Goal: Task Accomplishment & Management: Manage account settings

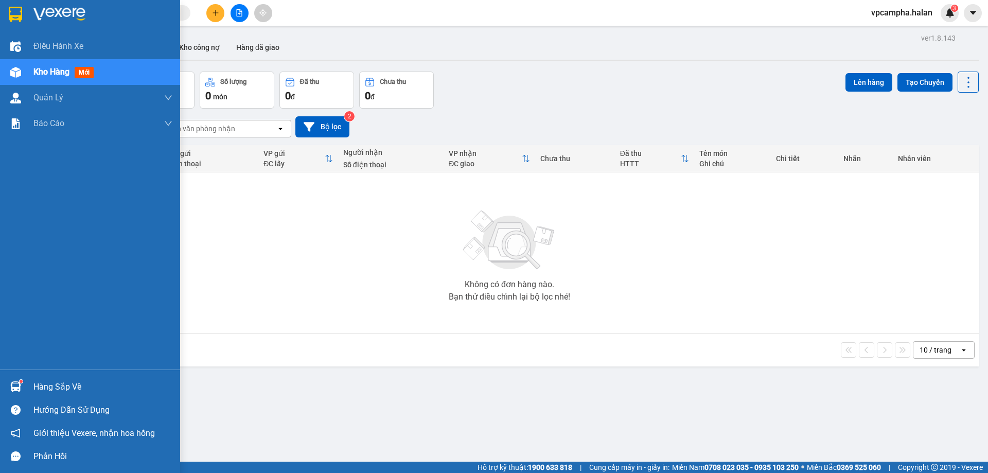
click at [64, 387] on div "Hàng sắp về" at bounding box center [102, 386] width 139 height 15
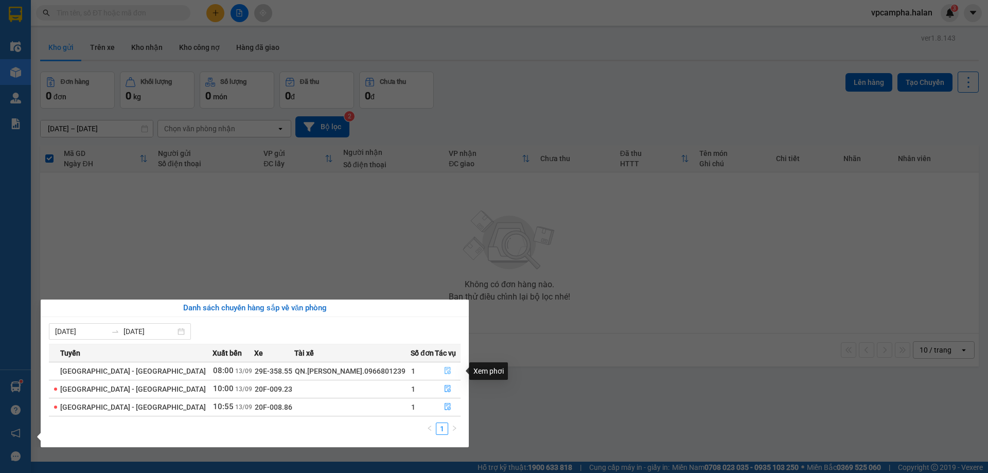
click at [446, 366] on button "button" at bounding box center [447, 371] width 25 height 16
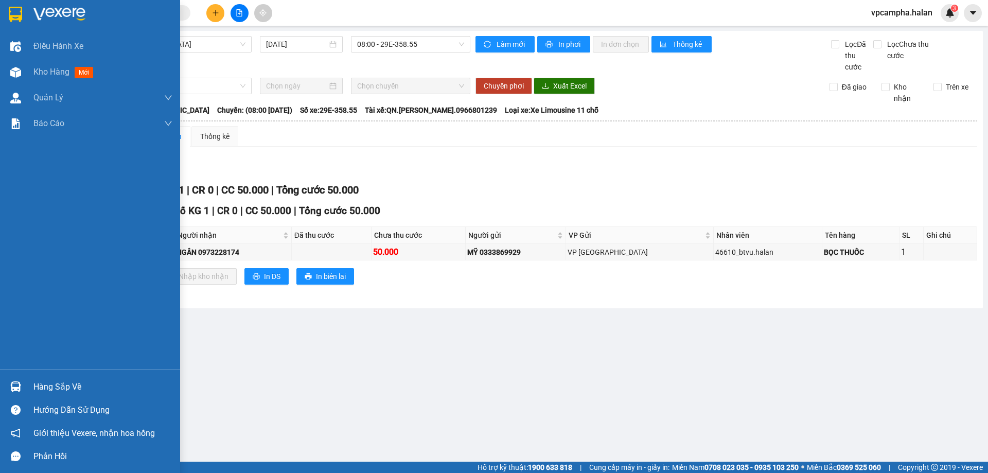
click at [23, 375] on div "Hàng sắp về" at bounding box center [90, 386] width 180 height 23
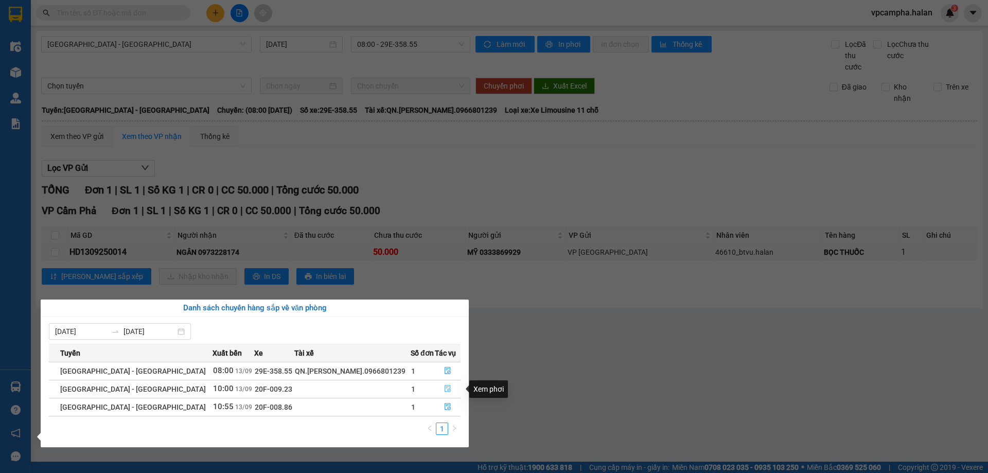
click at [444, 385] on icon "file-done" at bounding box center [447, 388] width 6 height 7
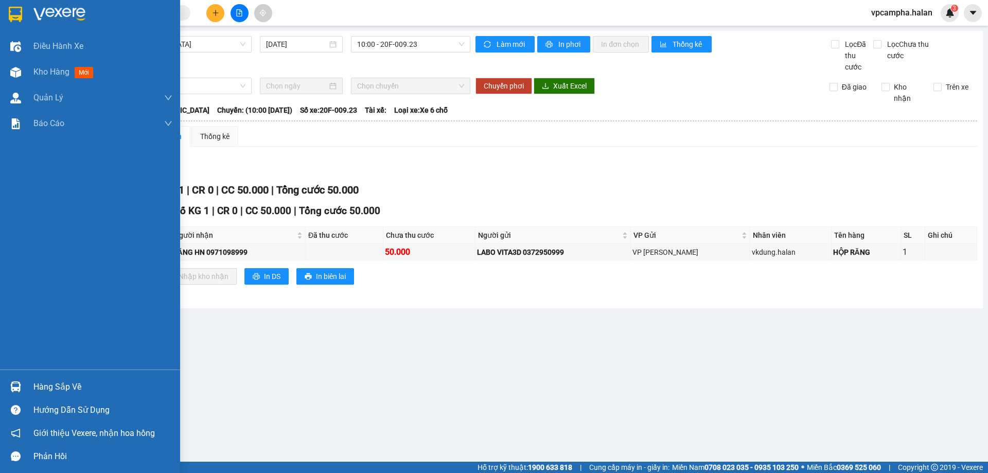
click at [45, 381] on div "Hàng sắp về" at bounding box center [102, 386] width 139 height 15
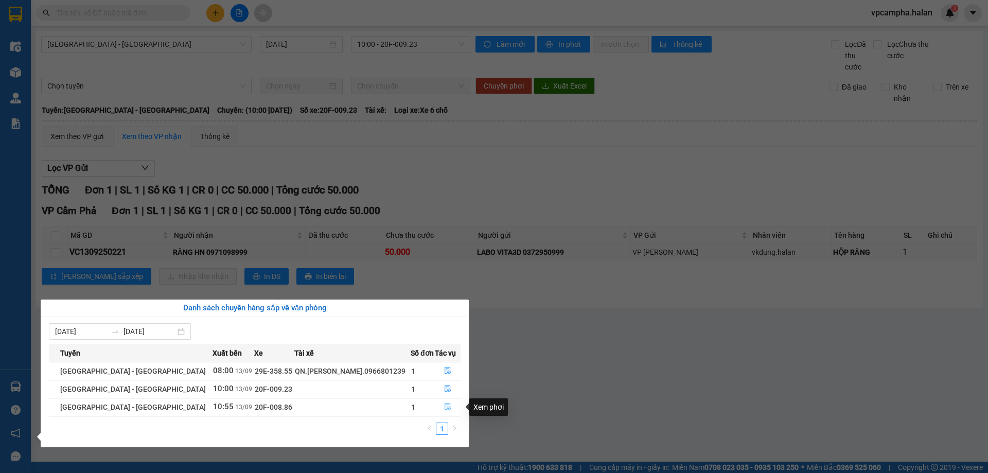
click at [446, 405] on icon "file-done" at bounding box center [447, 406] width 7 height 7
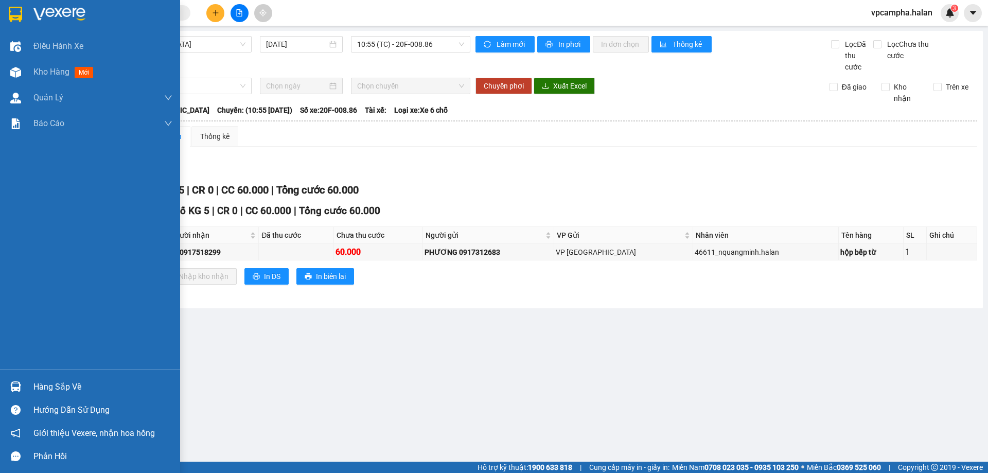
click at [56, 393] on div "Hàng sắp về" at bounding box center [102, 386] width 139 height 15
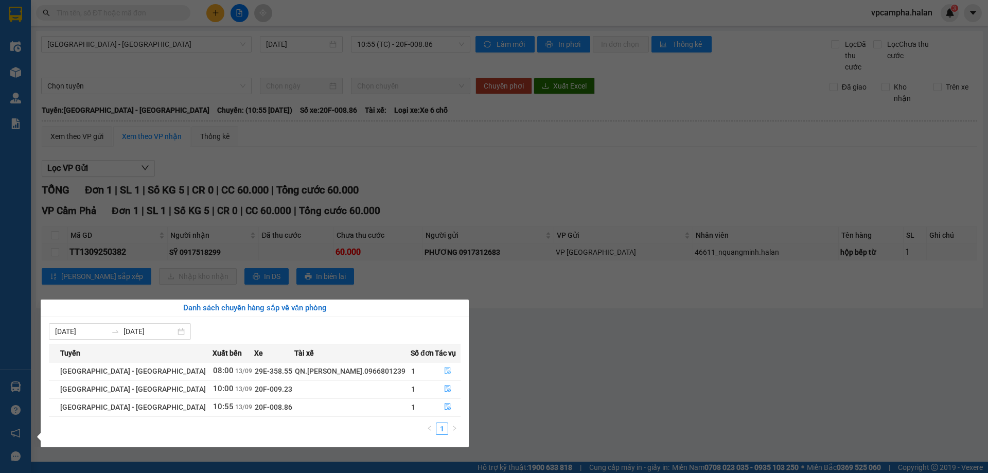
click at [444, 369] on icon "file-done" at bounding box center [447, 370] width 6 height 7
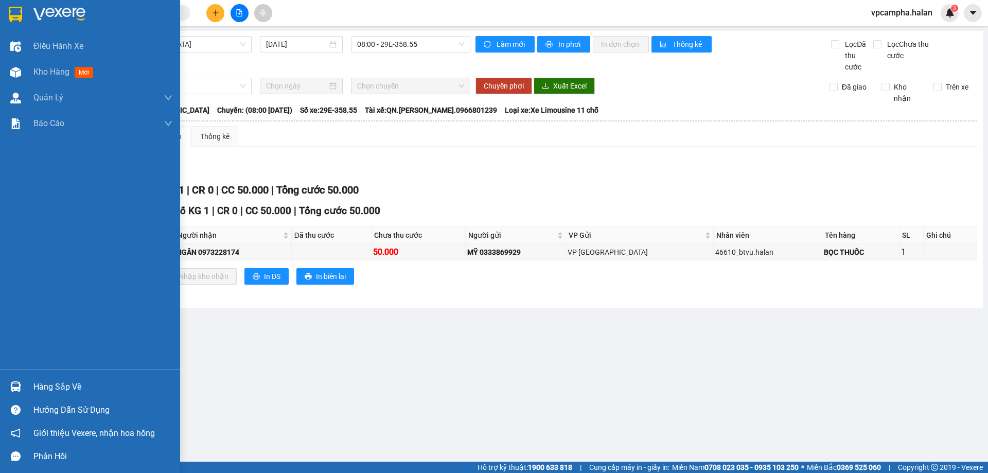
click at [14, 385] on img at bounding box center [15, 386] width 11 height 11
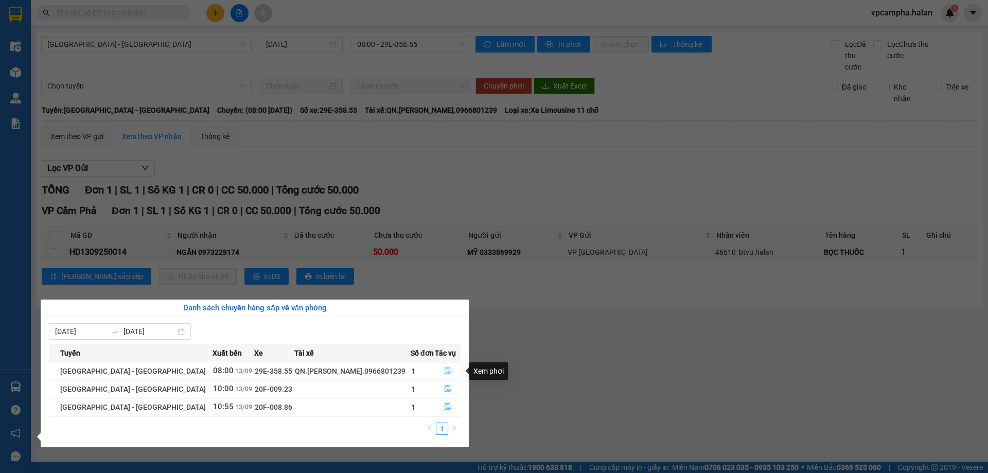
click at [448, 370] on button "button" at bounding box center [447, 371] width 25 height 16
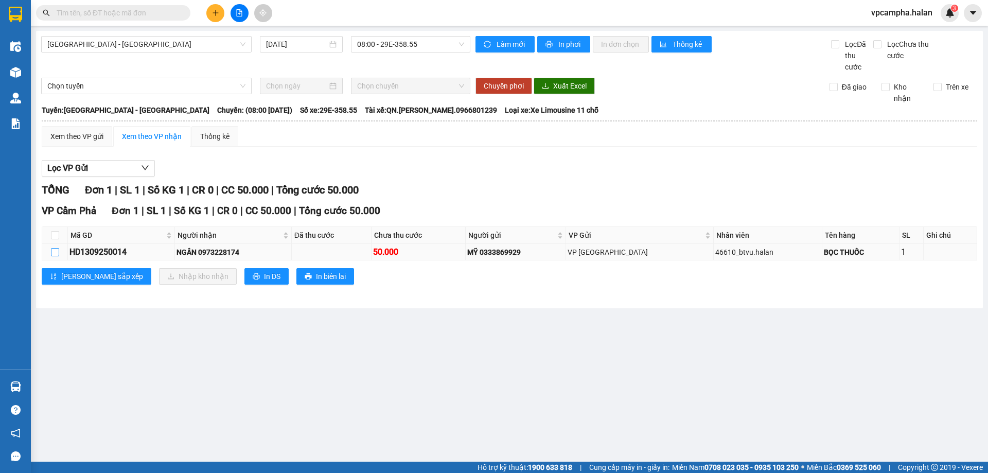
click at [56, 253] on input "checkbox" at bounding box center [55, 252] width 8 height 8
checkbox input "true"
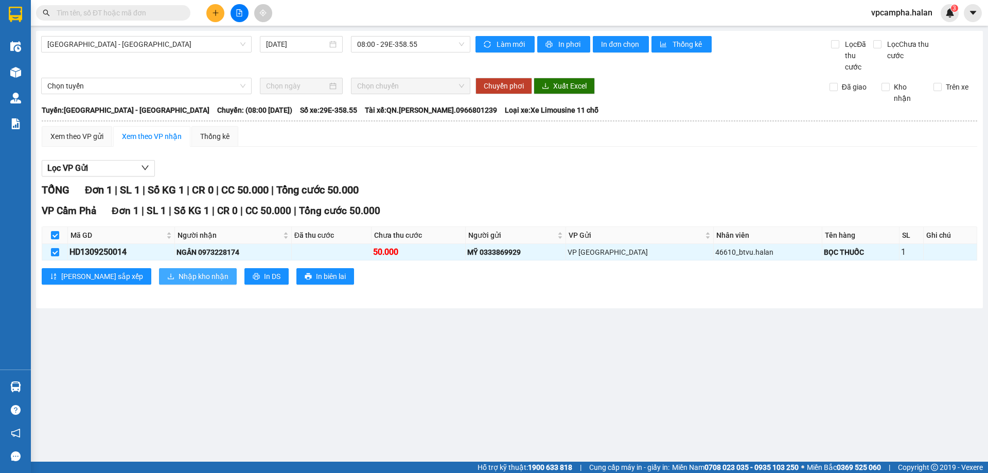
click at [159, 270] on button "Nhập kho nhận" at bounding box center [198, 276] width 78 height 16
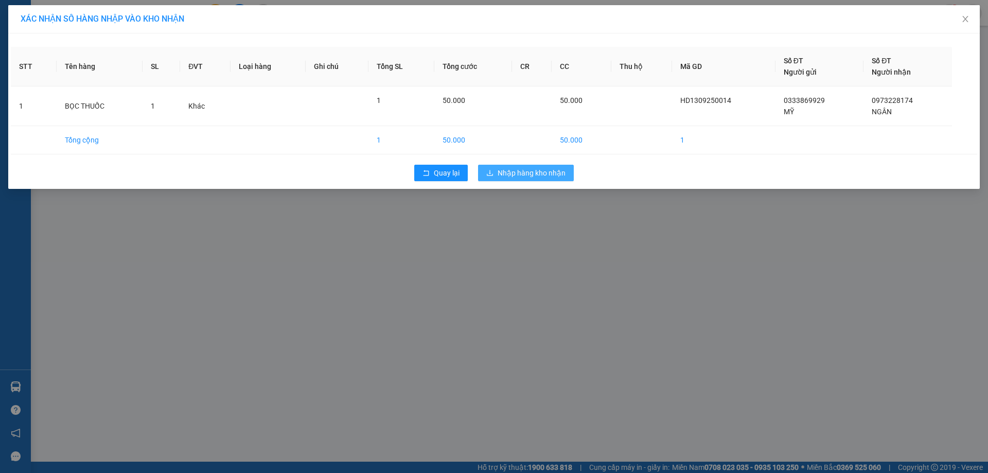
click at [544, 178] on span "Nhập hàng kho nhận" at bounding box center [531, 172] width 68 height 11
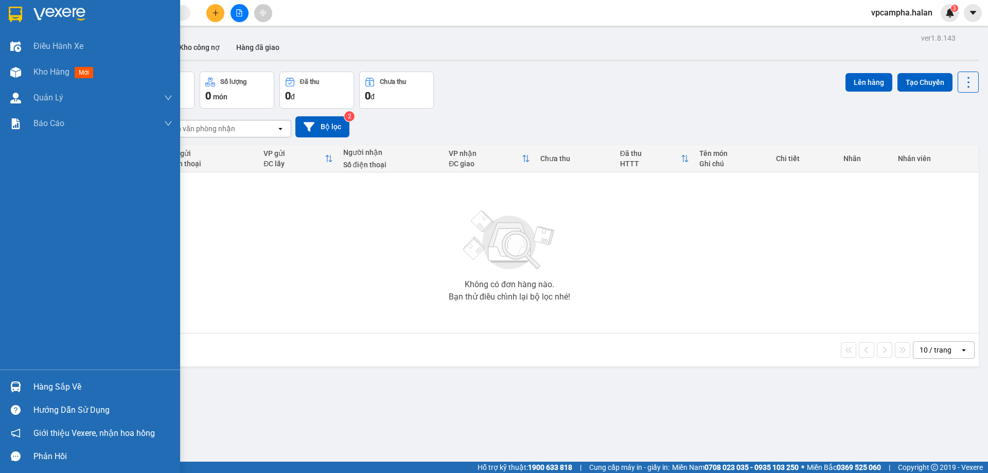
click at [24, 389] on div at bounding box center [16, 387] width 18 height 18
click at [16, 73] on div "Điều hành xe Kho hàng mới Quản [PERSON_NAME] lý chuyến Quản lý kiểm kho Báo cáo…" at bounding box center [90, 236] width 180 height 473
click at [16, 73] on img at bounding box center [15, 72] width 11 height 11
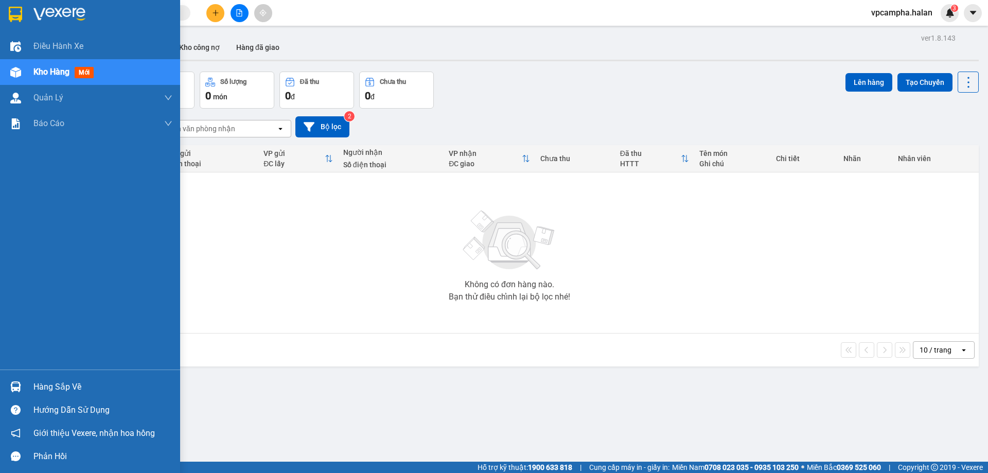
click at [16, 73] on img at bounding box center [15, 72] width 11 height 11
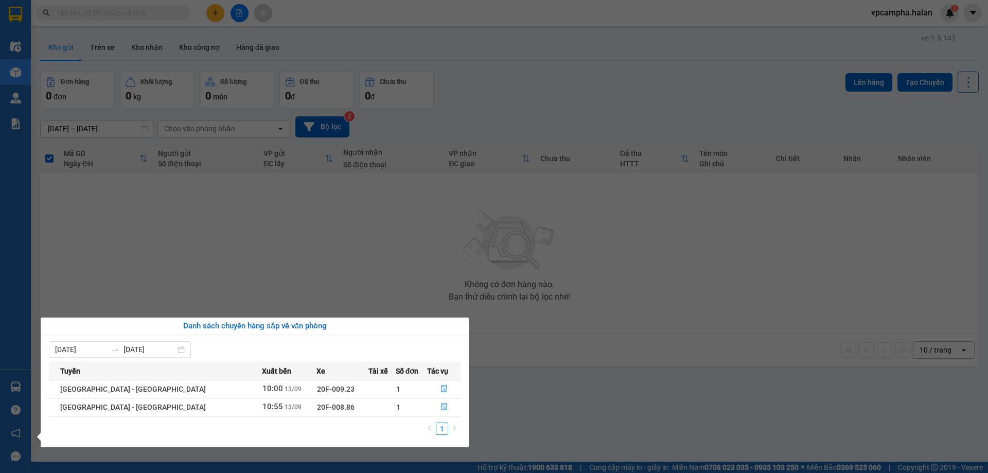
click at [115, 14] on section "Kết quả tìm kiếm ( 0 ) Bộ lọc No Data vpcampha.halan 3 Điều hành xe Kho hàng mớ…" at bounding box center [494, 236] width 988 height 473
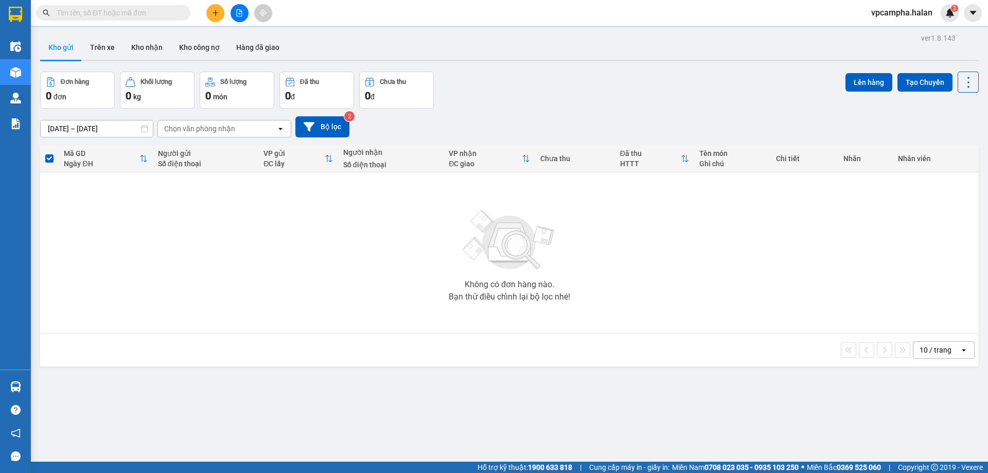
click at [116, 13] on input "text" at bounding box center [117, 12] width 121 height 11
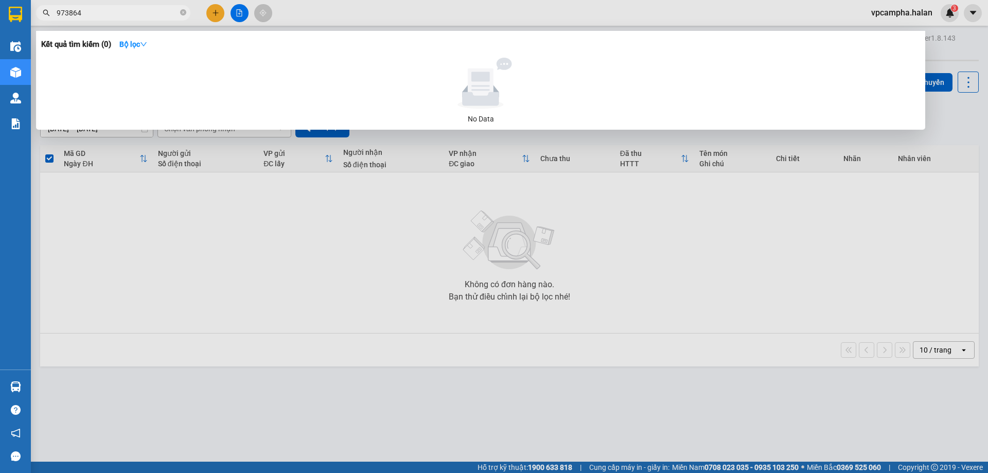
type input "973864"
click at [140, 10] on input "973864" at bounding box center [117, 12] width 121 height 11
click at [184, 15] on icon "close-circle" at bounding box center [183, 12] width 6 height 6
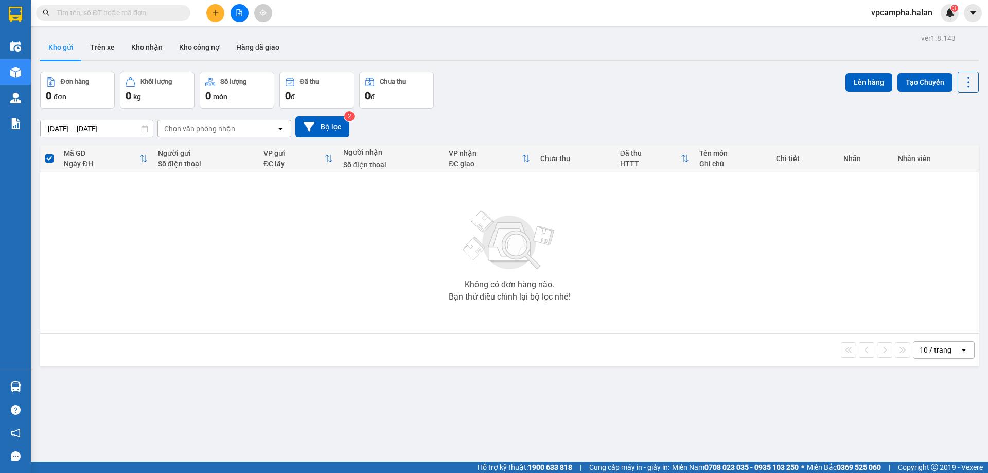
click at [121, 12] on input "text" at bounding box center [117, 12] width 121 height 11
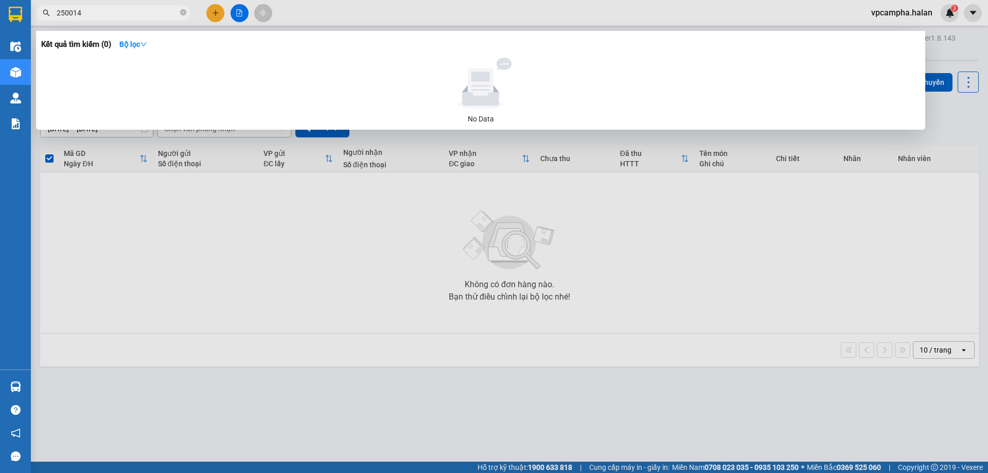
type input "250014"
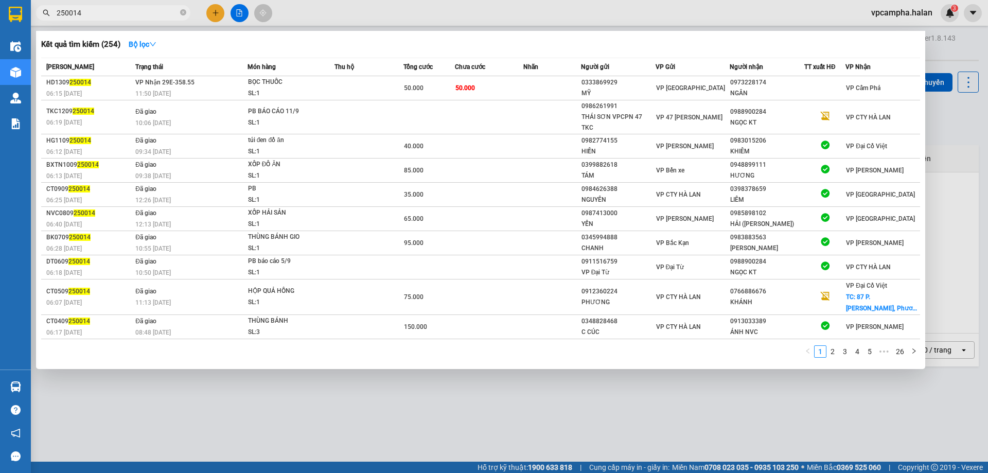
click at [152, 15] on input "250014" at bounding box center [117, 12] width 121 height 11
click at [151, 15] on input "250014" at bounding box center [117, 12] width 121 height 11
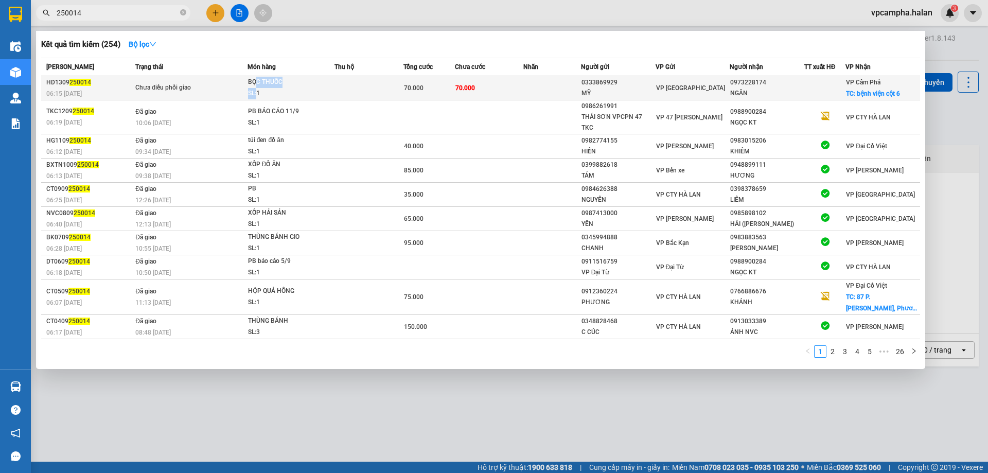
click at [256, 88] on span "BỌC THUỐC SL: 1" at bounding box center [291, 88] width 86 height 22
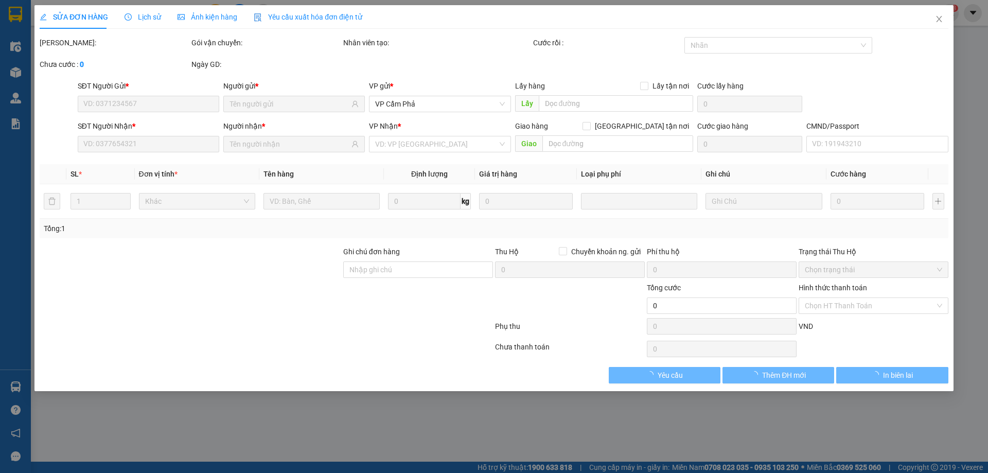
type input "0333869929"
type input "MỸ"
type input "0973228174"
type input "NGÂN"
checkbox input "true"
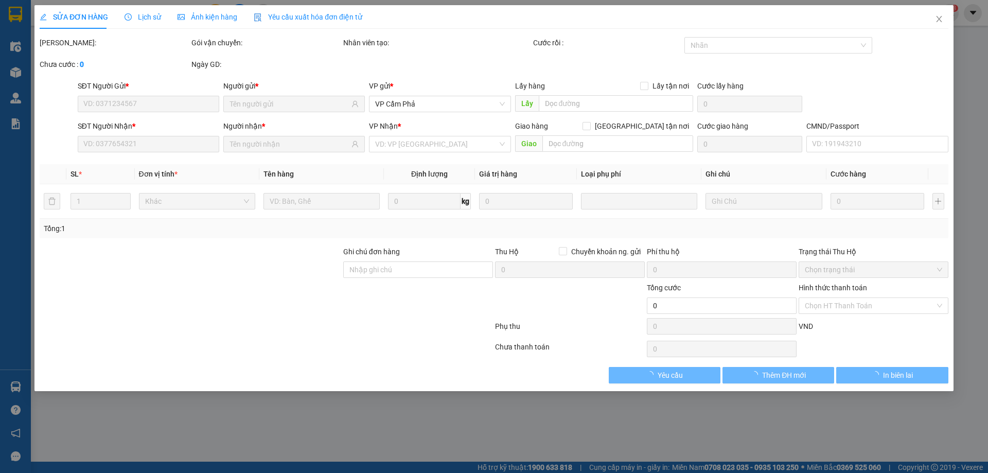
type input "bệnh viện cột 6"
type input "20.000"
type input "70.000"
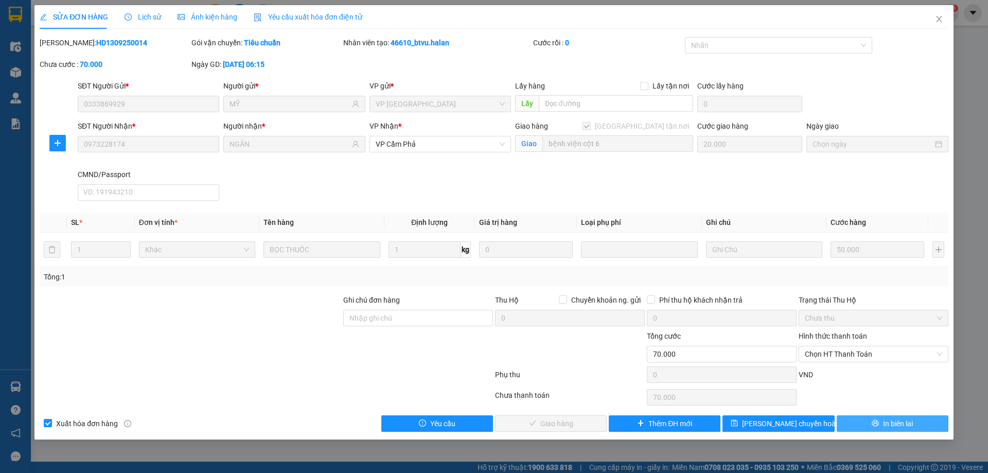
click at [888, 421] on span "In biên lai" at bounding box center [898, 423] width 30 height 11
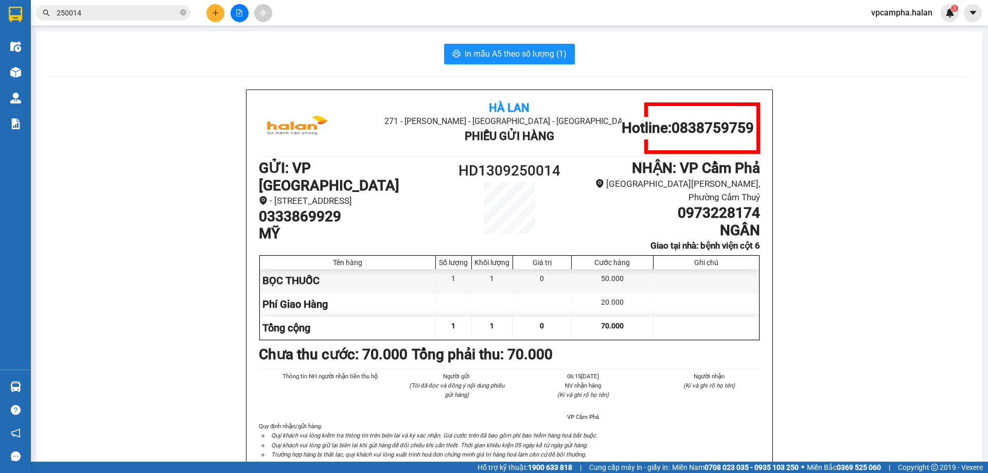
click at [127, 15] on input "250014" at bounding box center [117, 12] width 121 height 11
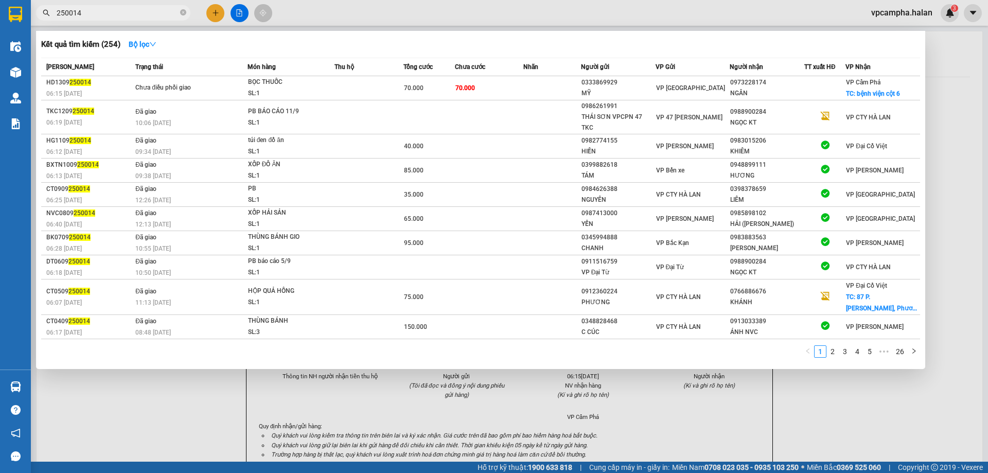
click at [127, 15] on input "250014" at bounding box center [117, 12] width 121 height 11
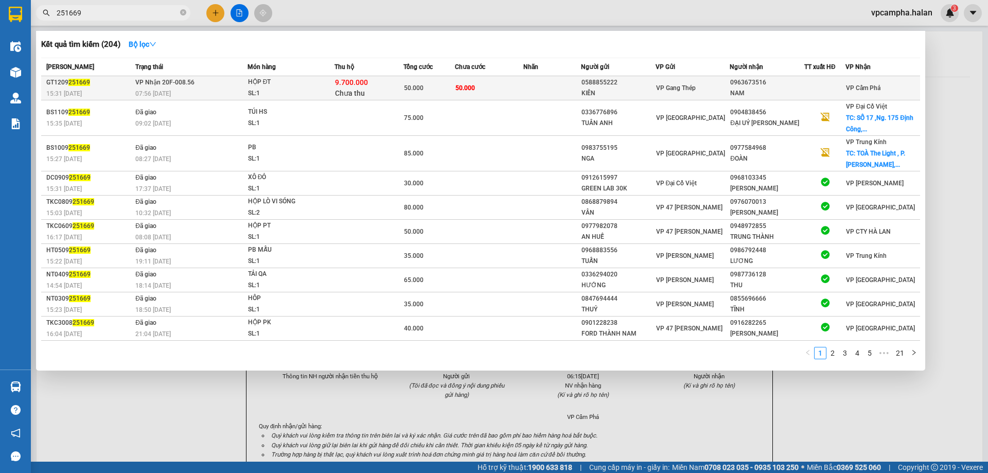
type input "251669"
click at [331, 88] on span "HỘP ĐT SL: 1" at bounding box center [291, 88] width 86 height 22
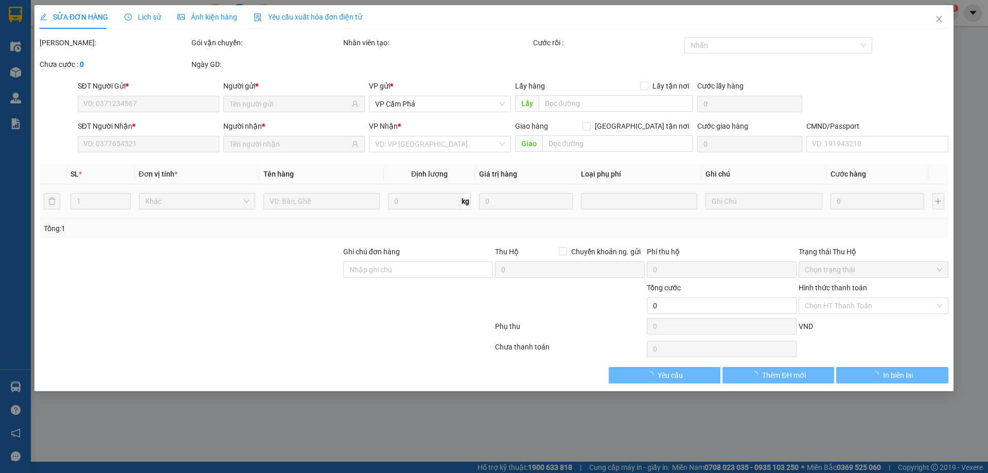
type input "0588855222"
type input "KIÊN"
type input "0963673516"
type input "NAM"
checkbox input "true"
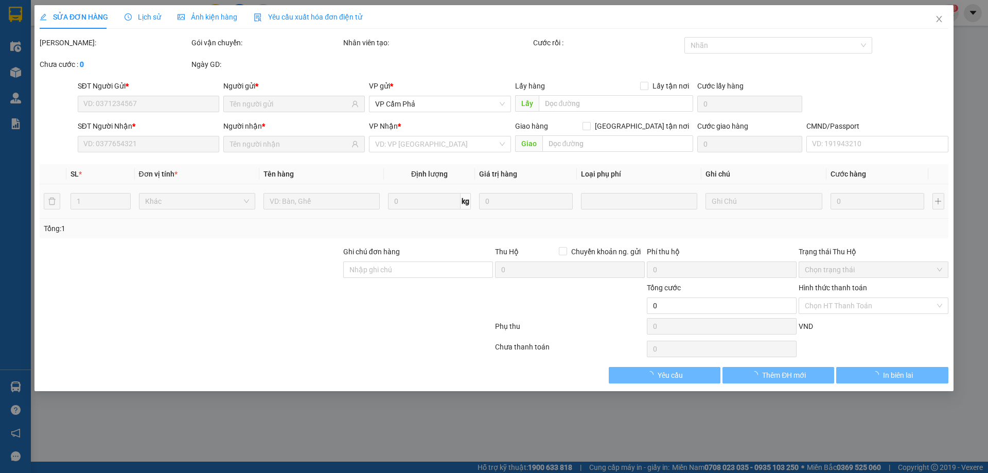
type input "9.700.000"
type input "60.000"
type input "50.000"
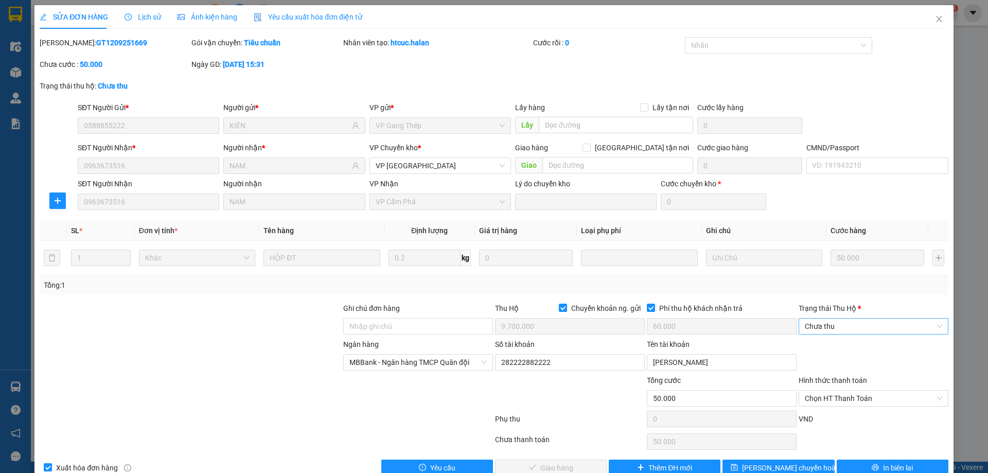
drag, startPoint x: 860, startPoint y: 323, endPoint x: 849, endPoint y: 326, distance: 11.4
click at [860, 323] on span "Chưa thu" at bounding box center [872, 325] width 137 height 15
click at [829, 380] on div "VP đã thu" at bounding box center [866, 379] width 136 height 11
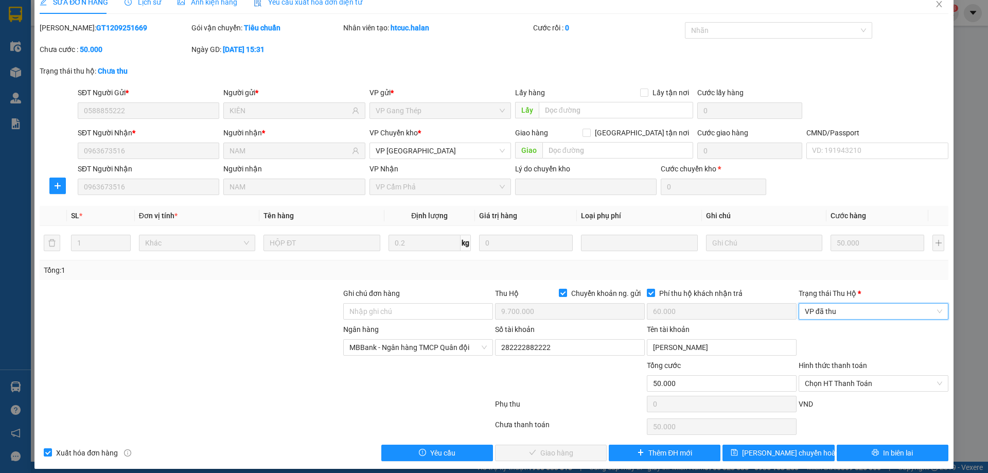
scroll to position [23, 0]
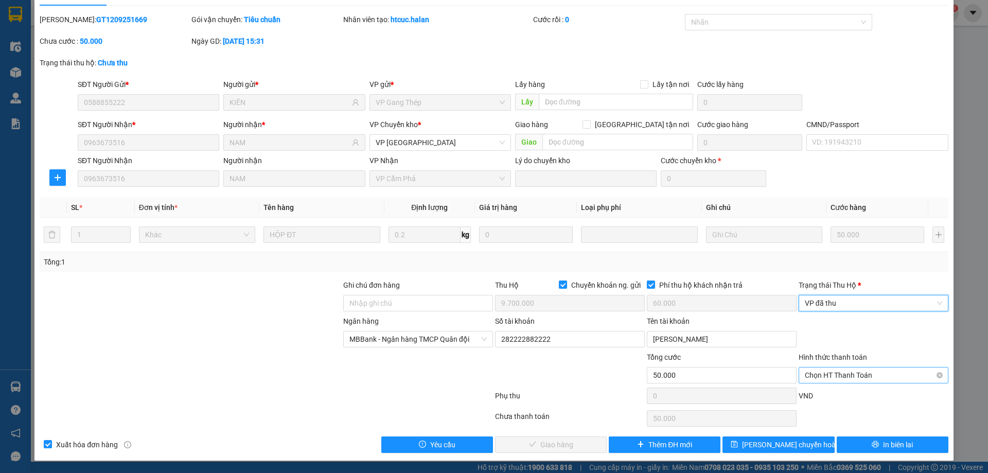
click at [856, 381] on span "Chọn HT Thanh Toán" at bounding box center [872, 374] width 137 height 15
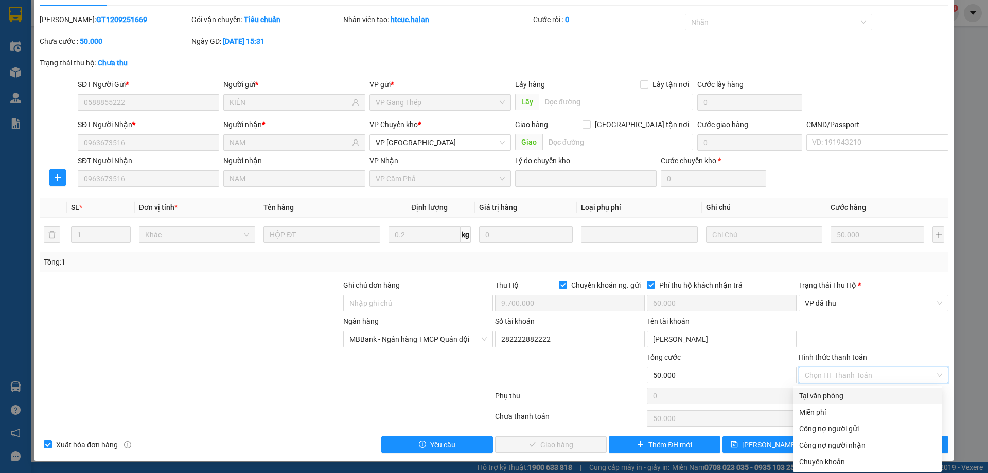
click at [817, 393] on div "Tại văn phòng" at bounding box center [867, 395] width 136 height 11
type input "0"
click at [837, 392] on div "Tại văn phòng" at bounding box center [867, 395] width 136 height 11
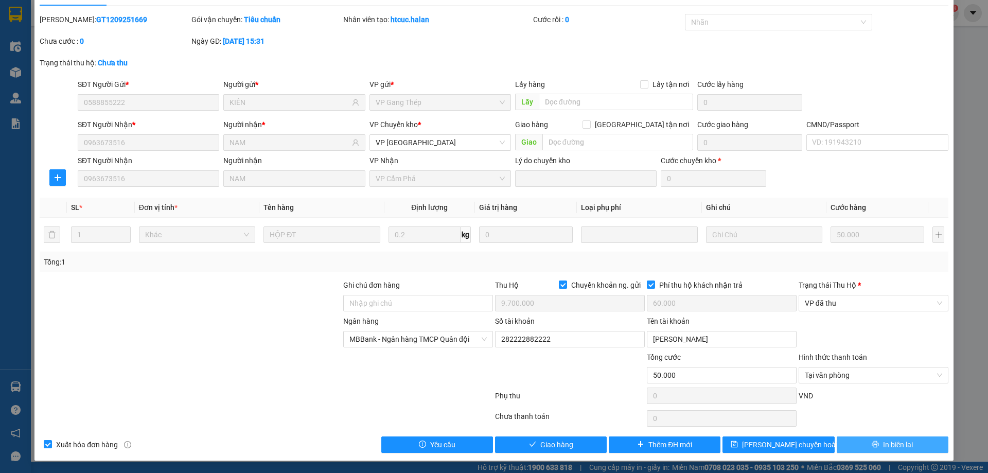
click at [686, 416] on div "Total Paid Fee 0 Total UnPaid Fee 50.000 Cash Collection Total Fee Mã ĐH: GT120…" at bounding box center [494, 233] width 908 height 439
click at [551, 448] on span "Giao hàng" at bounding box center [556, 444] width 33 height 11
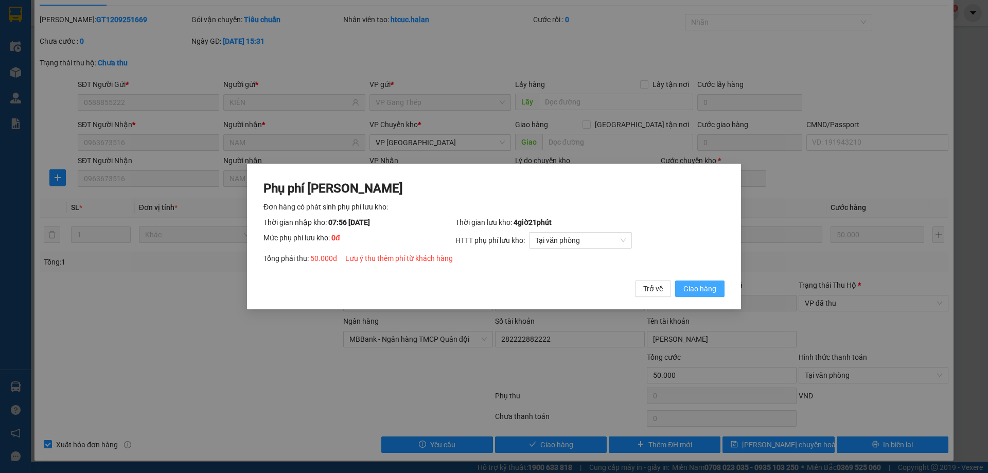
click at [692, 285] on span "Giao hàng" at bounding box center [699, 288] width 33 height 11
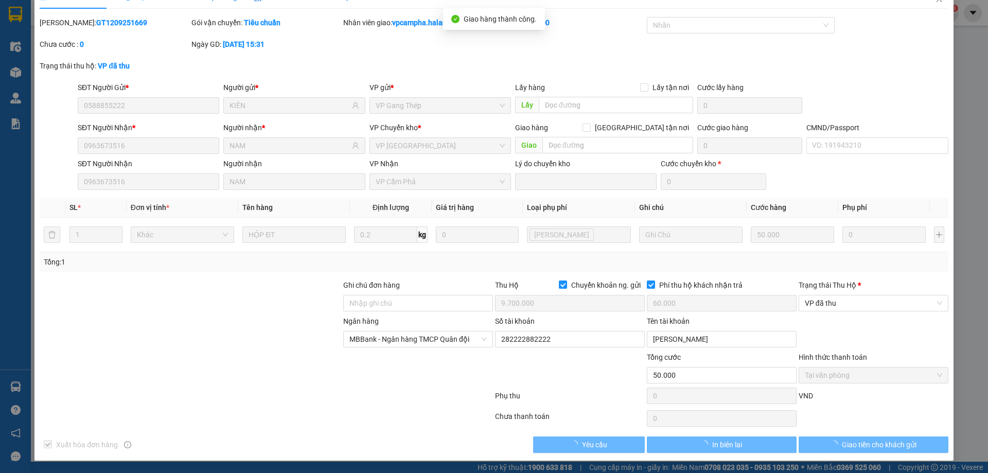
scroll to position [20, 0]
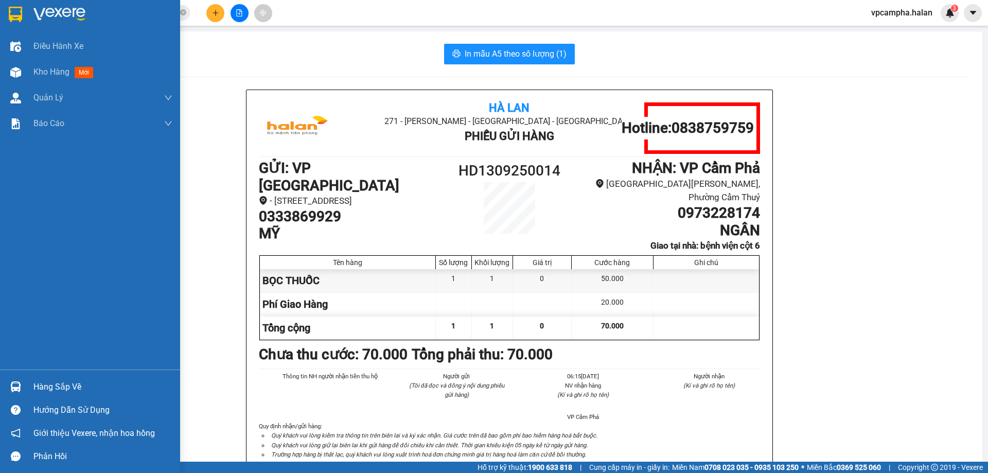
click at [29, 381] on div "Hàng sắp về" at bounding box center [90, 386] width 180 height 23
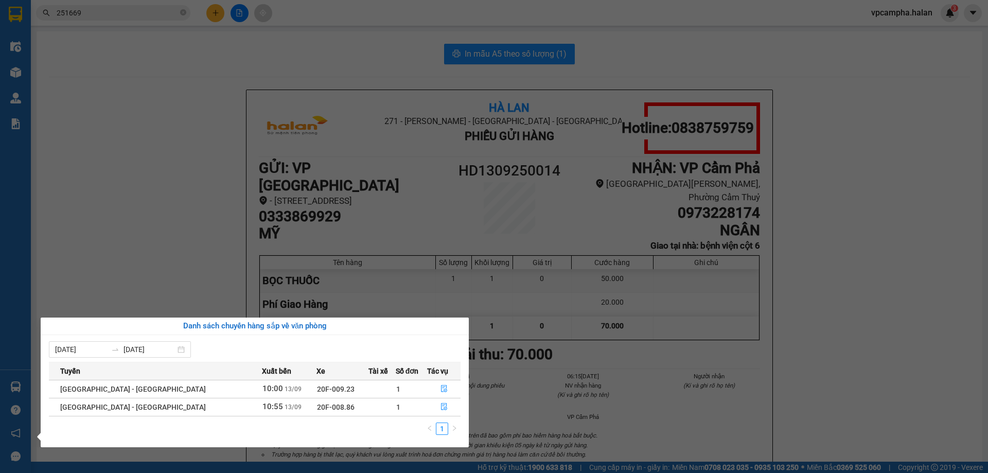
click at [127, 15] on section "Kết quả tìm kiếm ( 204 ) Bộ lọc Mã ĐH Trạng thái Món hàng Thu hộ Tổng cước Chưa…" at bounding box center [494, 236] width 988 height 473
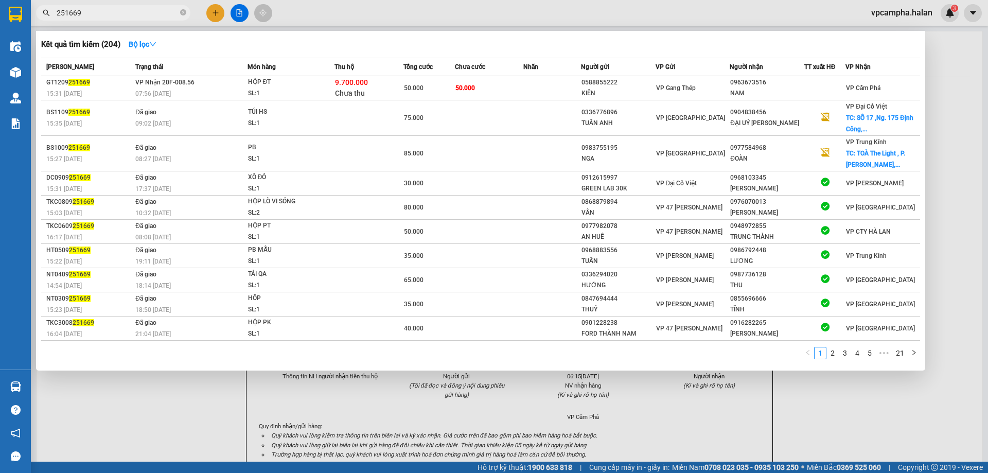
click at [126, 15] on input "251669" at bounding box center [117, 12] width 121 height 11
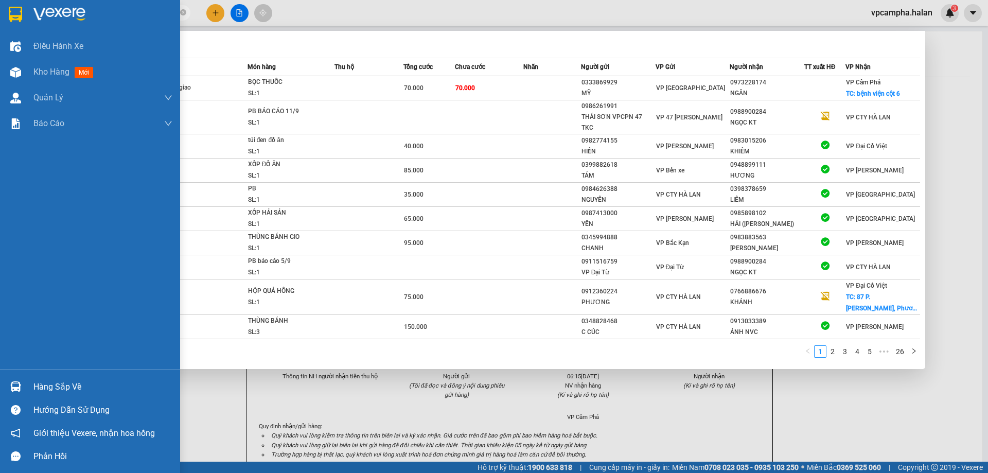
click at [62, 382] on div "Hàng sắp về" at bounding box center [102, 386] width 139 height 15
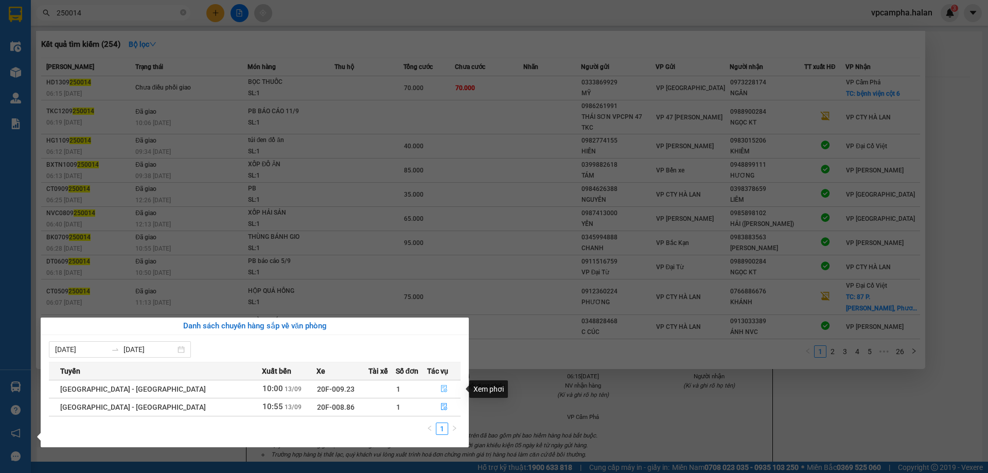
click at [441, 388] on icon "file-done" at bounding box center [443, 388] width 7 height 7
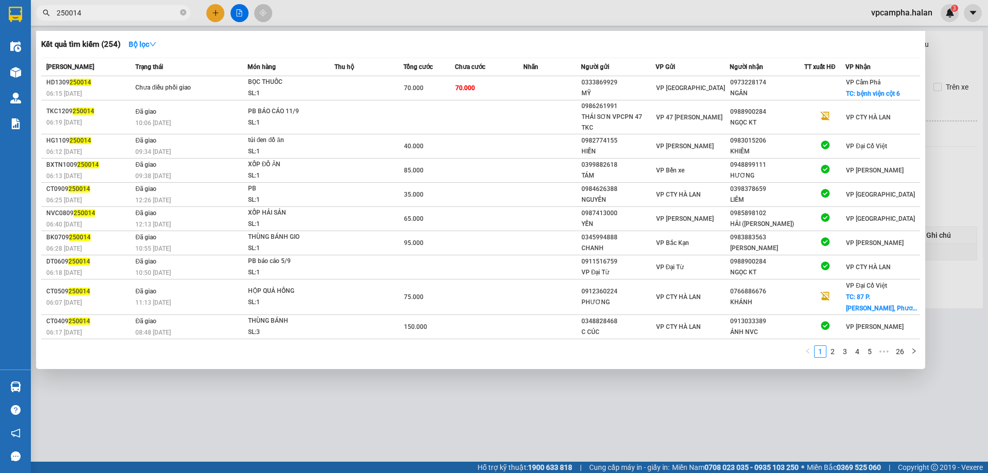
click at [431, 407] on div at bounding box center [494, 236] width 988 height 473
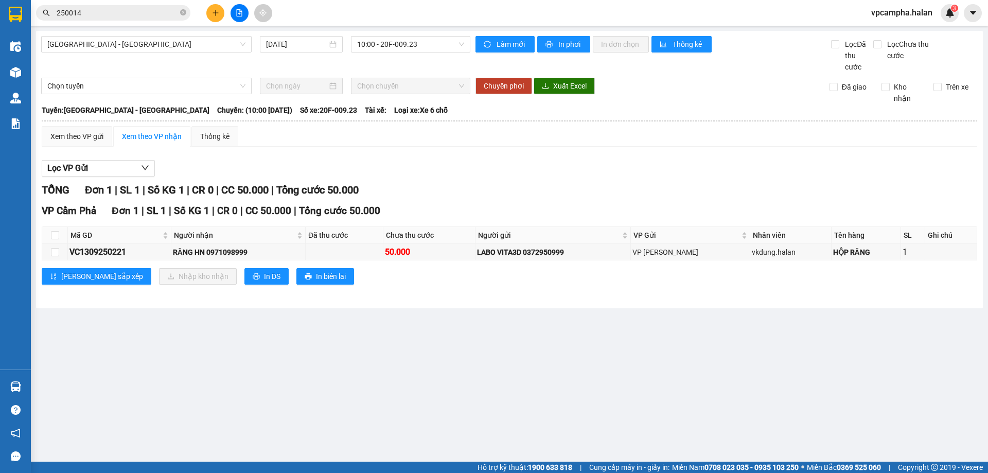
click at [107, 16] on input "250014" at bounding box center [117, 12] width 121 height 11
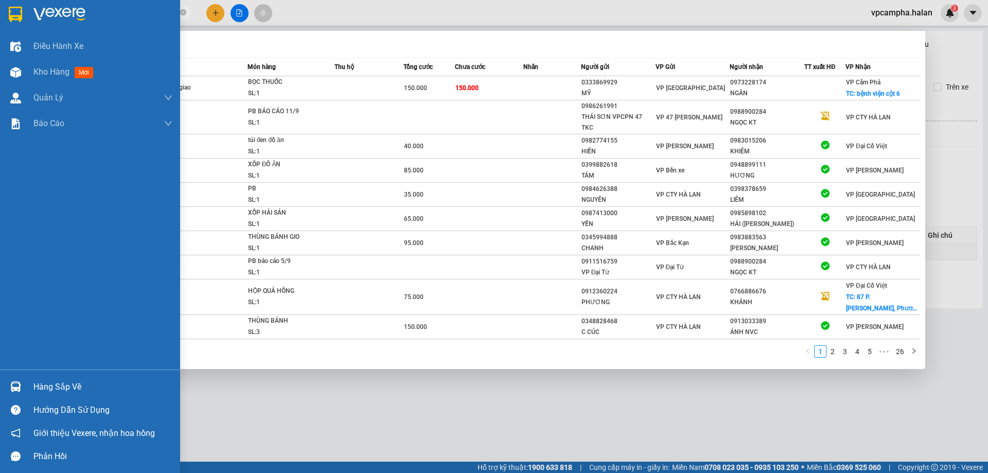
drag, startPoint x: 40, startPoint y: 395, endPoint x: 40, endPoint y: 383, distance: 11.3
click at [40, 388] on div "Hàng sắp về" at bounding box center [90, 386] width 180 height 23
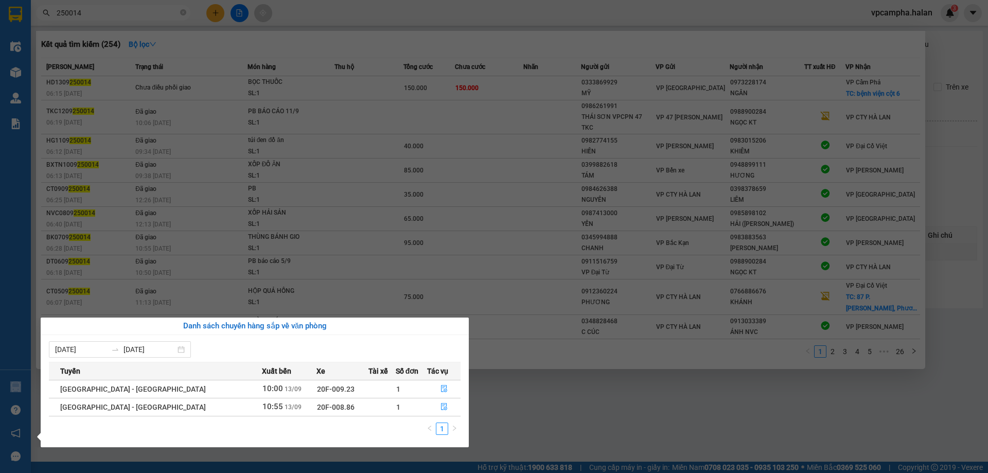
click at [8, 419] on div "Điều hành xe Kho hàng mới Quản [PERSON_NAME] lý chuyến Quản lý kiểm kho Báo cáo…" at bounding box center [15, 236] width 31 height 473
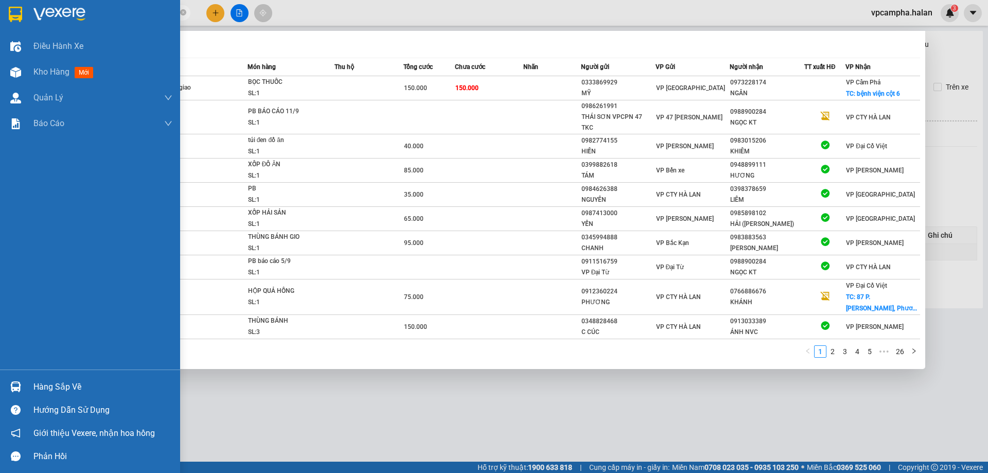
click at [17, 391] on img at bounding box center [15, 386] width 11 height 11
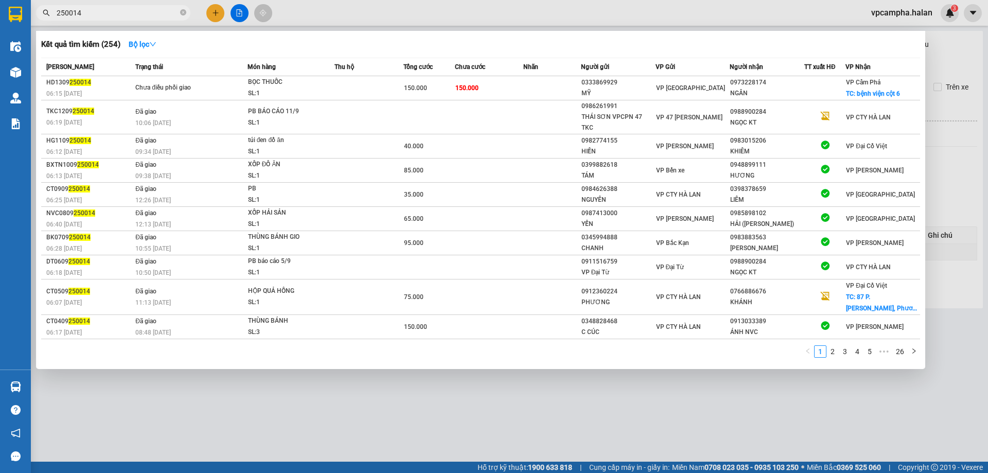
click at [954, 119] on section "Kết quả tìm kiếm ( 254 ) Bộ lọc Mã ĐH Trạng thái Món hàng Thu hộ Tổng cước Chưa…" at bounding box center [494, 236] width 988 height 473
click at [946, 117] on div at bounding box center [494, 236] width 988 height 473
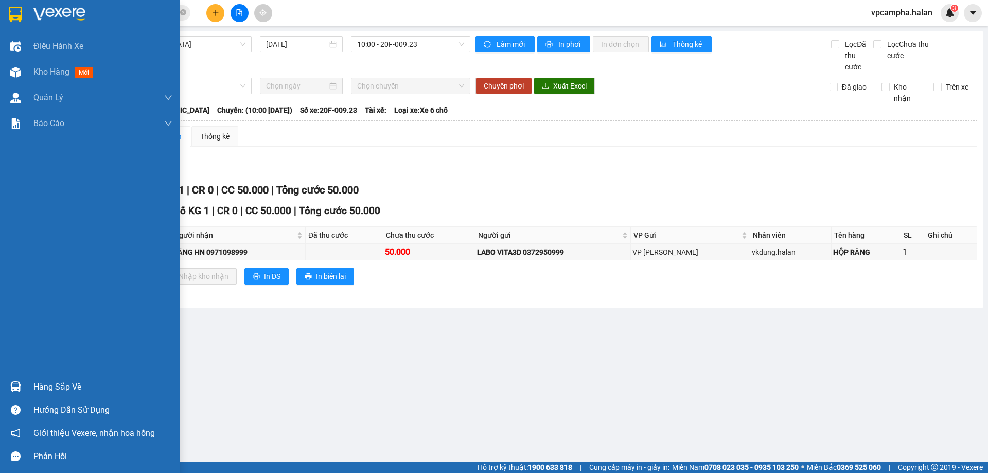
click at [56, 395] on div "Hàng sắp về" at bounding box center [90, 386] width 180 height 23
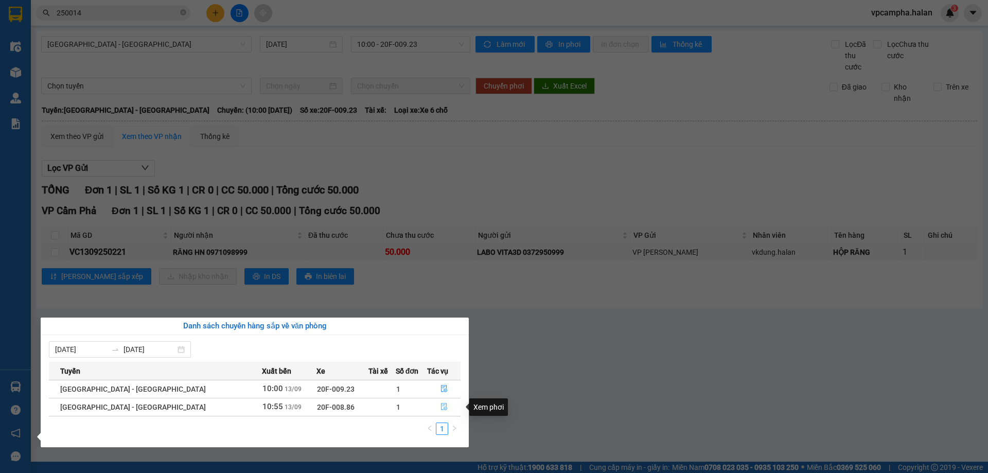
click at [440, 407] on icon "file-done" at bounding box center [443, 406] width 7 height 7
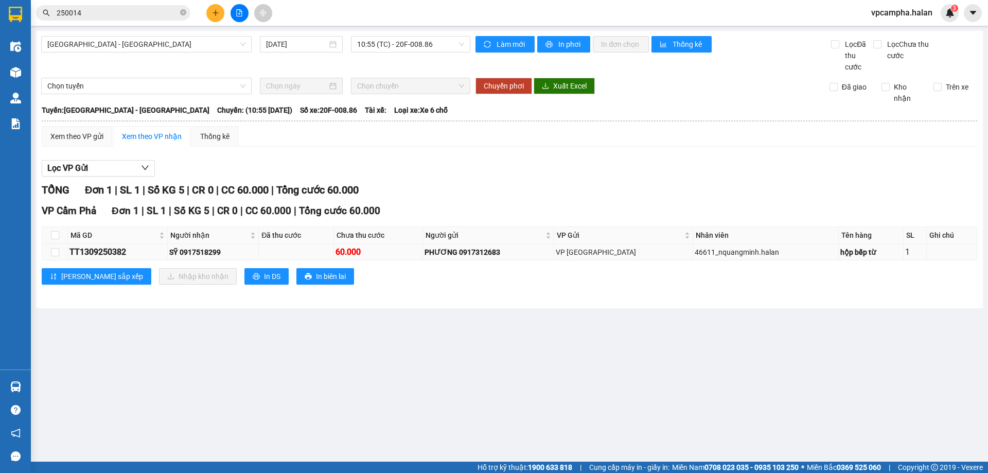
click at [103, 250] on div "TT1309250382" at bounding box center [117, 251] width 96 height 13
copy div "TT1309250382"
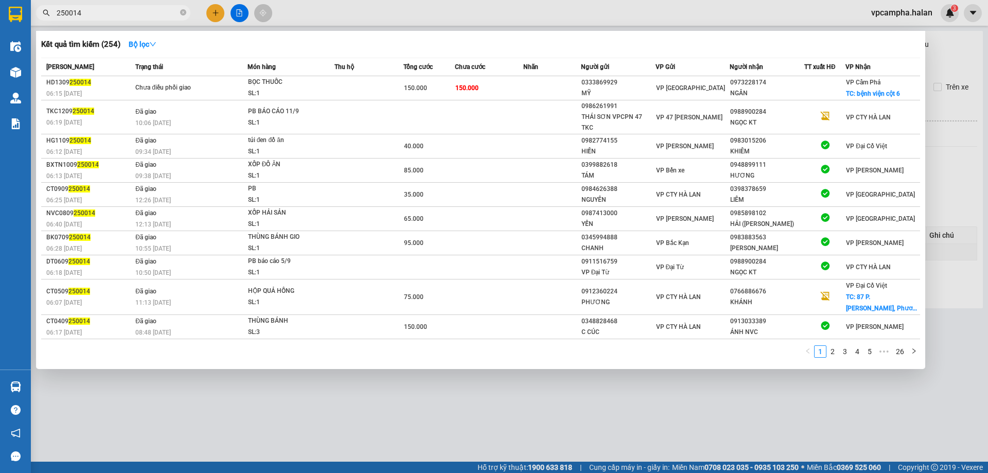
click at [139, 8] on input "250014" at bounding box center [117, 12] width 121 height 11
paste input "TT1309250382"
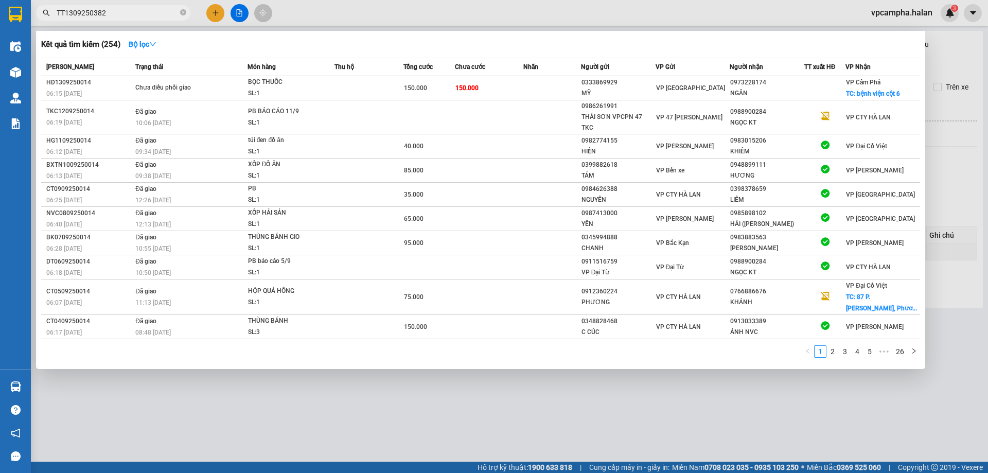
type input "TT1309250382"
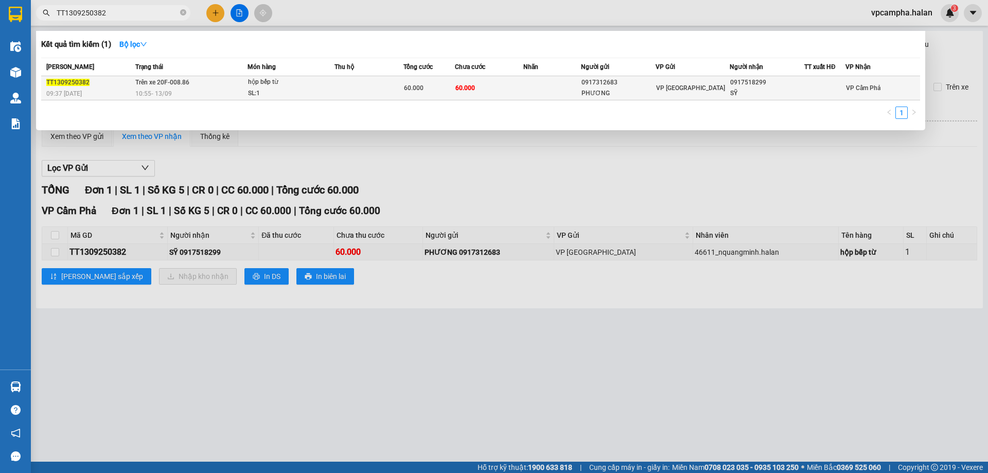
click at [328, 90] on span "hộp bếp từ SL: 1" at bounding box center [291, 88] width 86 height 22
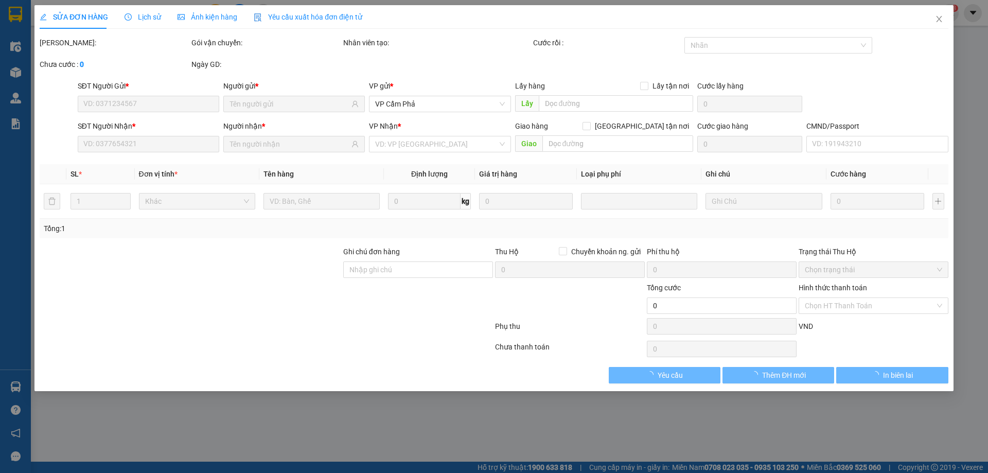
type input "0917312683"
type input "PHƯƠNG"
type input "0917518299"
type input "SỸ"
type input "60.000"
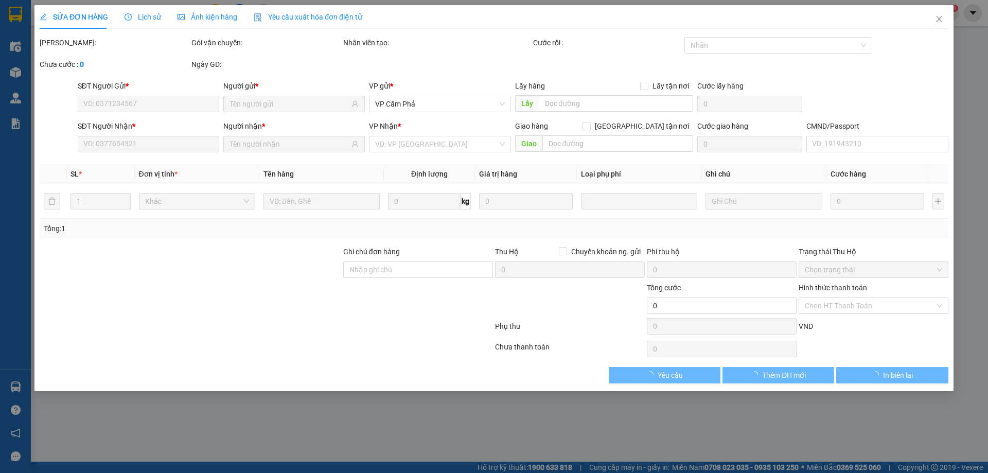
type input "60.000"
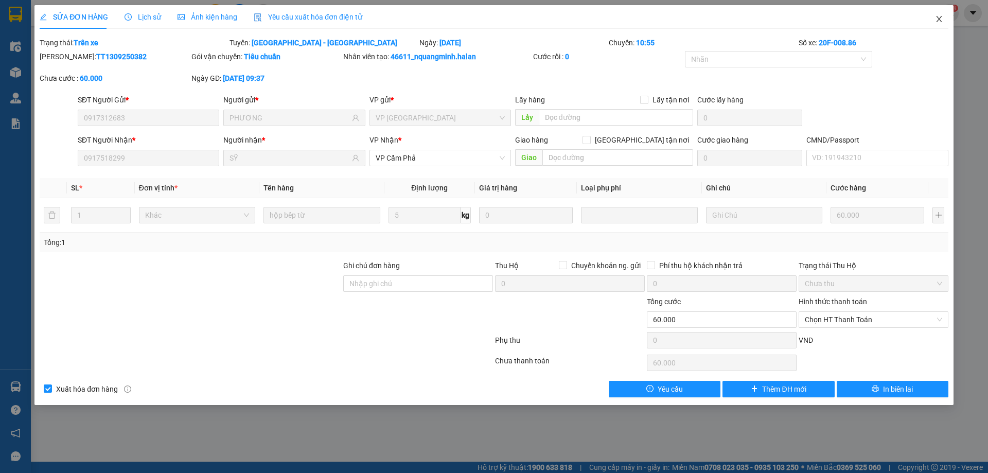
click at [942, 20] on icon "close" at bounding box center [939, 19] width 8 height 8
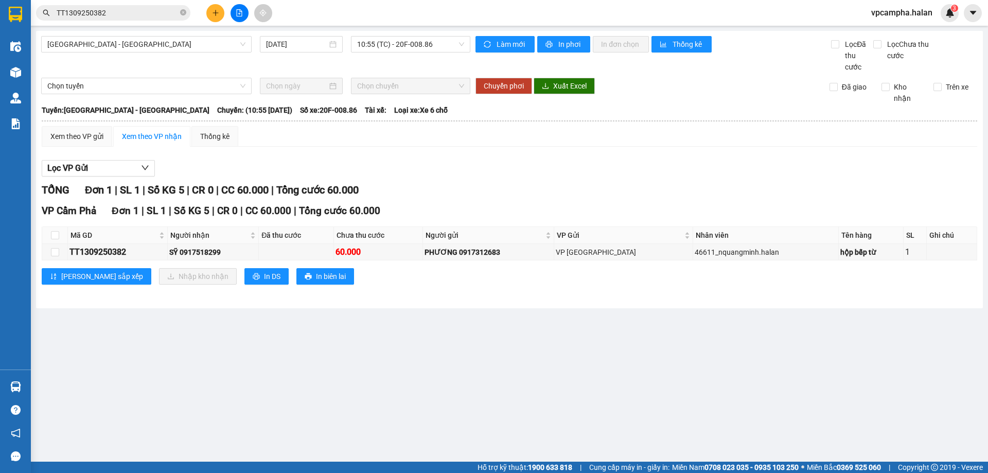
click at [144, 15] on input "TT1309250382" at bounding box center [117, 12] width 121 height 11
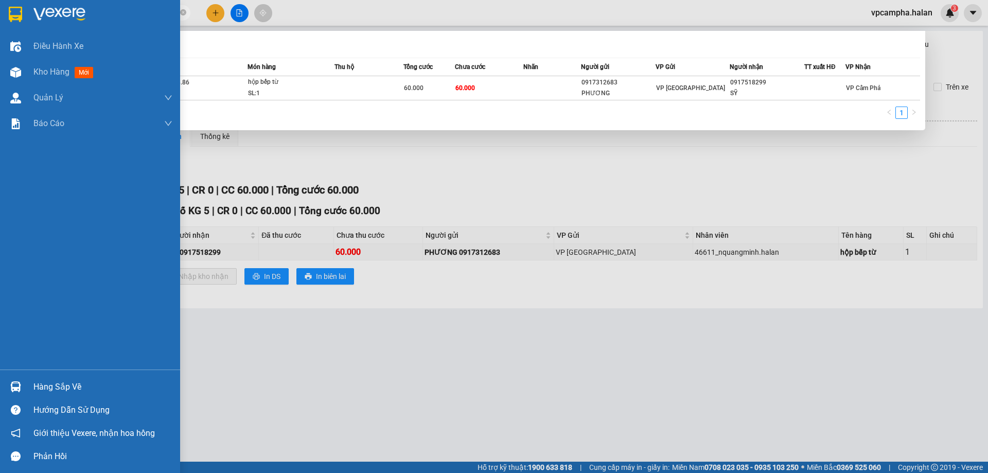
click at [37, 380] on div "Hàng sắp về" at bounding box center [102, 386] width 139 height 15
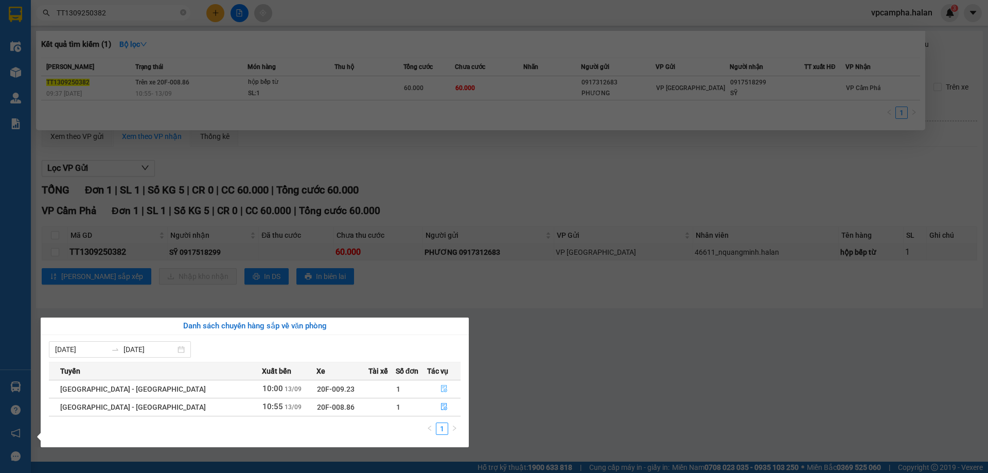
click at [435, 384] on button "button" at bounding box center [443, 389] width 32 height 16
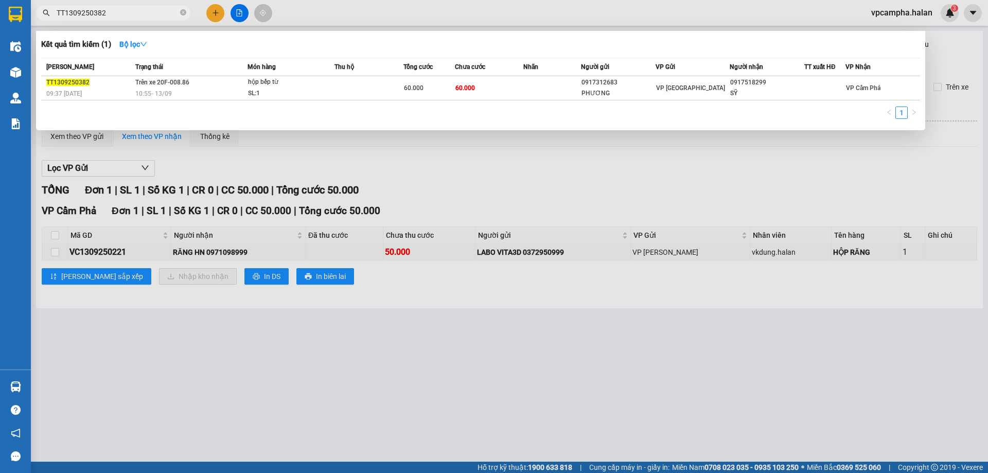
click at [54, 252] on div at bounding box center [494, 236] width 988 height 473
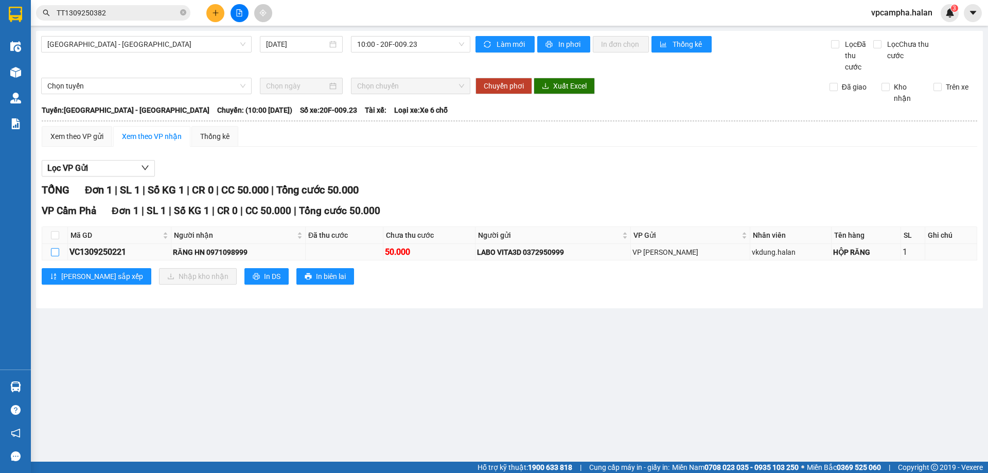
click at [54, 248] on input "checkbox" at bounding box center [55, 252] width 8 height 8
checkbox input "true"
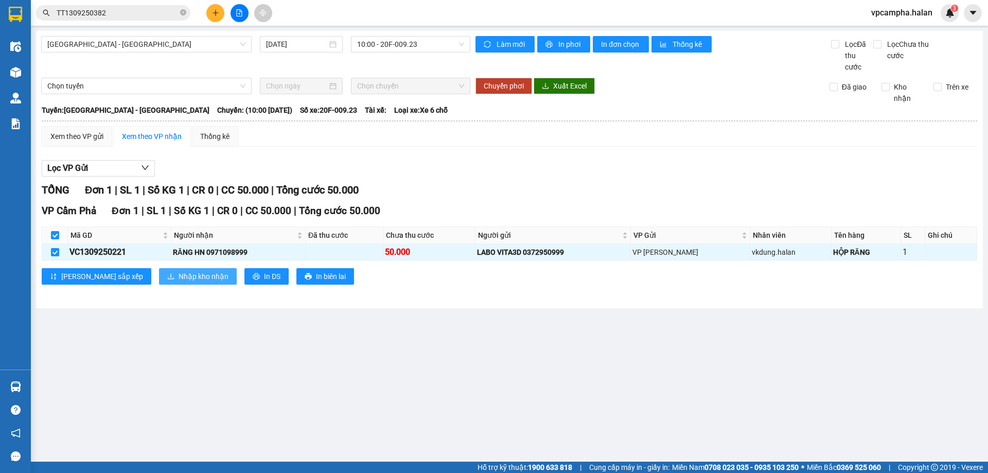
click at [167, 274] on icon "download" at bounding box center [170, 276] width 7 height 7
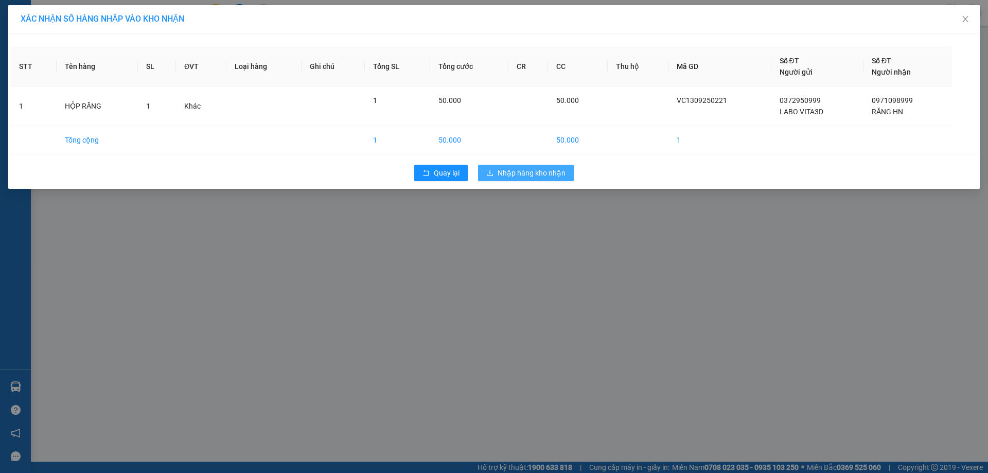
click at [551, 172] on span "Nhập hàng kho nhận" at bounding box center [531, 172] width 68 height 11
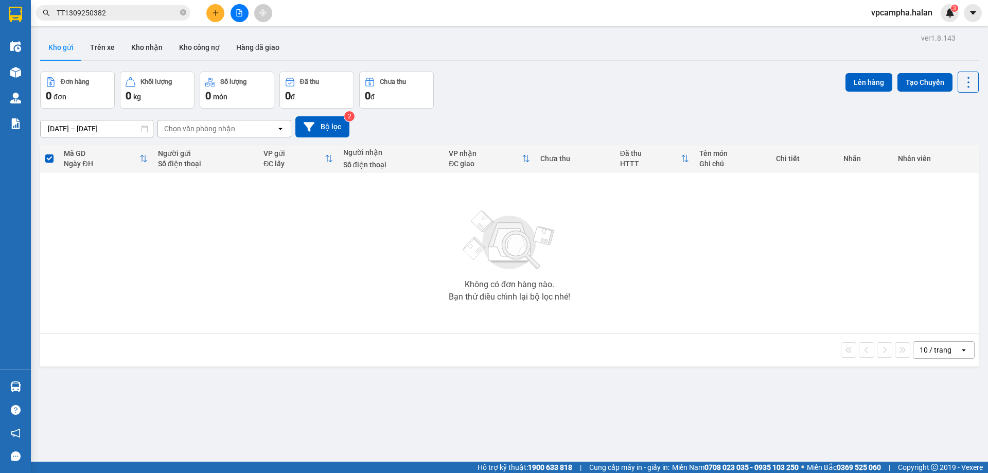
click at [217, 12] on icon "plus" at bounding box center [215, 12] width 7 height 7
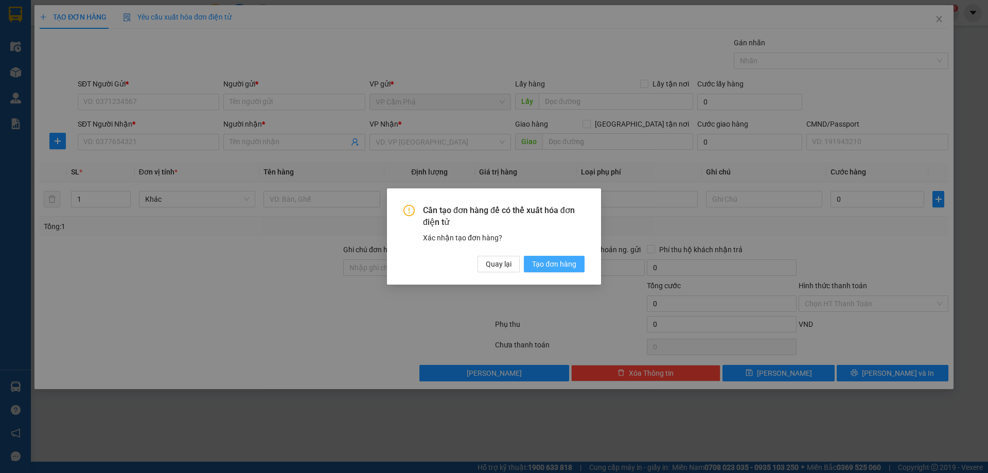
drag, startPoint x: 576, startPoint y: 261, endPoint x: 355, endPoint y: 180, distance: 234.5
click at [574, 261] on span "Tạo đơn hàng" at bounding box center [554, 263] width 44 height 11
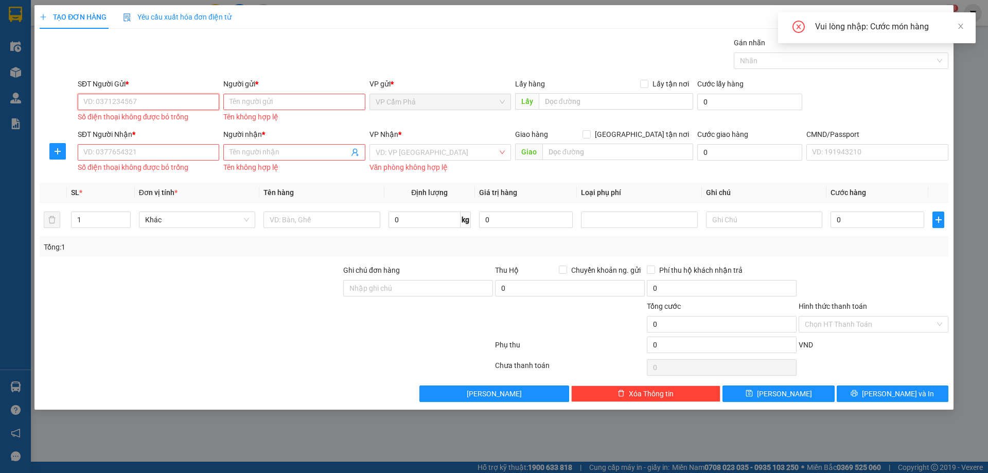
click at [122, 97] on input "SĐT Người Gửi *" at bounding box center [148, 102] width 141 height 16
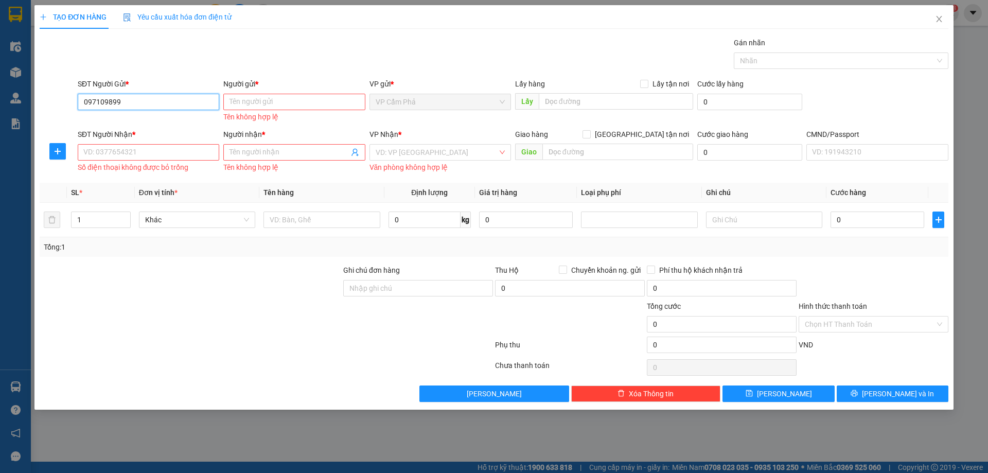
type input "0971098999"
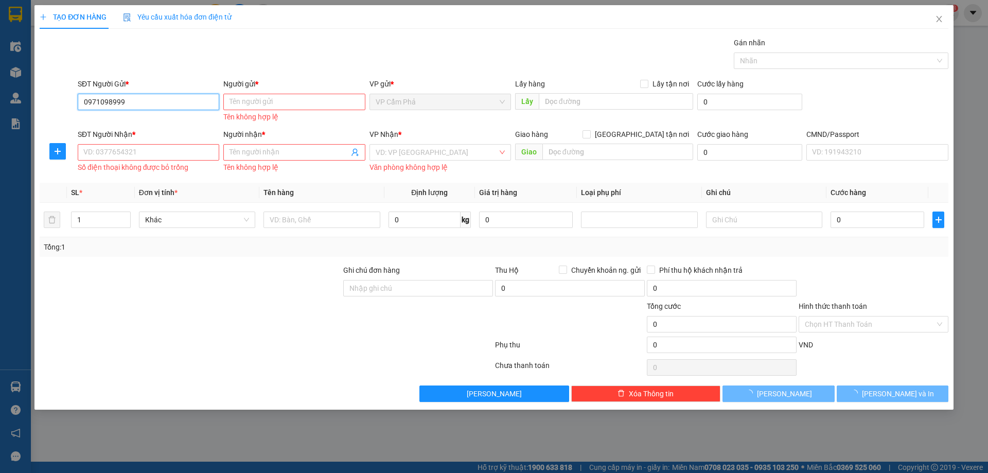
click at [153, 105] on input "0971098999" at bounding box center [148, 102] width 141 height 16
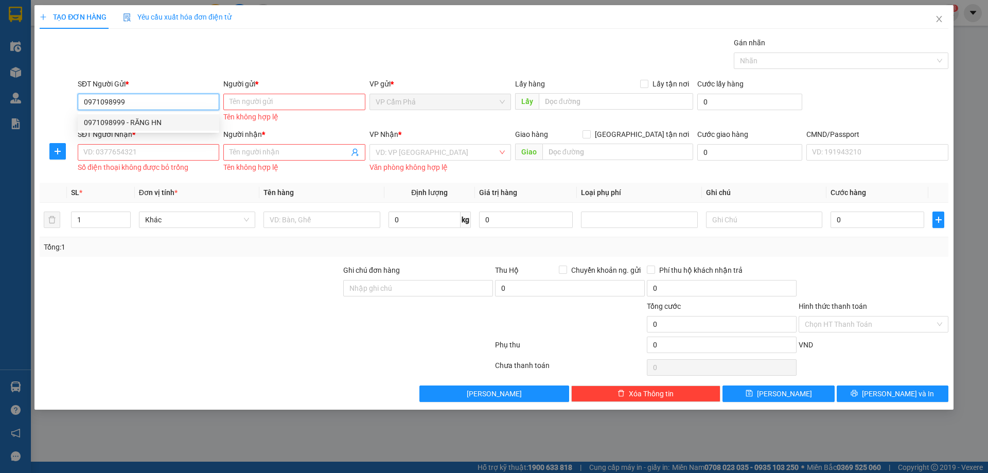
click at [153, 105] on input "0971098999" at bounding box center [148, 102] width 141 height 16
click at [142, 121] on div "0971098999 - RĂNG HN" at bounding box center [148, 122] width 129 height 11
type input "RĂNG HN"
type input "0971098999"
click at [148, 156] on div "VD: 0377654321 Số điện thoại không được bỏ trống" at bounding box center [148, 157] width 141 height 27
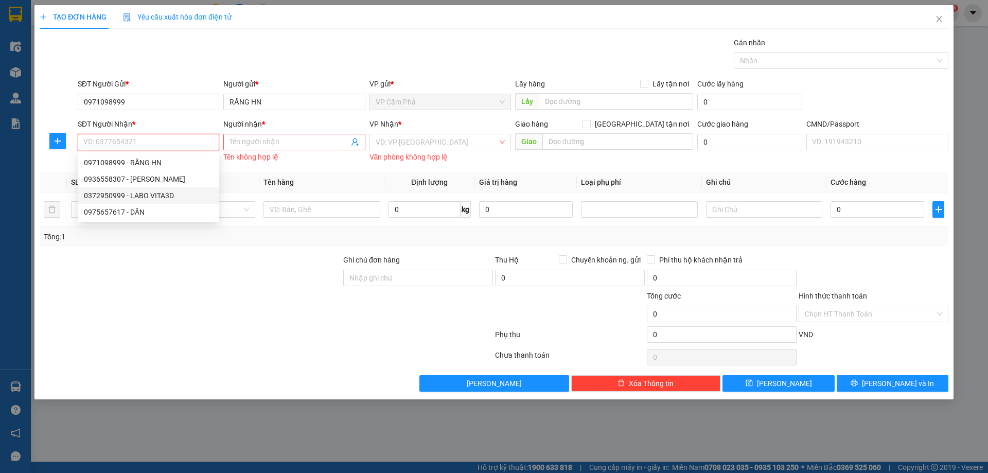
click at [152, 193] on div "0372950999 - LABO VITA3D" at bounding box center [148, 195] width 129 height 11
type input "0372950999"
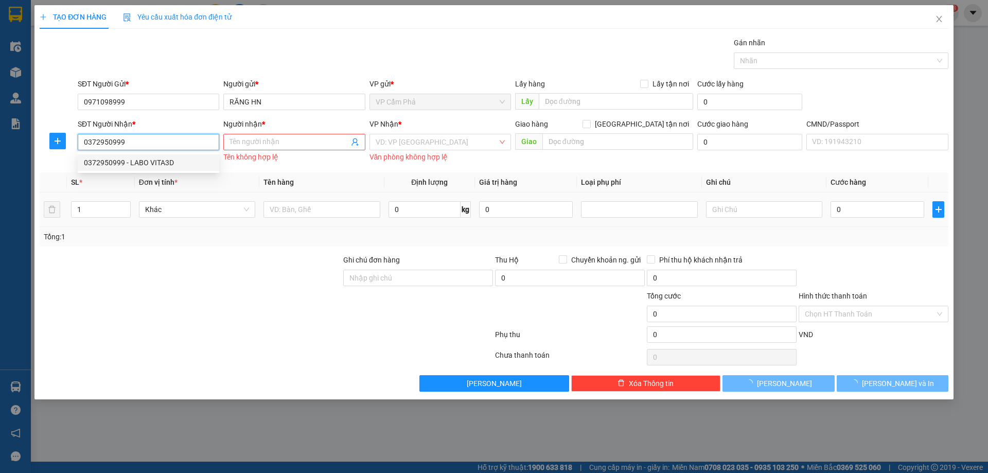
type input "LABO VITA3D"
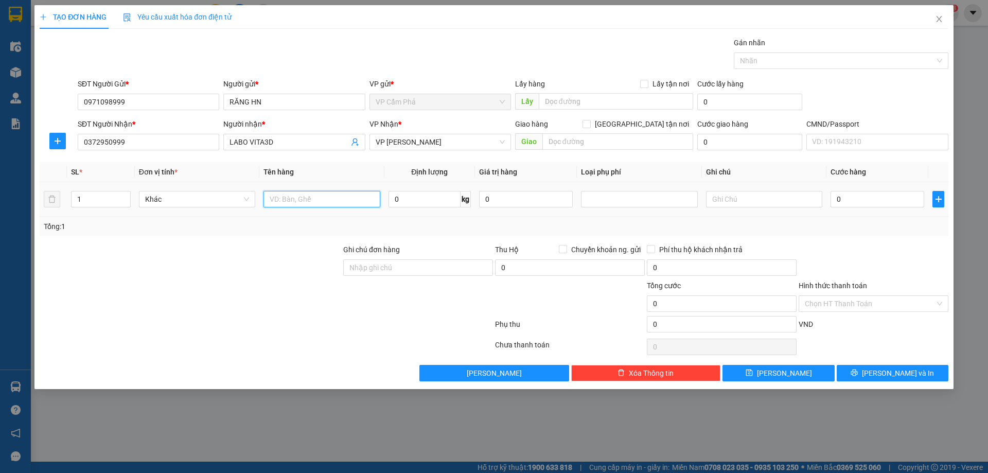
click at [317, 204] on input "text" at bounding box center [321, 199] width 116 height 16
type input "g"
type input "HỘP RĂNG"
type input "1"
type input "5"
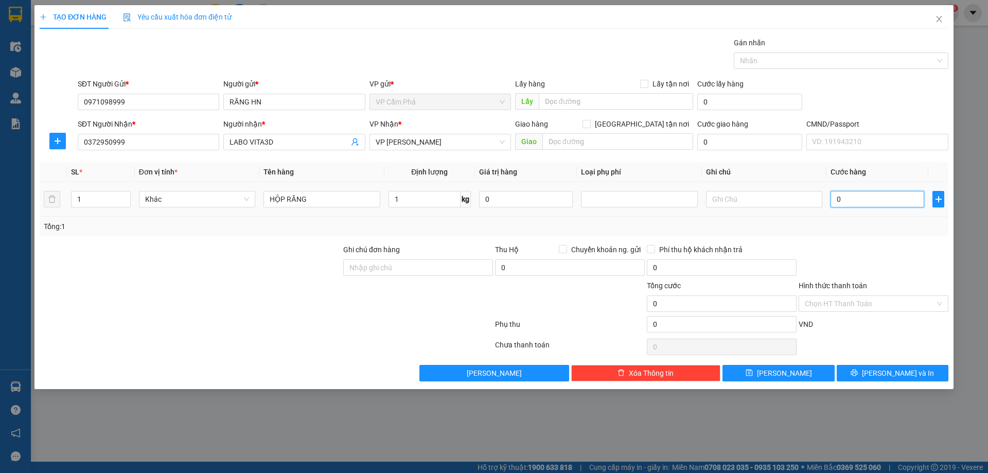
type input "5"
type input "50"
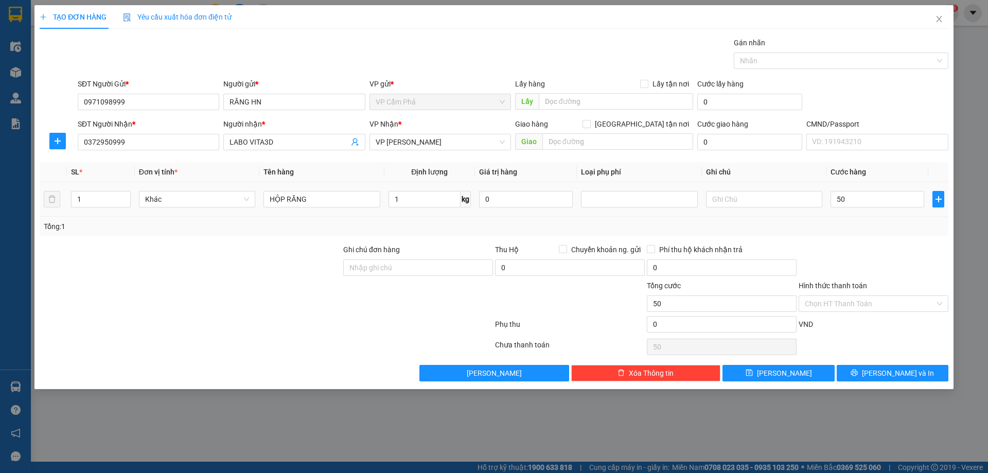
type input "50.000"
click at [901, 255] on div at bounding box center [873, 262] width 152 height 36
click at [874, 367] on button "[PERSON_NAME] và In" at bounding box center [892, 373] width 112 height 16
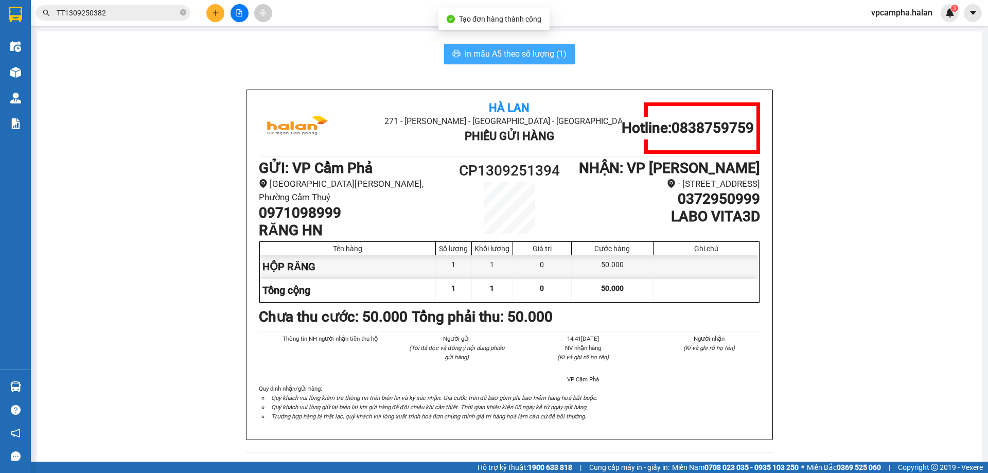
click at [467, 50] on span "In mẫu A5 theo số lượng (1)" at bounding box center [515, 53] width 102 height 13
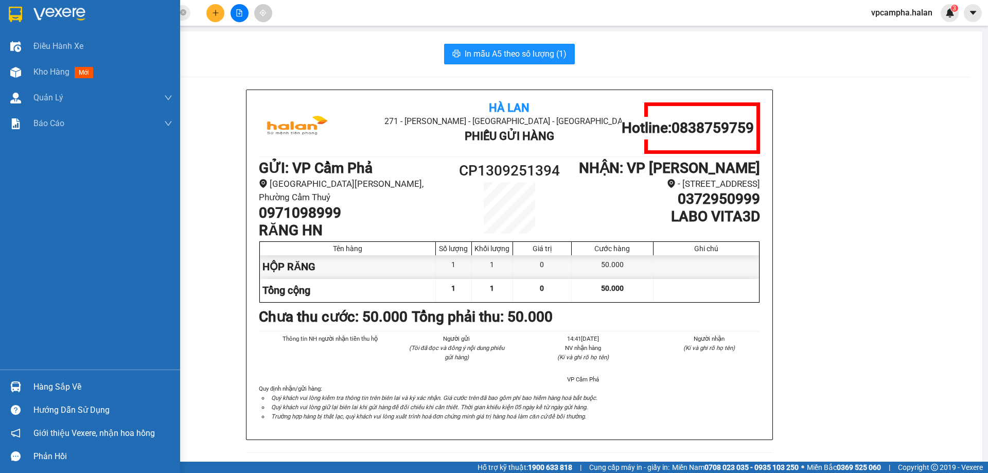
click at [22, 390] on div at bounding box center [16, 387] width 18 height 18
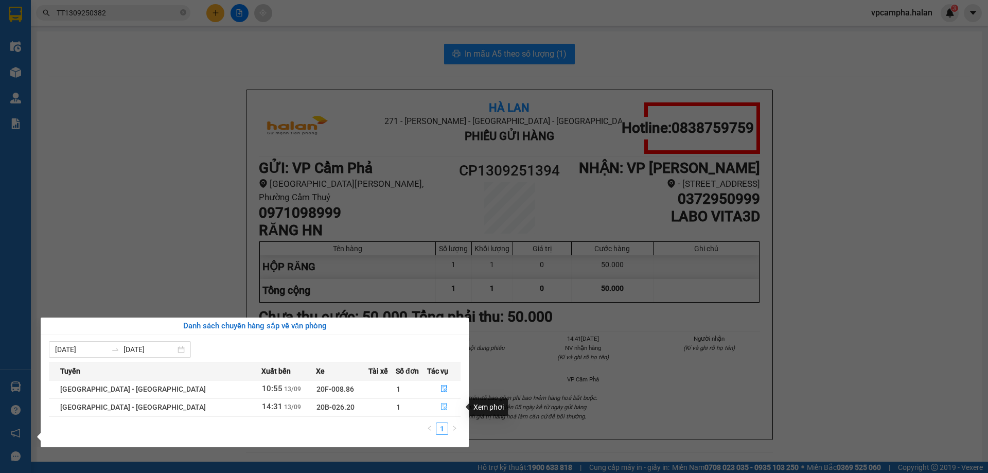
click at [441, 403] on icon "file-done" at bounding box center [444, 406] width 6 height 7
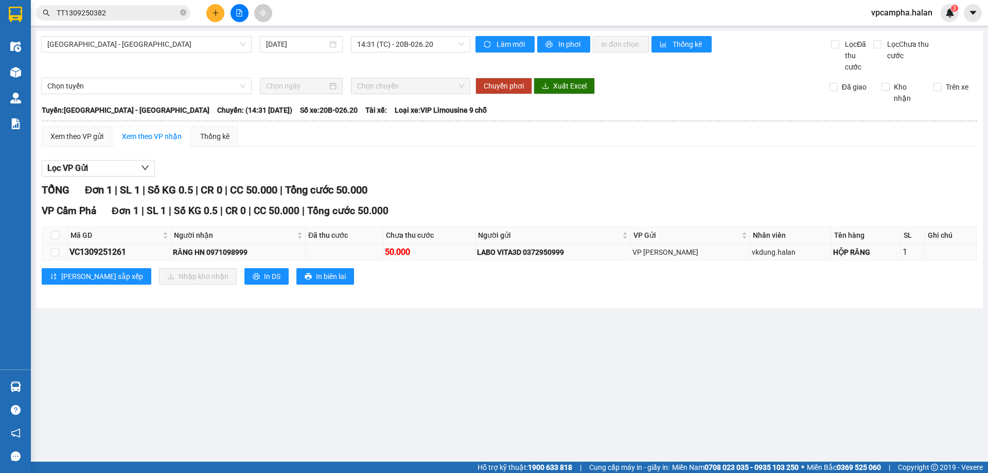
click at [127, 249] on div "VC1309251261" at bounding box center [119, 251] width 100 height 13
click at [109, 252] on div "VC1309251261" at bounding box center [119, 251] width 100 height 13
copy div "VC1309251261"
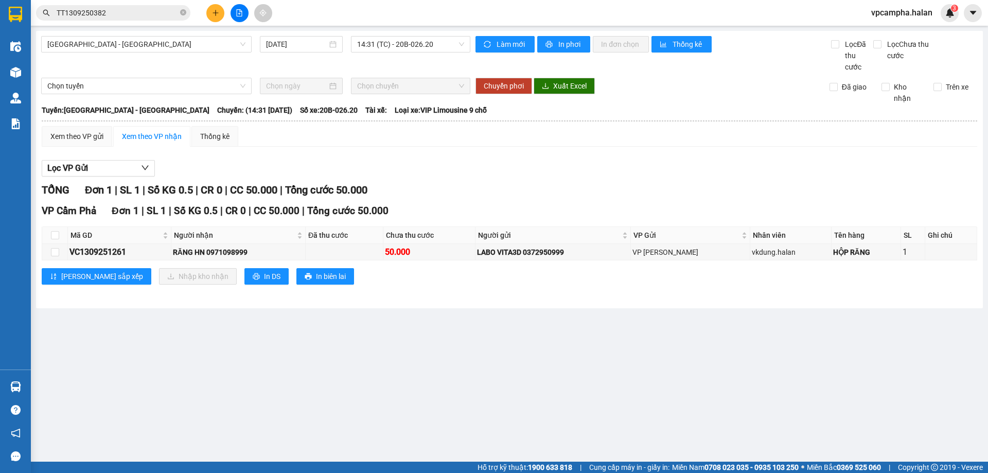
click at [130, 16] on input "TT1309250382" at bounding box center [117, 12] width 121 height 11
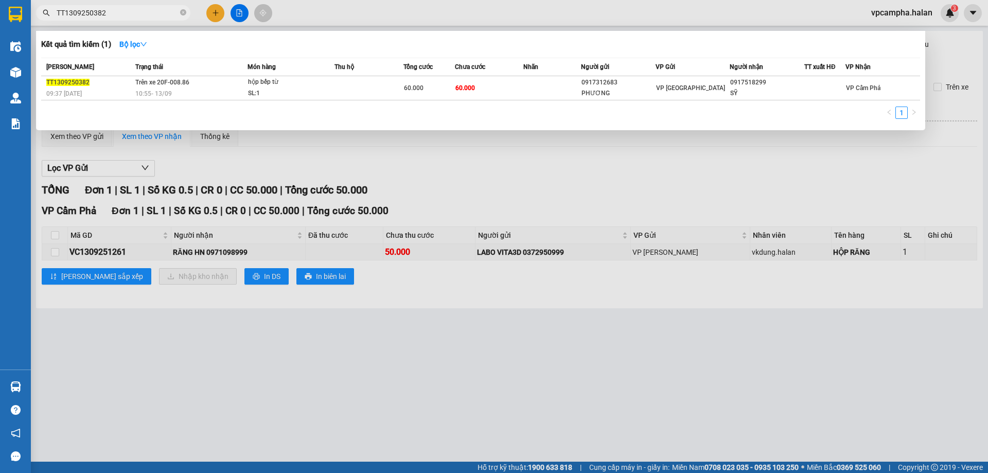
click at [130, 16] on input "TT1309250382" at bounding box center [117, 12] width 121 height 11
paste input "VC1309251261"
click at [135, 14] on input "VC1309251261" at bounding box center [117, 12] width 121 height 11
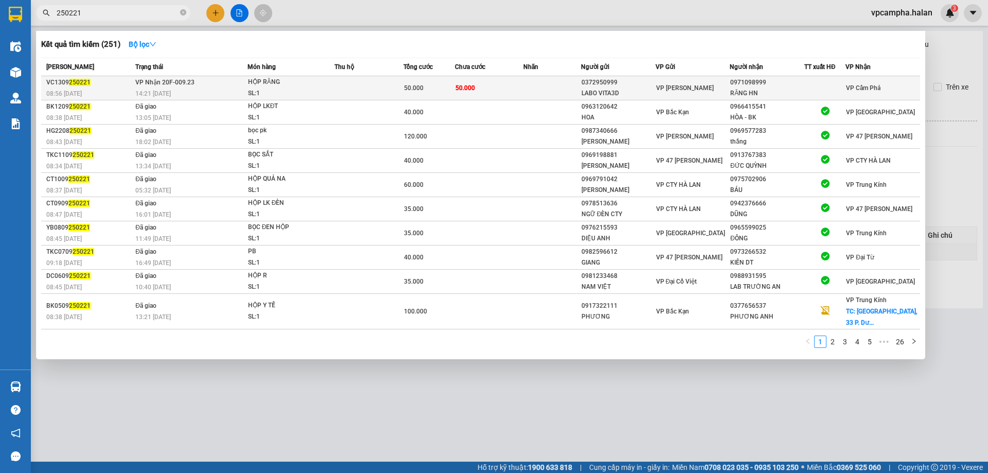
type input "250221"
click at [225, 81] on td "VP Nhận 20F-009.23 14:21 [DATE]" at bounding box center [190, 88] width 115 height 24
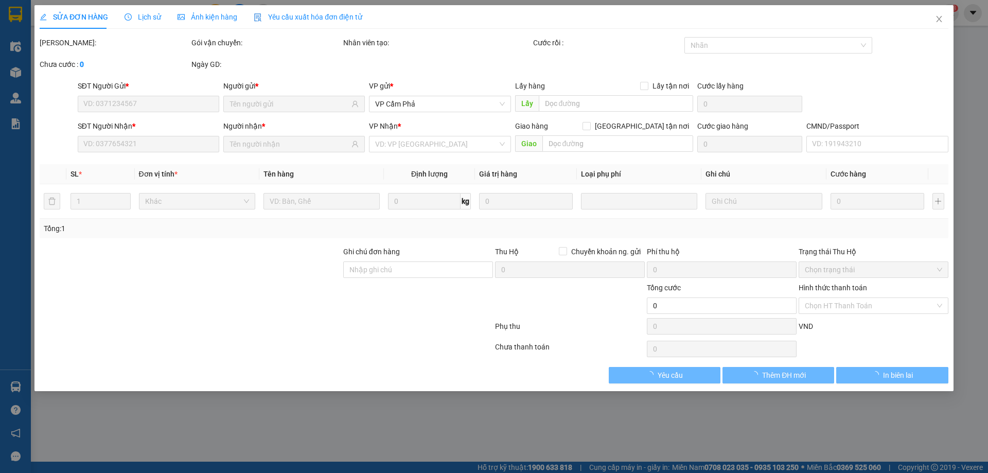
type input "0372950999"
type input "LABO VITA3D"
type input "0971098999"
type input "RĂNG HN"
type input "50.000"
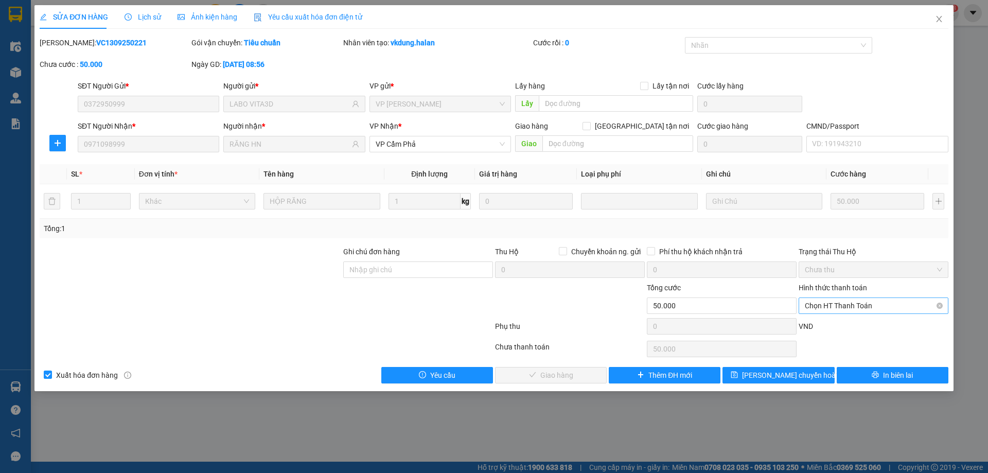
click at [844, 309] on span "Chọn HT Thanh Toán" at bounding box center [872, 305] width 137 height 15
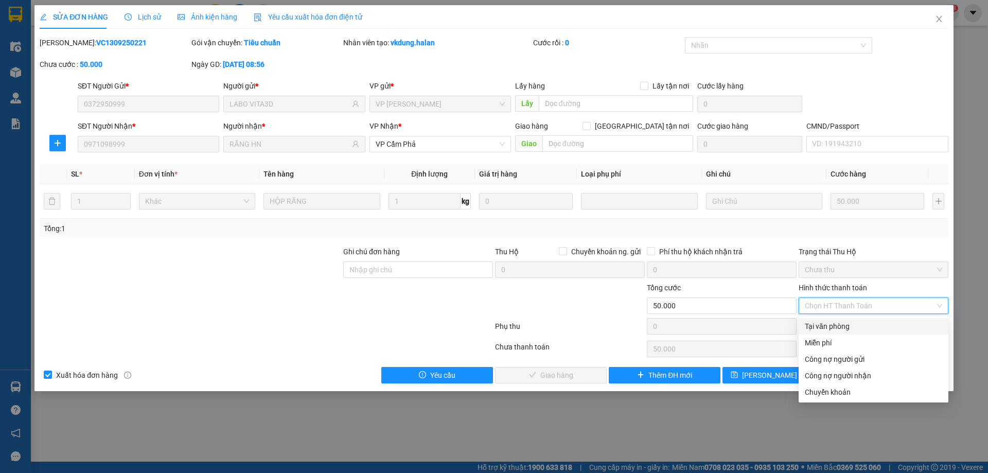
click at [827, 328] on div "Tại văn phòng" at bounding box center [872, 325] width 137 height 11
type input "0"
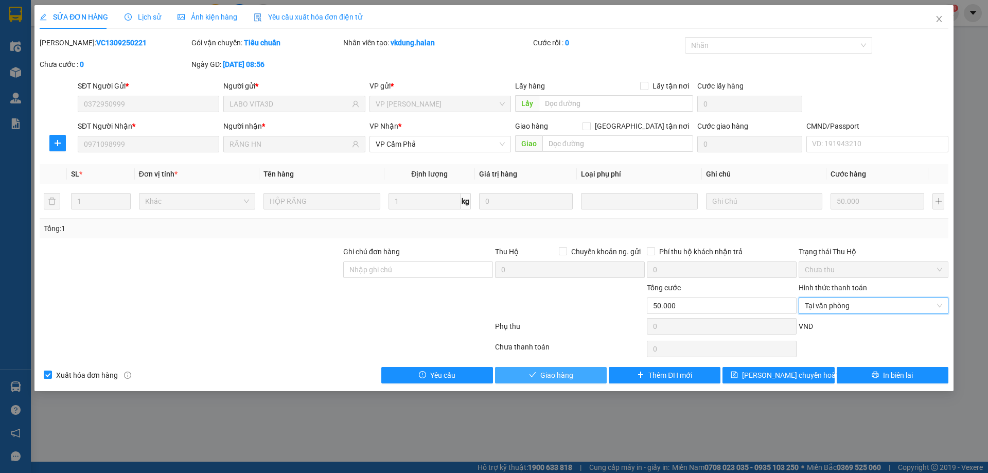
click at [580, 372] on button "Giao hàng" at bounding box center [551, 375] width 112 height 16
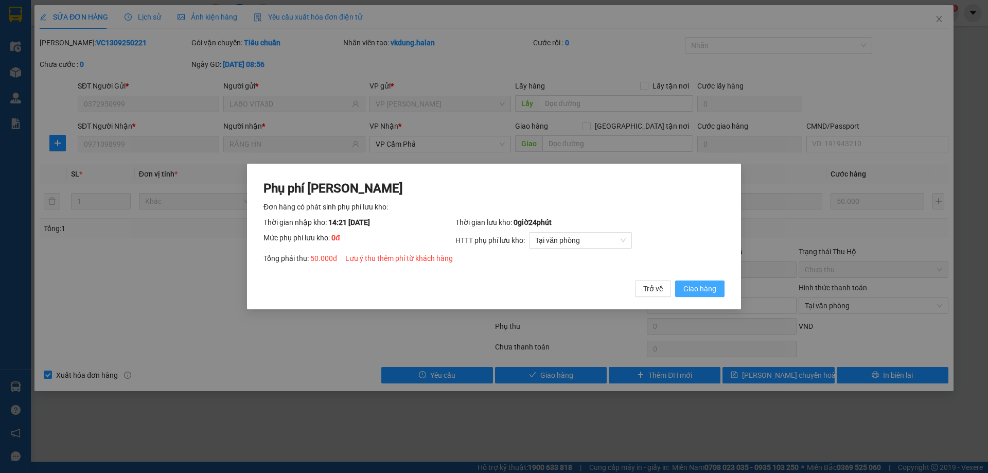
click at [708, 290] on span "Giao hàng" at bounding box center [699, 288] width 33 height 11
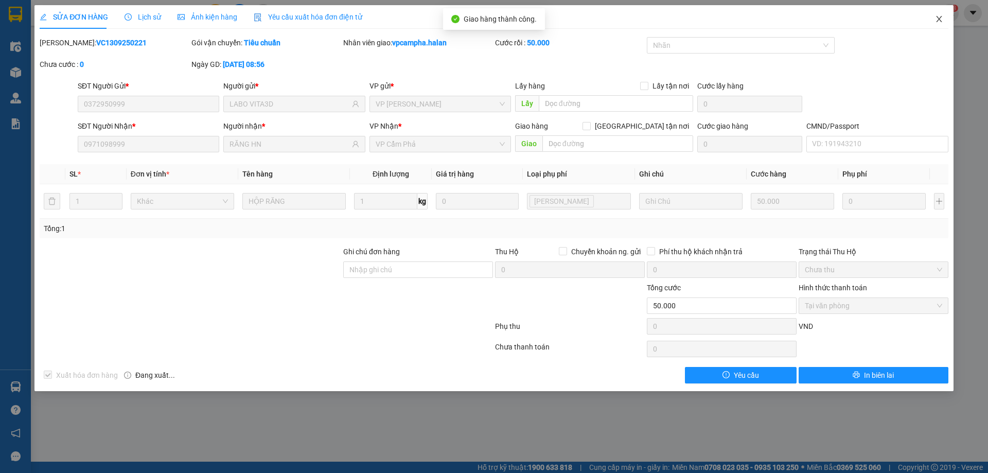
click at [936, 18] on icon "close" at bounding box center [939, 19] width 8 height 8
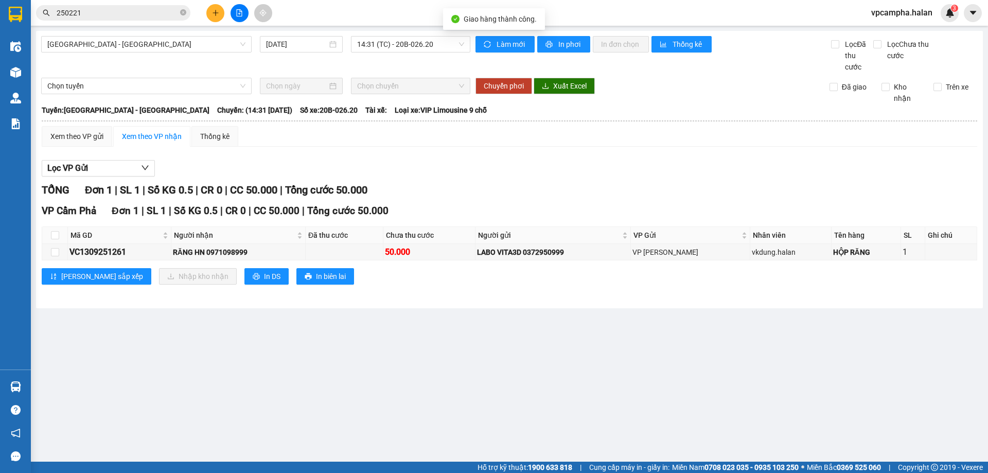
click at [131, 8] on input "250221" at bounding box center [117, 12] width 121 height 11
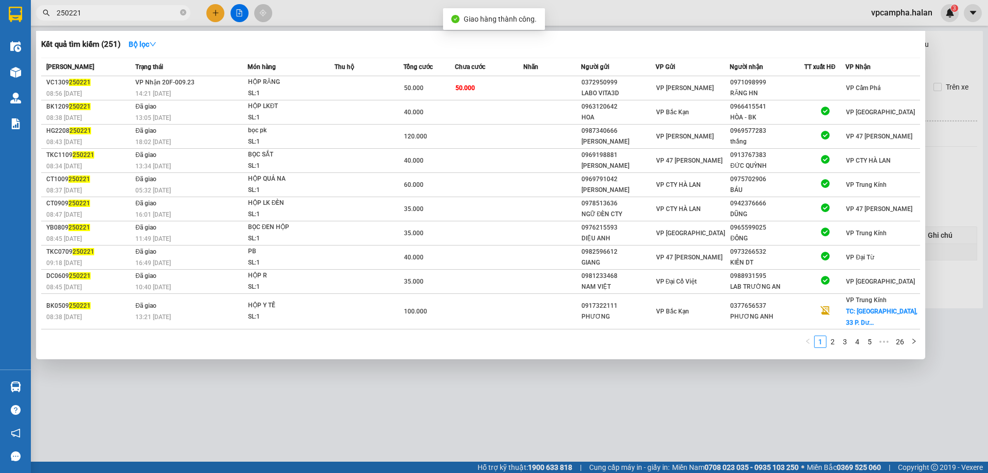
click at [131, 8] on input "250221" at bounding box center [117, 12] width 121 height 11
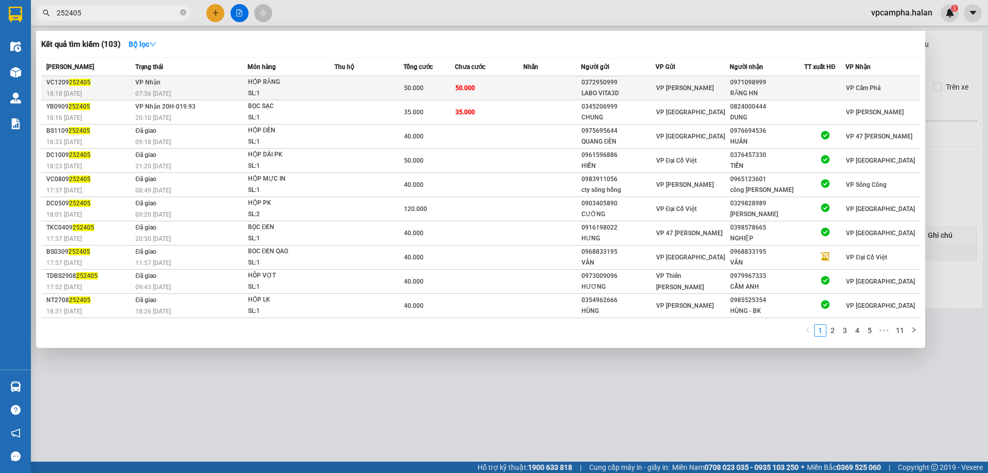
type input "252405"
click at [370, 84] on td at bounding box center [368, 88] width 69 height 24
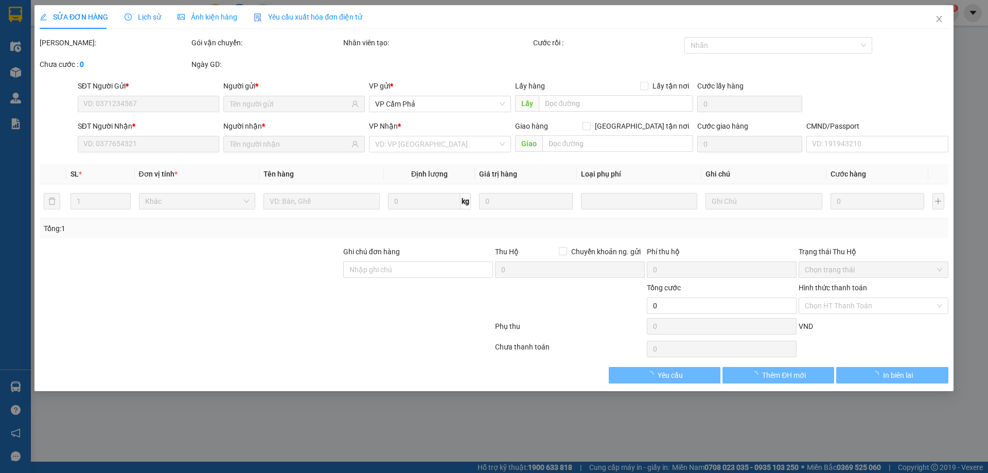
type input "0372950999"
type input "LABO VITA3D"
type input "0971098999"
type input "RĂNG HN"
type input "50.000"
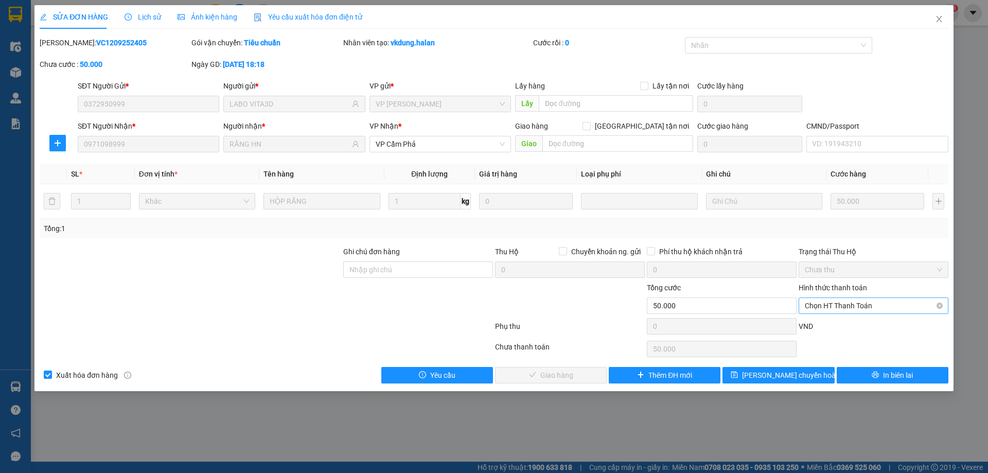
click at [853, 300] on span "Chọn HT Thanh Toán" at bounding box center [872, 305] width 137 height 15
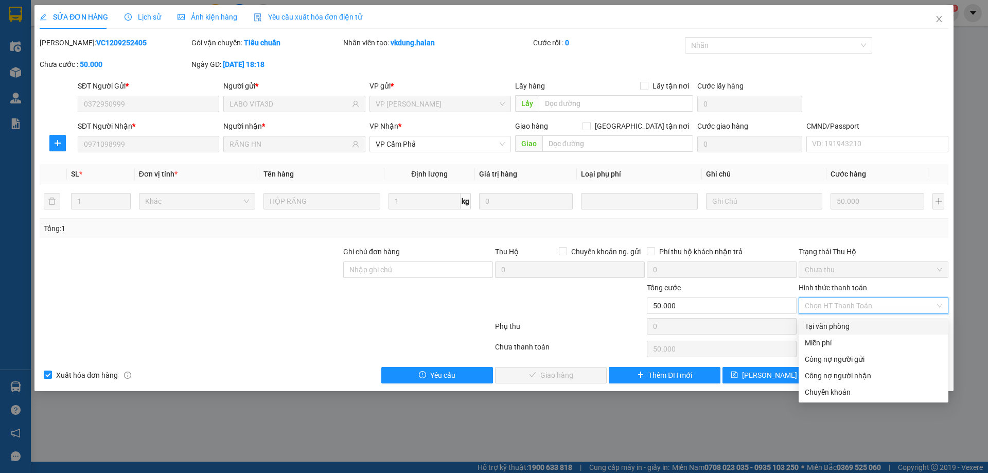
drag, startPoint x: 843, startPoint y: 325, endPoint x: 824, endPoint y: 320, distance: 19.6
click at [841, 326] on div "Tại văn phòng" at bounding box center [872, 325] width 137 height 11
type input "0"
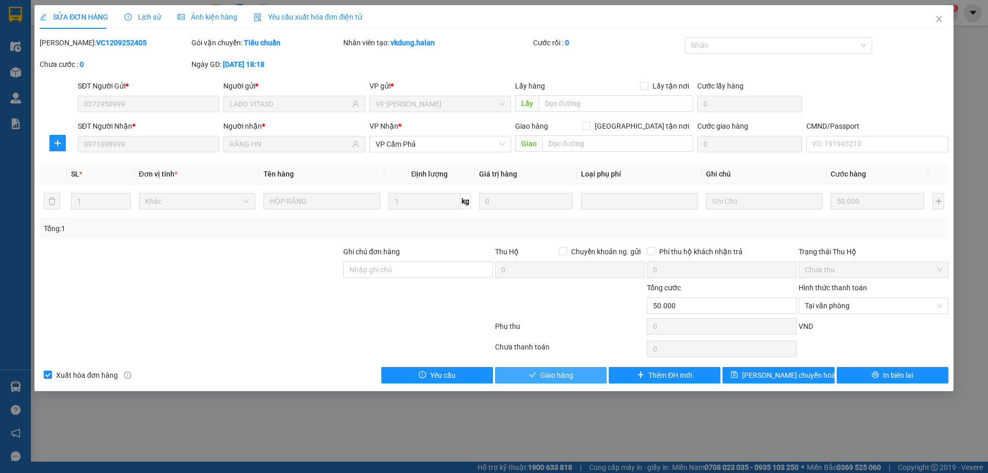
click at [576, 374] on button "Giao hàng" at bounding box center [551, 375] width 112 height 16
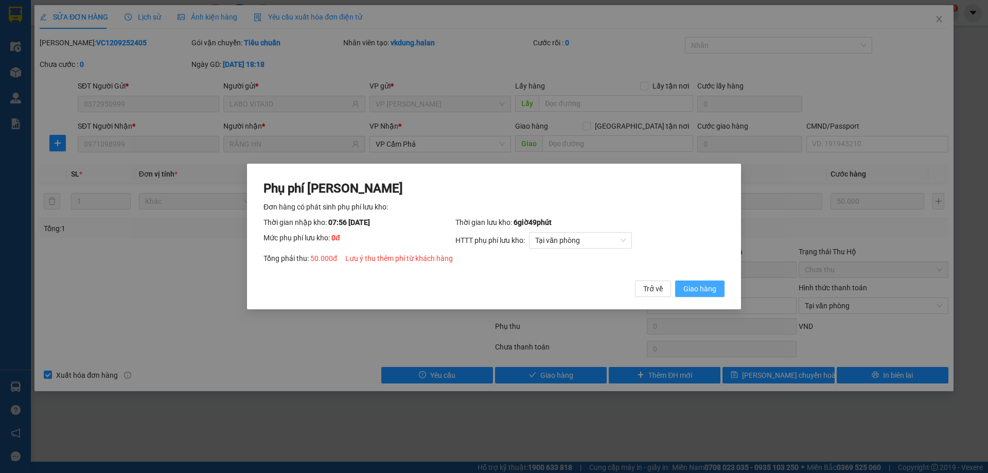
click at [697, 288] on span "Giao hàng" at bounding box center [699, 288] width 33 height 11
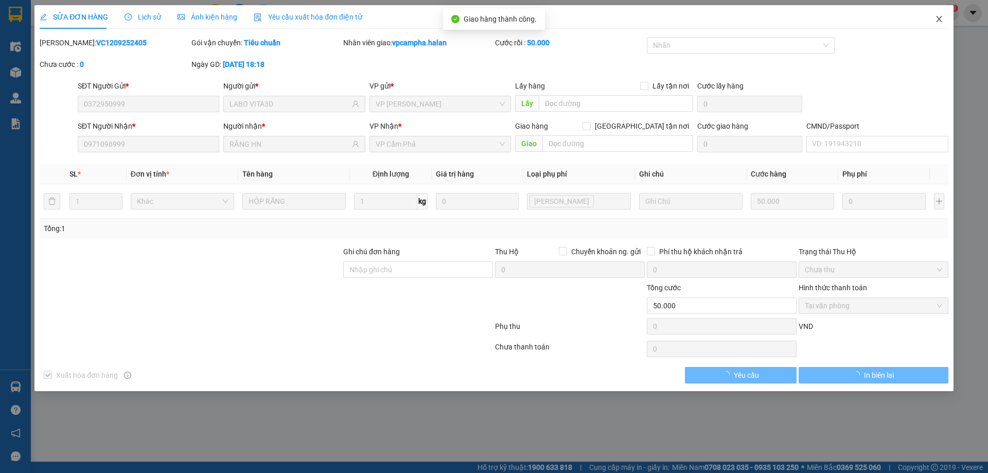
click at [939, 19] on icon "close" at bounding box center [939, 19] width 8 height 8
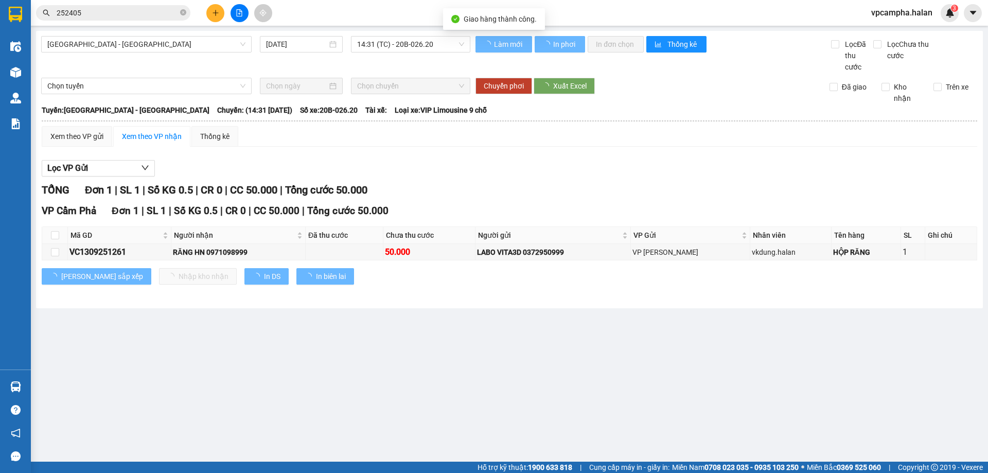
click at [135, 13] on input "252405" at bounding box center [117, 12] width 121 height 11
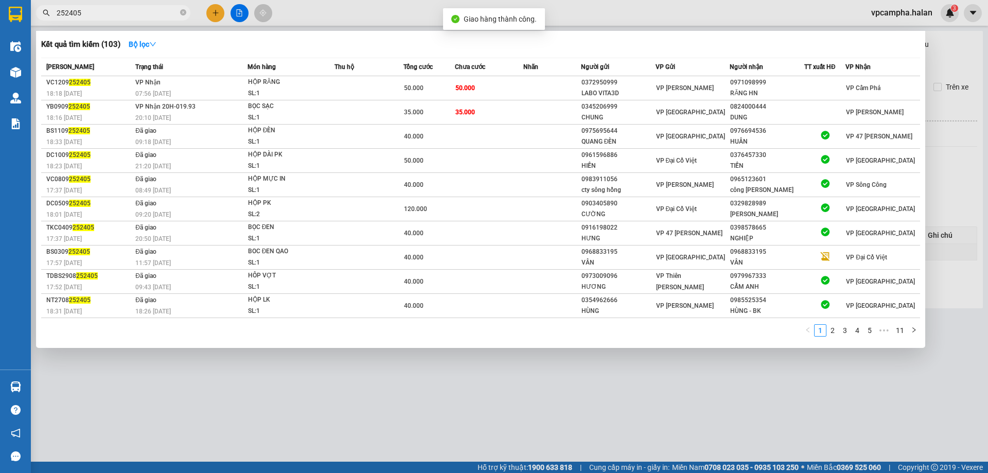
click at [135, 13] on input "252405" at bounding box center [117, 12] width 121 height 11
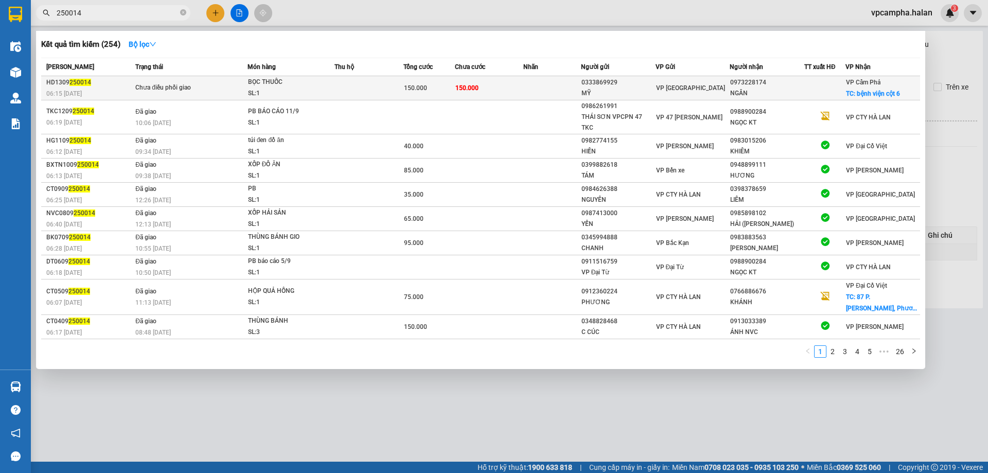
type input "250014"
click at [379, 83] on td at bounding box center [368, 88] width 69 height 24
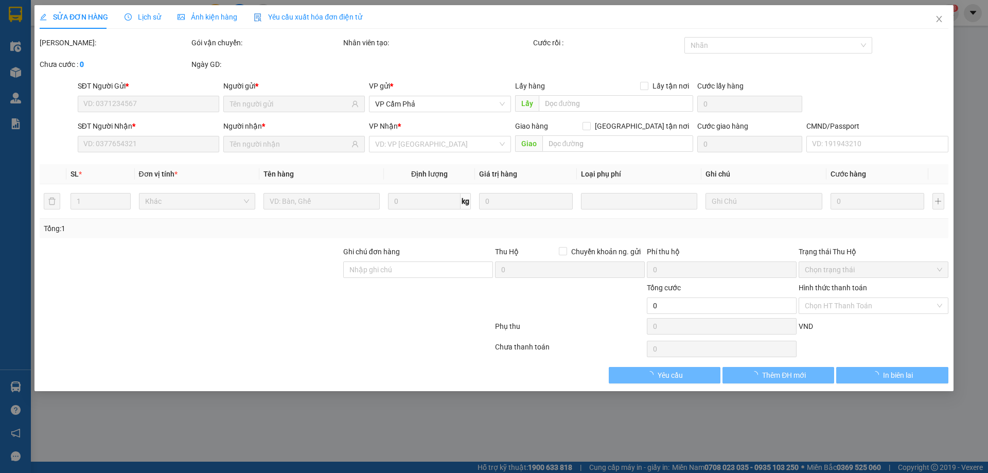
type input "0333869929"
type input "MỸ"
type input "0973228174"
type input "NGÂN"
checkbox input "true"
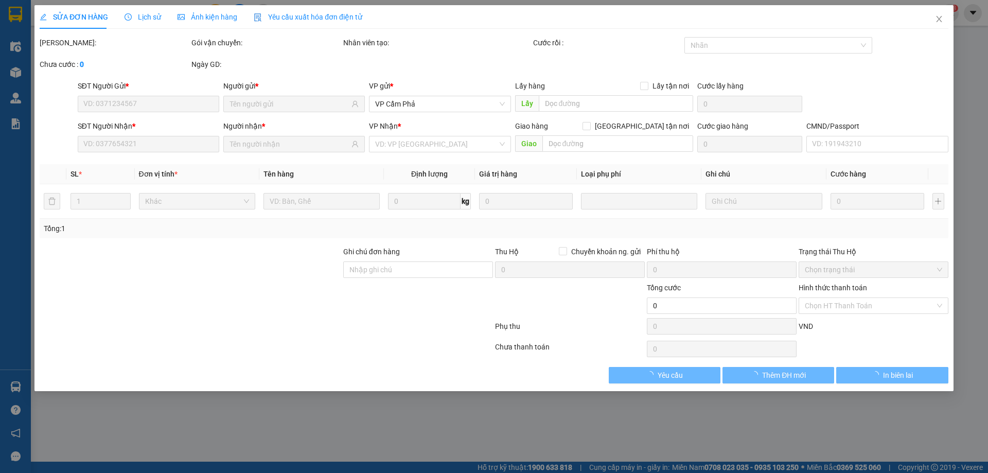
type input "bệnh viện cột 6"
type input "100.000"
type input "150.000"
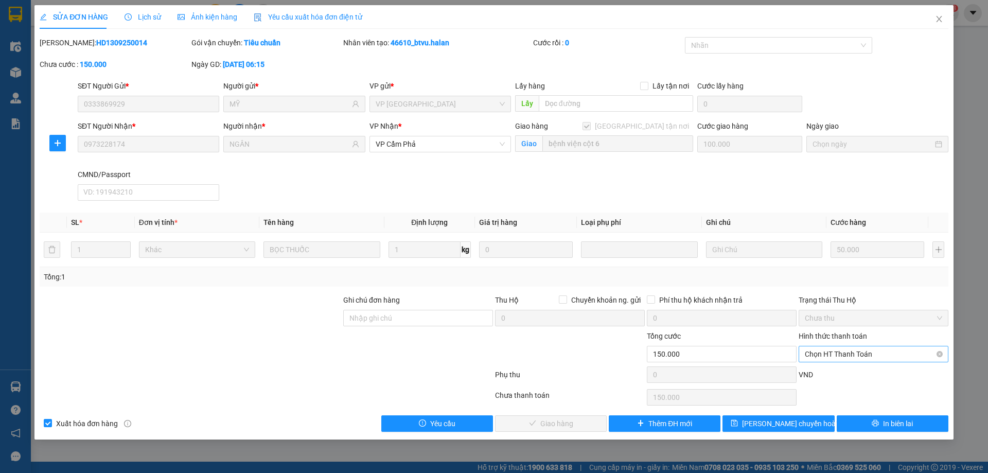
click at [855, 350] on span "Chọn HT Thanh Toán" at bounding box center [872, 353] width 137 height 15
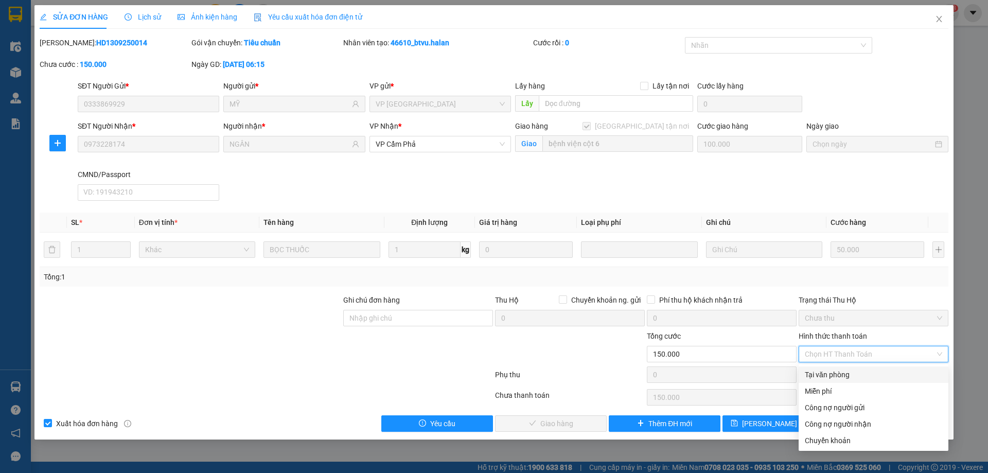
drag, startPoint x: 833, startPoint y: 371, endPoint x: 682, endPoint y: 365, distance: 151.4
click at [833, 372] on div "Tại văn phòng" at bounding box center [872, 374] width 137 height 11
type input "0"
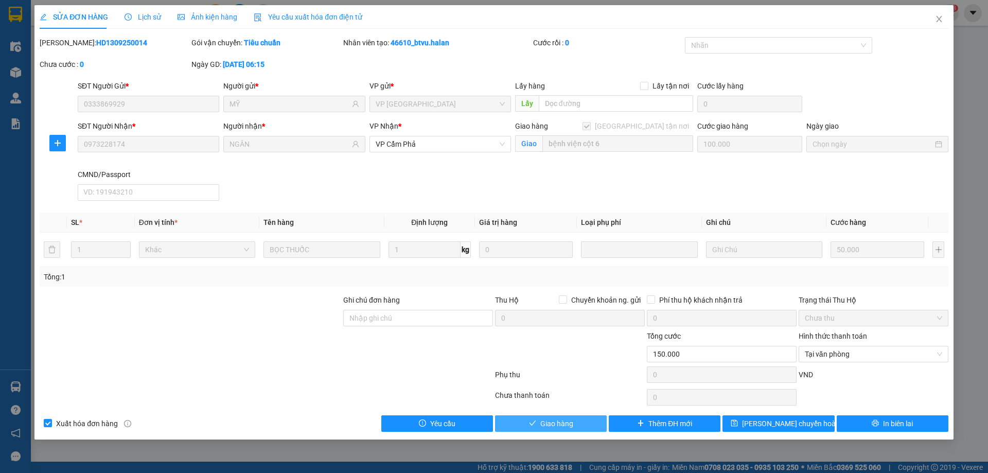
click at [561, 421] on span "Giao hàng" at bounding box center [556, 423] width 33 height 11
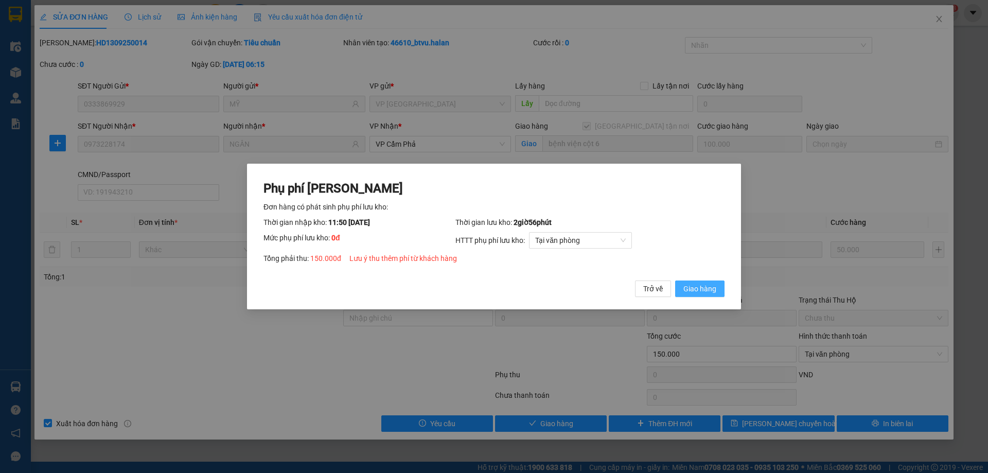
click at [710, 290] on span "Giao hàng" at bounding box center [699, 288] width 33 height 11
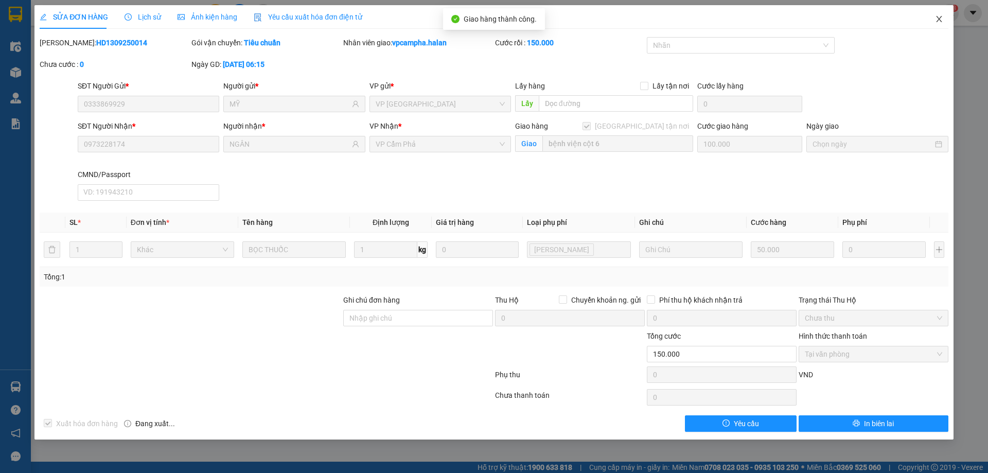
click at [939, 18] on icon "close" at bounding box center [939, 19] width 8 height 8
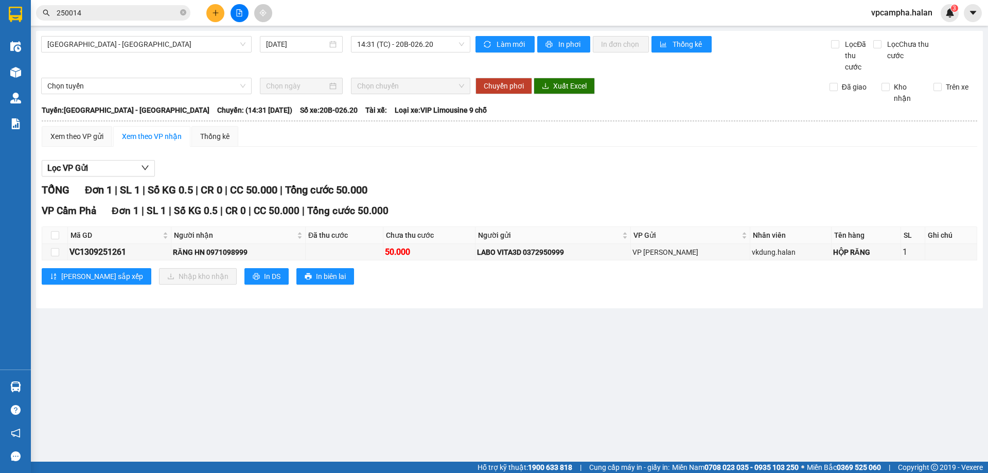
click at [126, 20] on span "250014" at bounding box center [113, 12] width 154 height 15
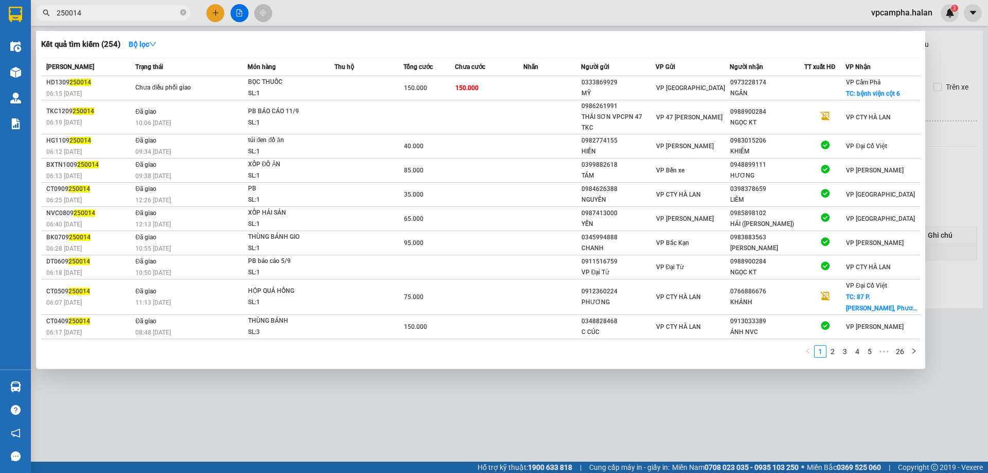
click at [132, 14] on input "250014" at bounding box center [117, 12] width 121 height 11
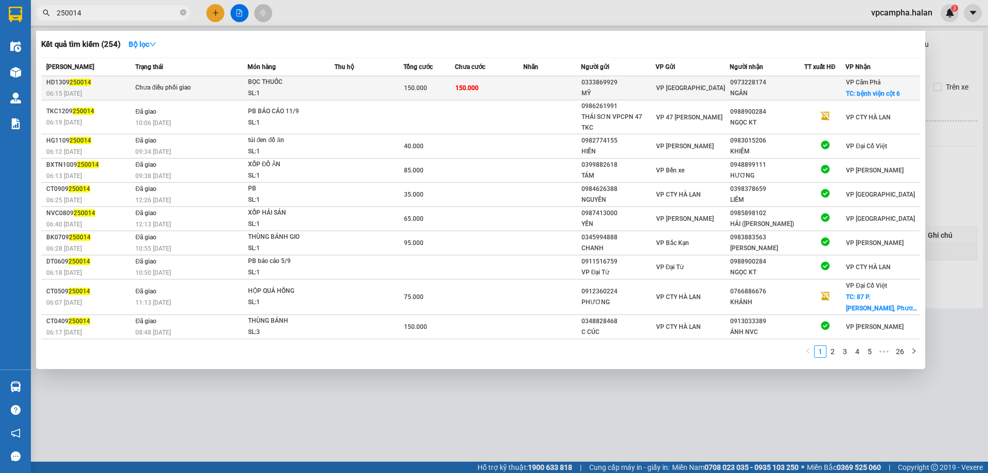
click at [214, 88] on span "Chưa điều phối giao" at bounding box center [191, 87] width 112 height 11
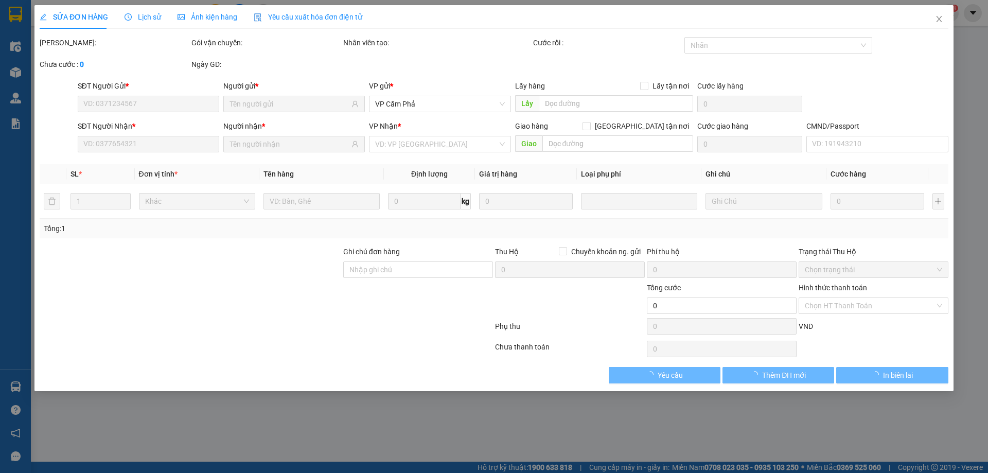
type input "0333869929"
type input "MỸ"
type input "0973228174"
type input "NGÂN"
checkbox input "true"
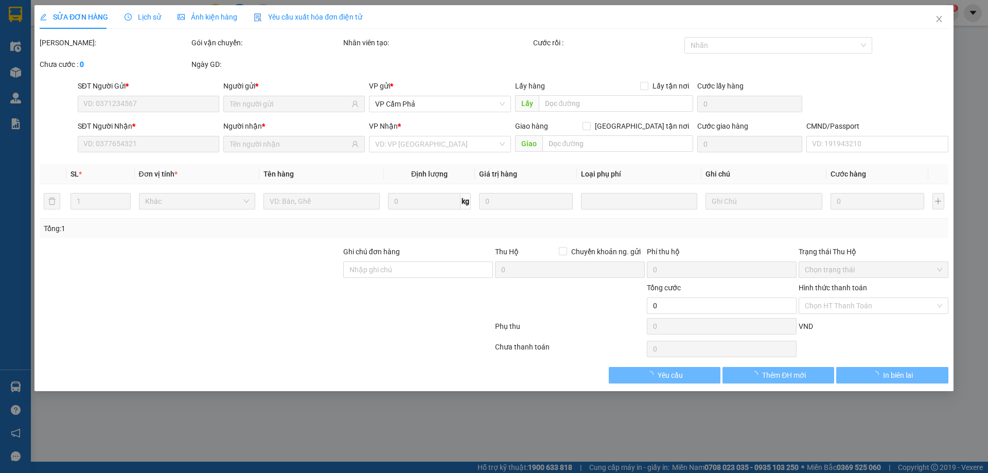
type input "bệnh viện cột 6"
type input "100.000"
type input "150.000"
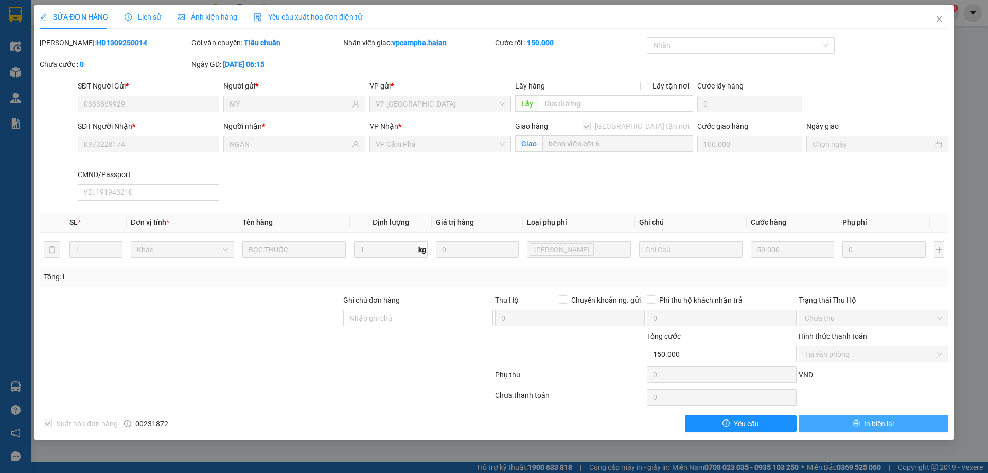
click at [854, 417] on button "In biên lai" at bounding box center [873, 423] width 150 height 16
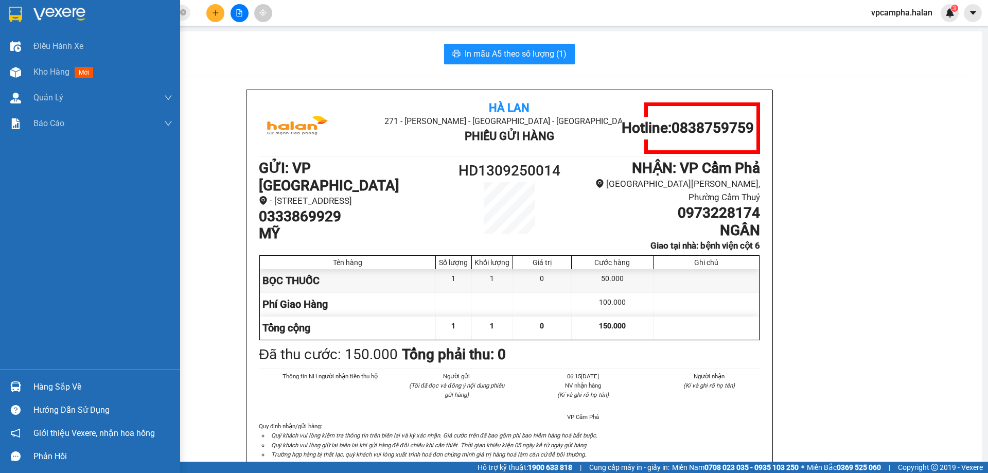
click at [40, 383] on div "Hàng sắp về" at bounding box center [102, 386] width 139 height 15
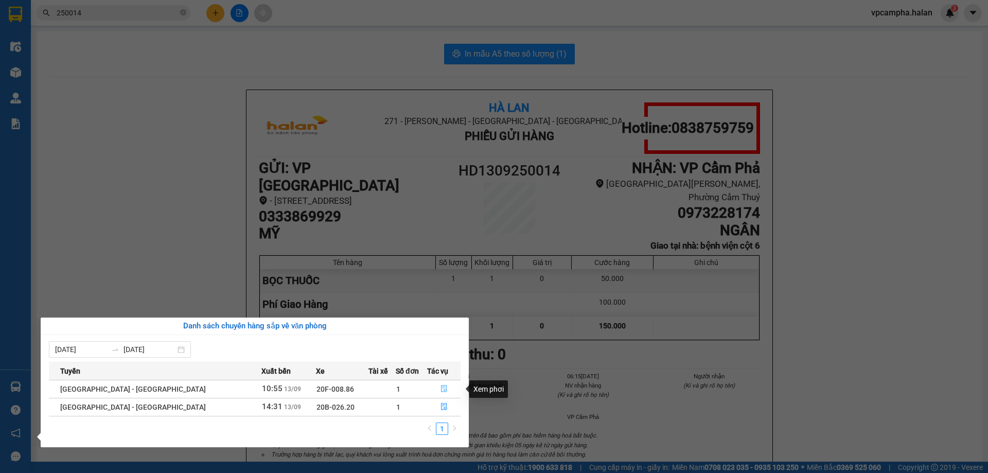
click at [441, 386] on icon "file-done" at bounding box center [443, 388] width 7 height 7
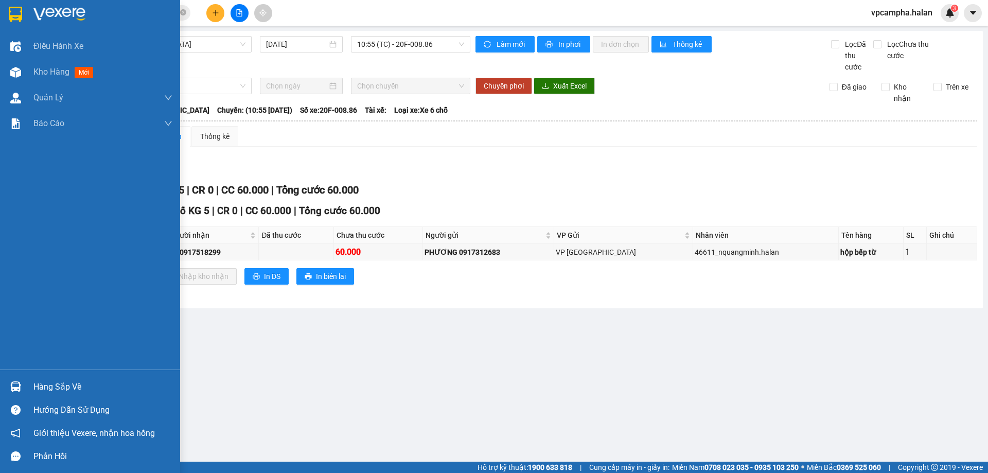
click at [58, 389] on div "Hàng sắp về" at bounding box center [102, 386] width 139 height 15
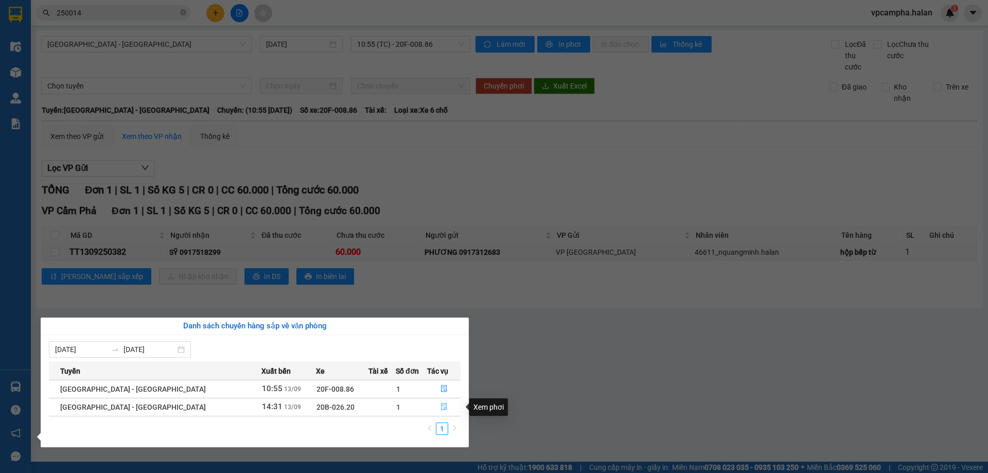
click at [441, 407] on icon "file-done" at bounding box center [444, 406] width 6 height 7
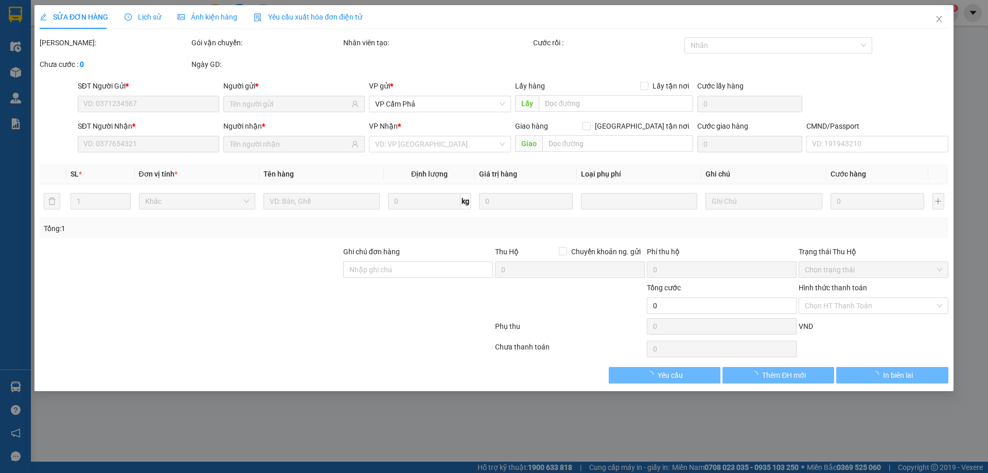
type input "0333869929"
type input "MỸ"
type input "0973228174"
type input "NGÂN"
checkbox input "true"
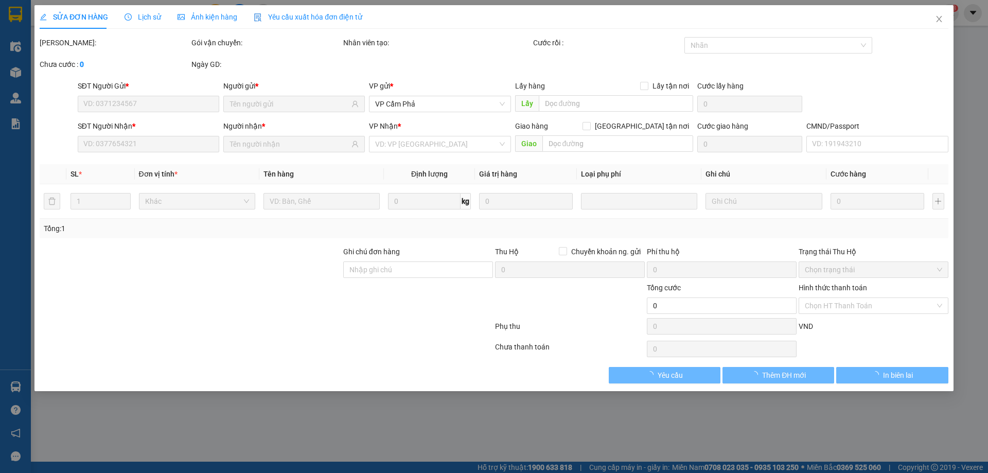
type input "bệnh viện cột 6"
type input "100.000"
type input "150.000"
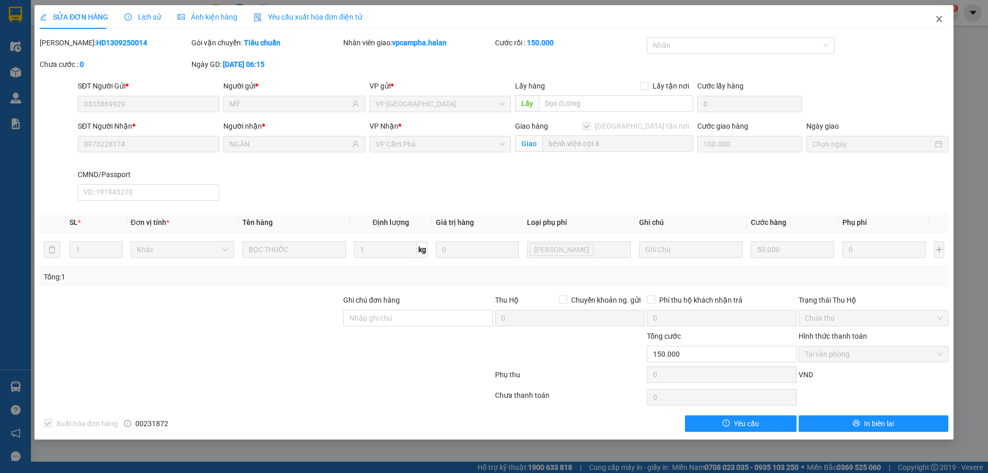
click at [938, 21] on icon "close" at bounding box center [939, 19] width 6 height 6
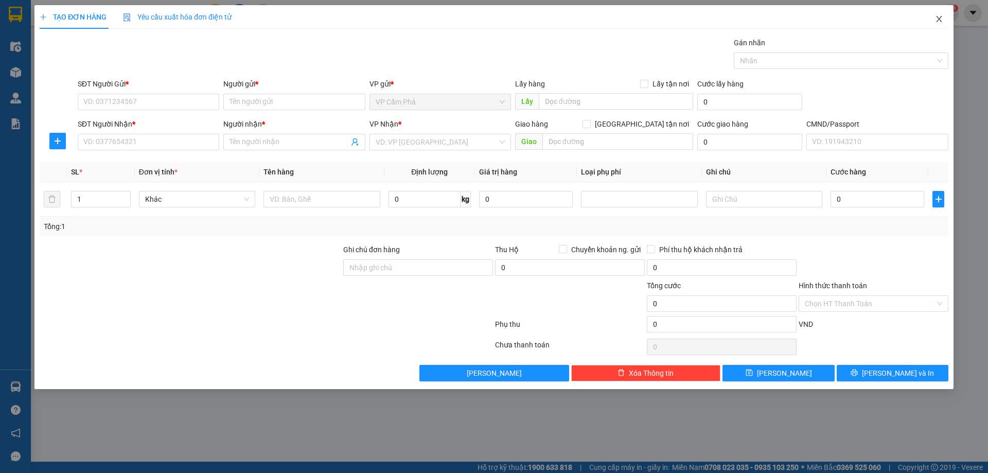
click at [939, 19] on icon "close" at bounding box center [939, 19] width 6 height 6
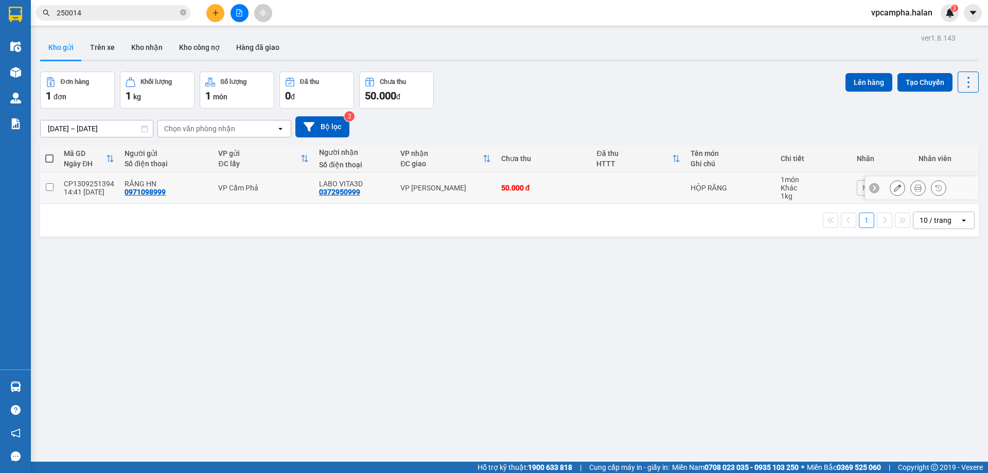
click at [51, 187] on input "checkbox" at bounding box center [50, 187] width 8 height 8
checkbox input "true"
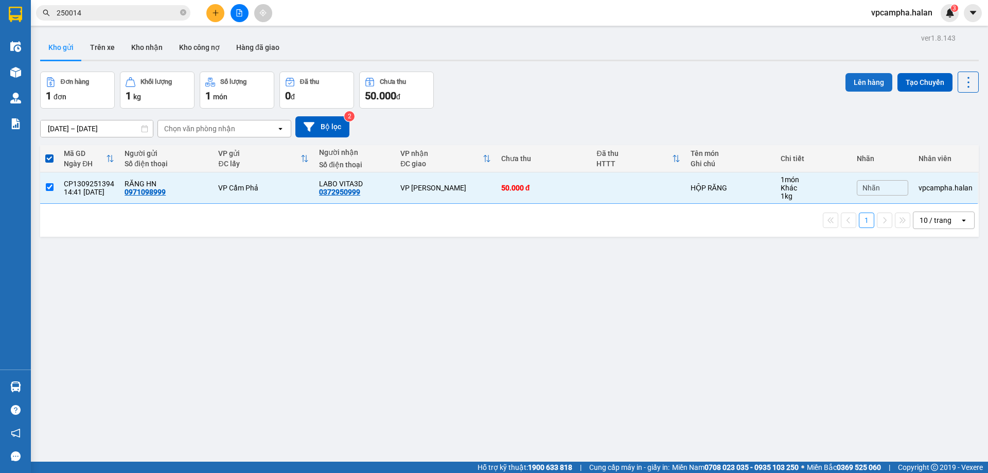
click at [859, 84] on button "Lên hàng" at bounding box center [868, 82] width 47 height 19
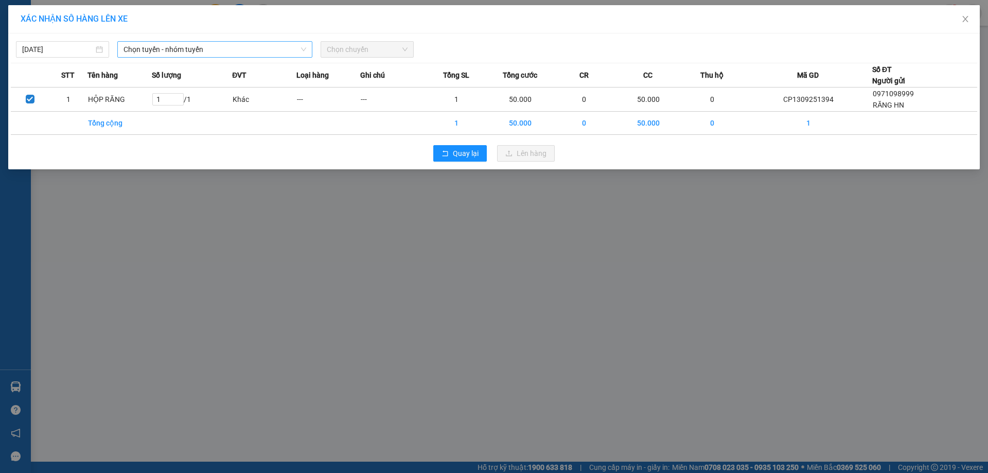
click at [306, 47] on icon "down" at bounding box center [303, 49] width 6 height 6
click at [299, 50] on span "Chọn tuyến - nhóm tuyến" at bounding box center [214, 49] width 183 height 15
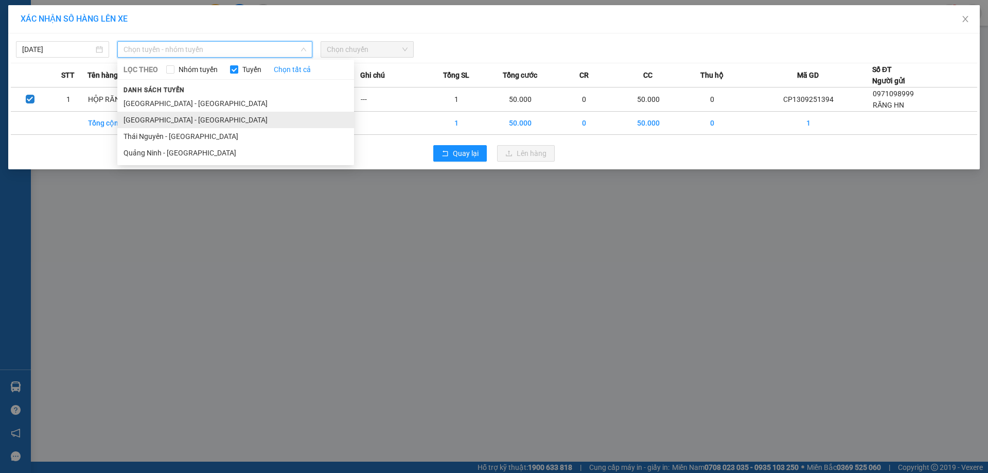
click at [211, 116] on li "[GEOGRAPHIC_DATA] - [GEOGRAPHIC_DATA]" at bounding box center [235, 120] width 237 height 16
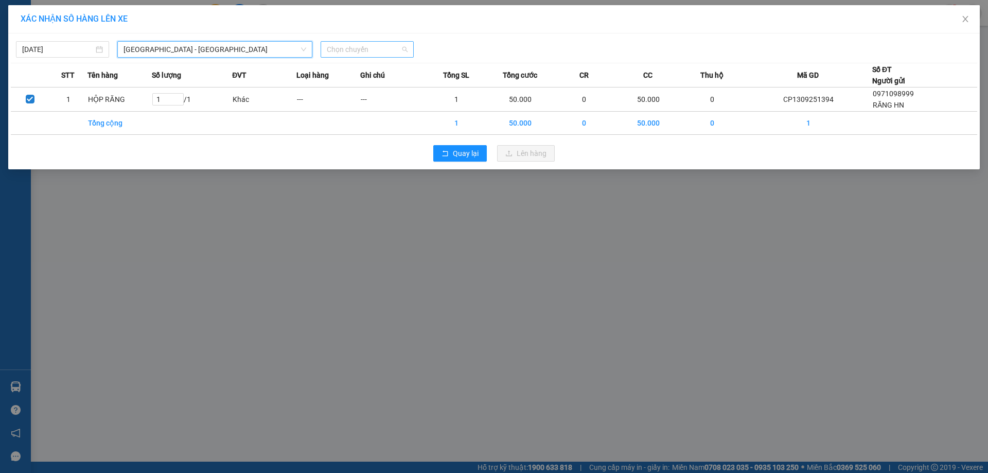
click at [369, 50] on span "Chọn chuyến" at bounding box center [367, 49] width 81 height 15
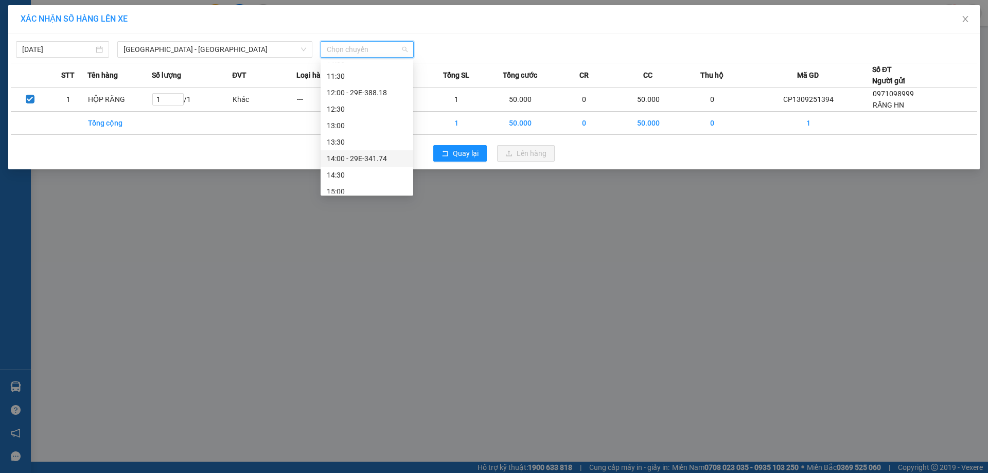
scroll to position [360, 0]
click at [351, 91] on div "15:00" at bounding box center [367, 88] width 80 height 11
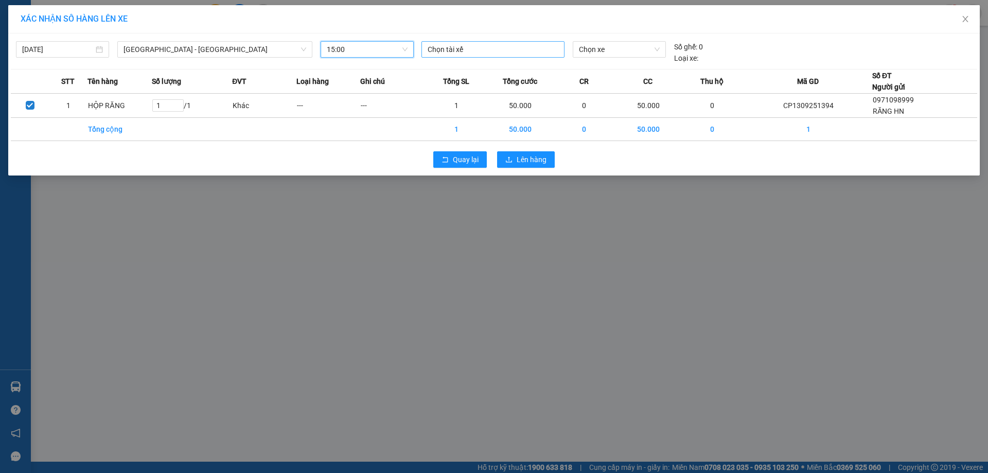
click at [520, 52] on div at bounding box center [493, 49] width 138 height 12
type input "[PERSON_NAME]"
click at [620, 46] on span "Chọn xe" at bounding box center [619, 49] width 80 height 15
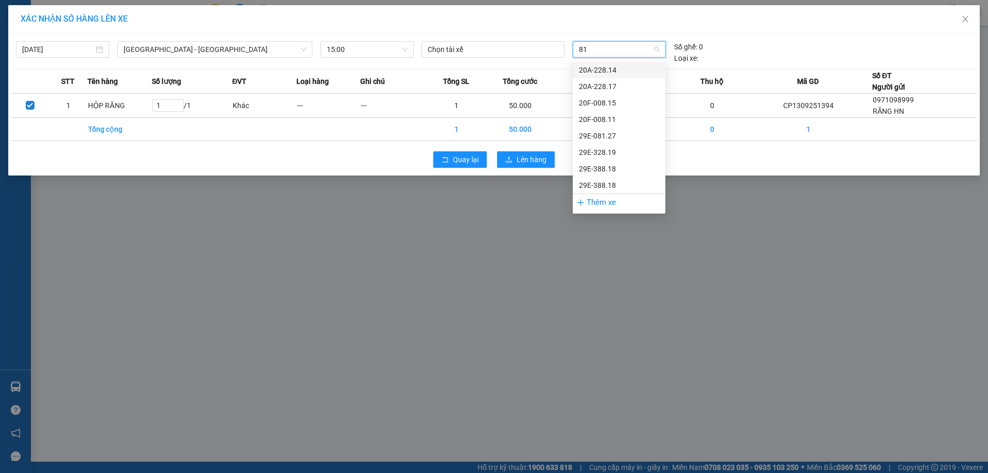
type input "811"
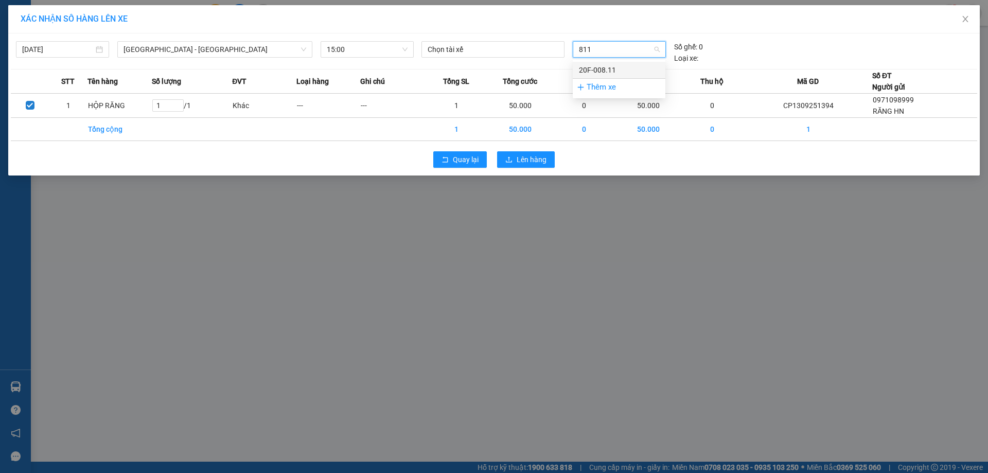
click at [594, 73] on div "20F-008.11" at bounding box center [619, 69] width 80 height 11
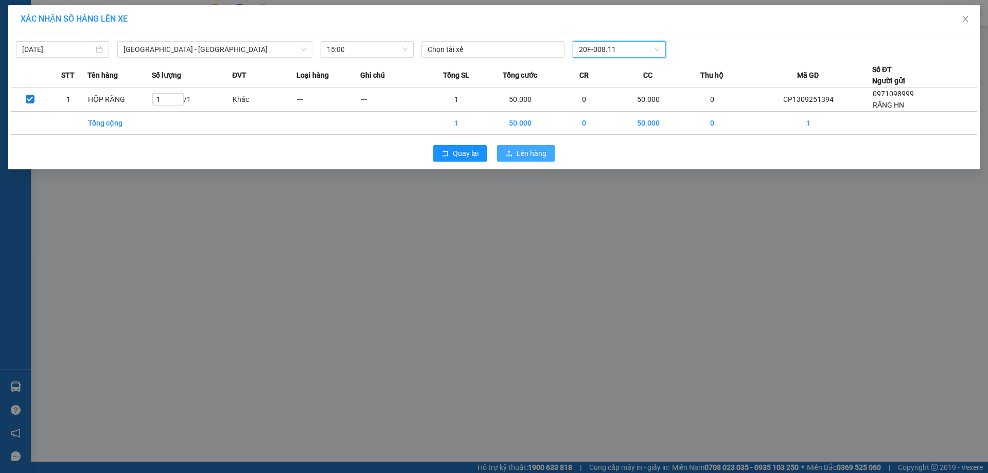
click at [525, 155] on span "Lên hàng" at bounding box center [531, 153] width 30 height 11
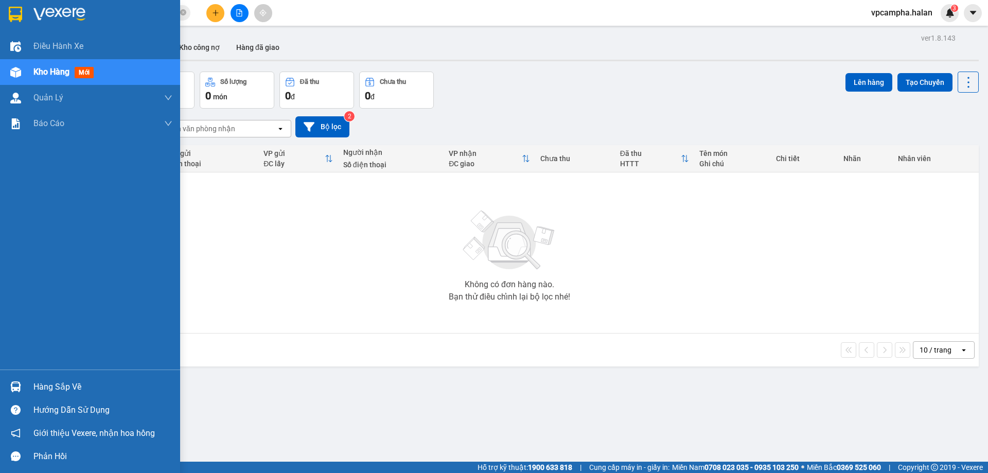
click at [51, 389] on div "Hàng sắp về" at bounding box center [102, 386] width 139 height 15
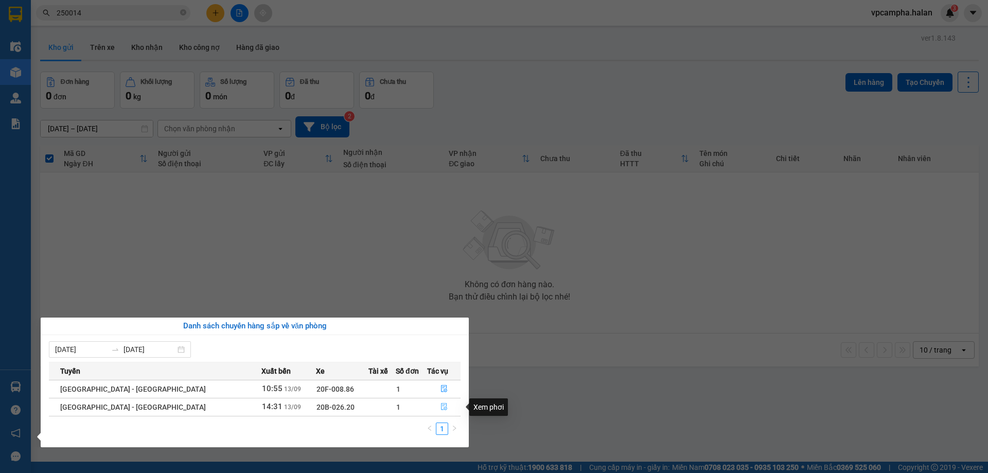
click at [441, 410] on icon "file-done" at bounding box center [443, 406] width 7 height 7
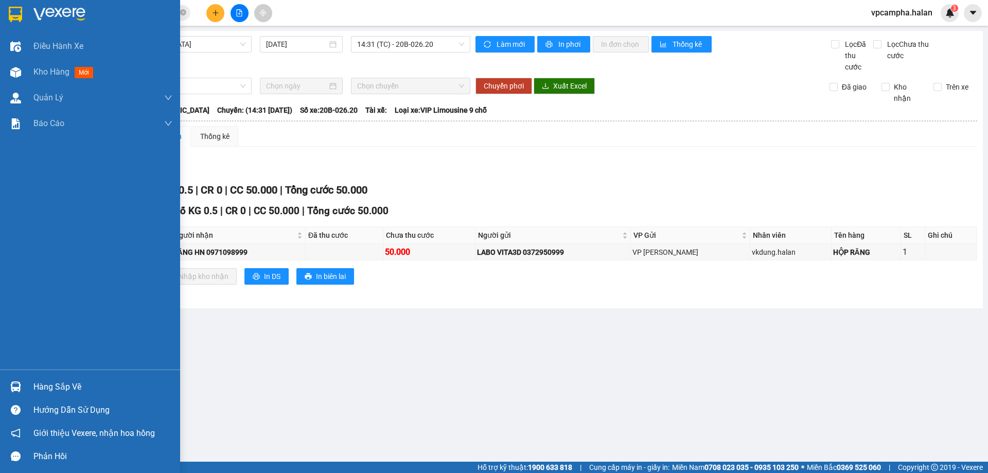
click at [75, 386] on div "Hàng sắp về" at bounding box center [102, 386] width 139 height 15
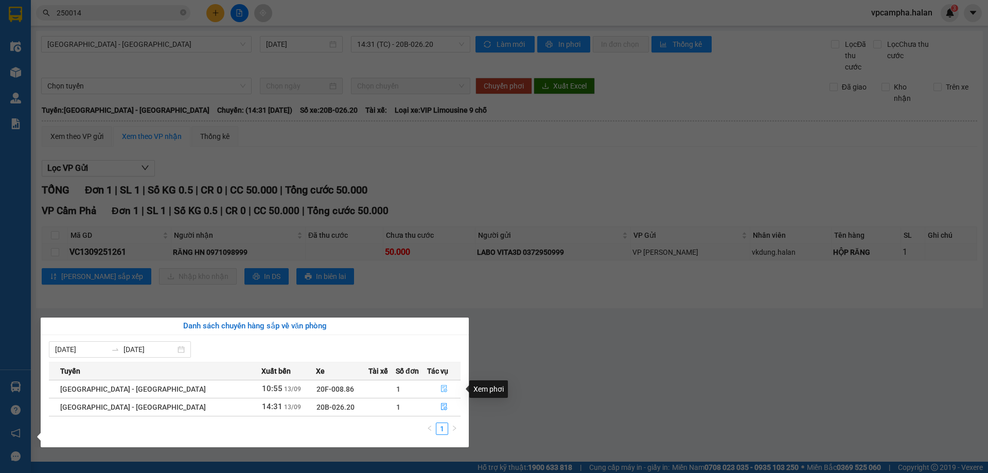
click at [441, 389] on icon "file-done" at bounding box center [444, 388] width 6 height 7
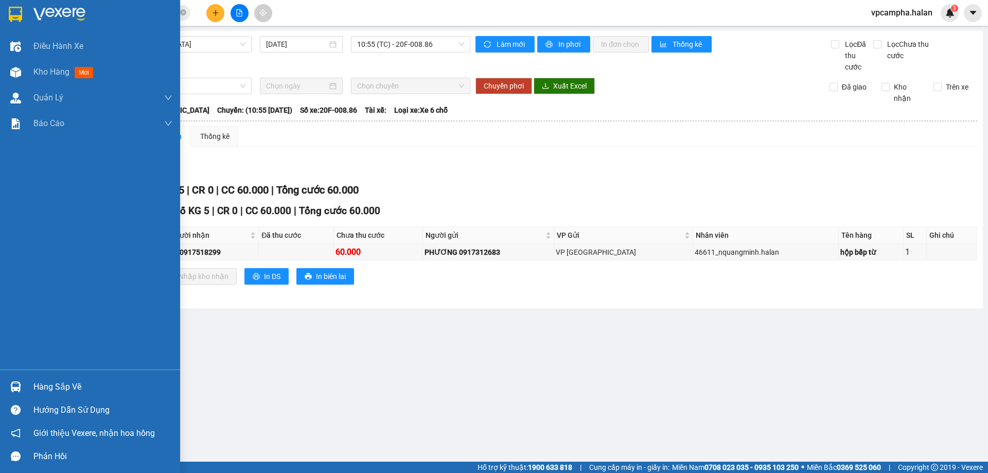
click at [73, 391] on div "Hàng sắp về" at bounding box center [102, 386] width 139 height 15
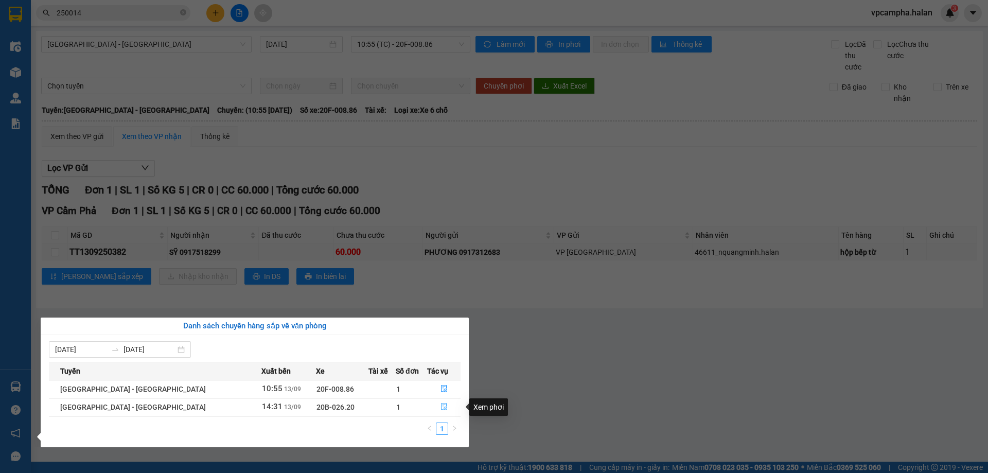
click at [431, 408] on button "button" at bounding box center [443, 407] width 32 height 16
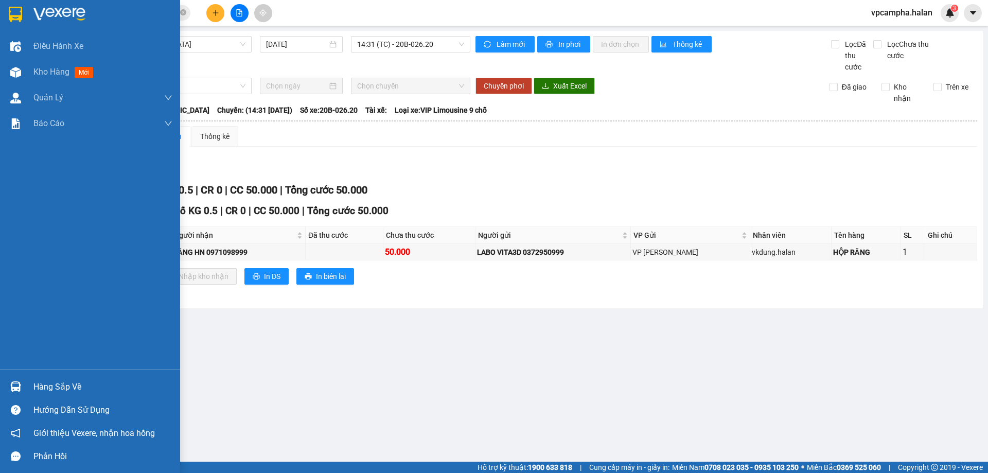
click at [75, 385] on div "Hàng sắp về" at bounding box center [102, 386] width 139 height 15
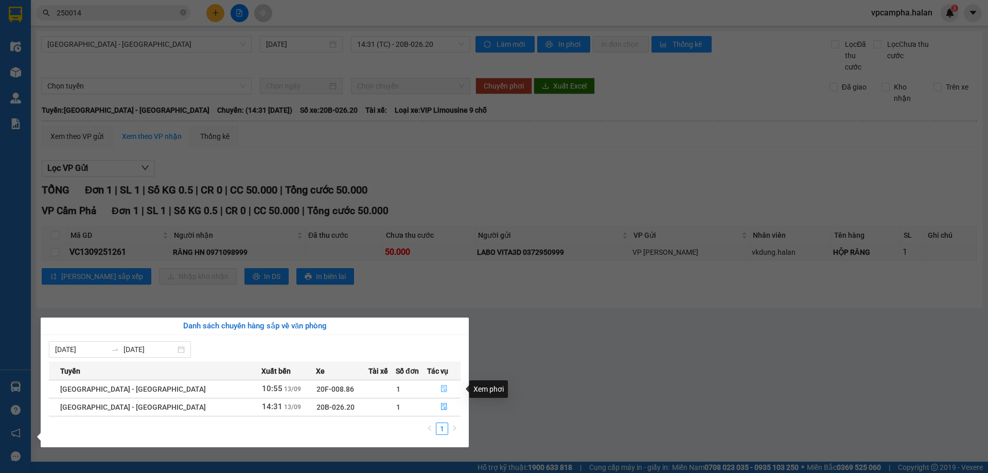
click at [436, 394] on button "button" at bounding box center [443, 389] width 32 height 16
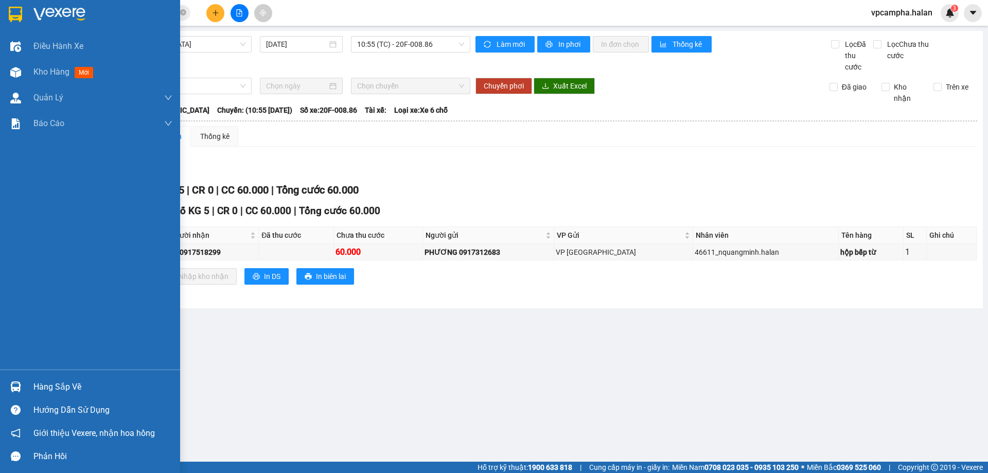
click at [73, 389] on div "Hàng sắp về" at bounding box center [102, 386] width 139 height 15
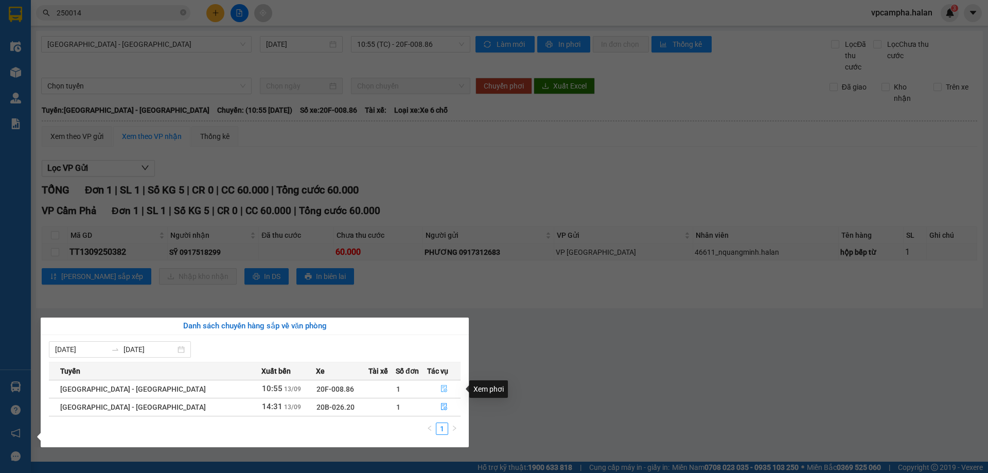
click at [441, 387] on icon "file-done" at bounding box center [444, 388] width 6 height 7
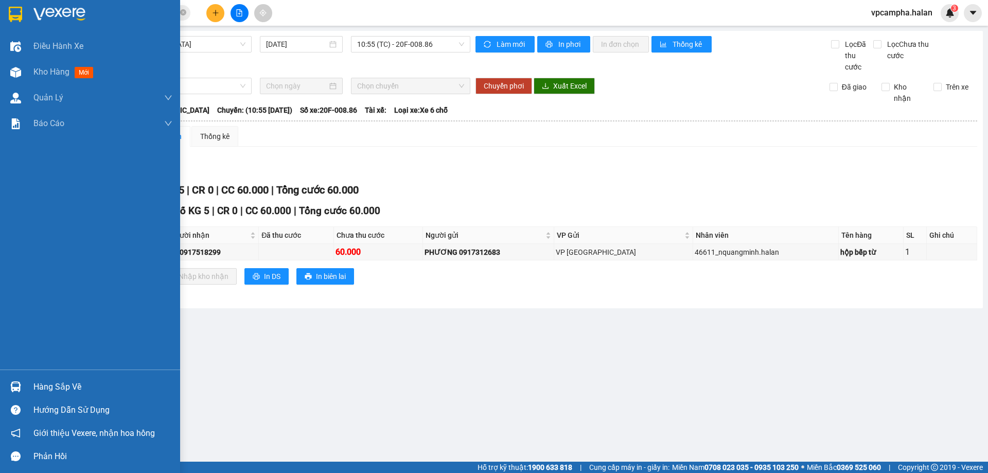
click at [104, 391] on div "Hàng sắp về" at bounding box center [102, 386] width 139 height 15
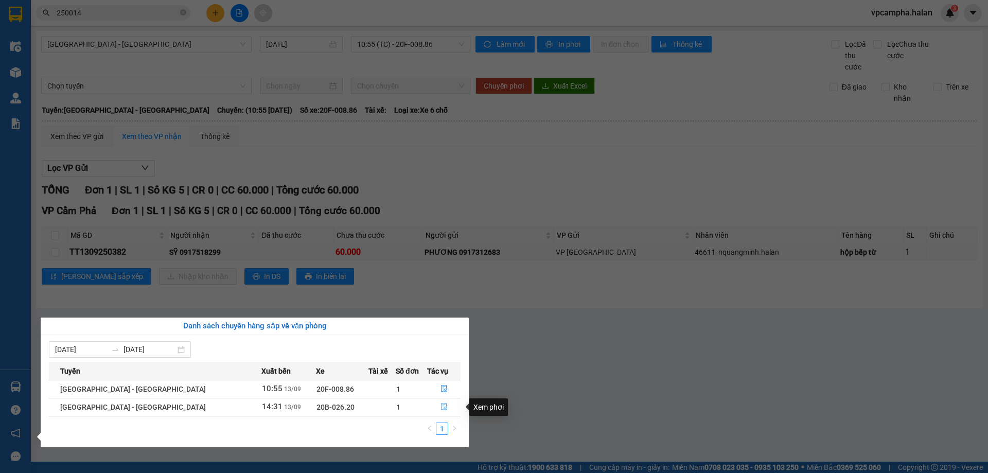
click at [433, 404] on button "button" at bounding box center [443, 407] width 32 height 16
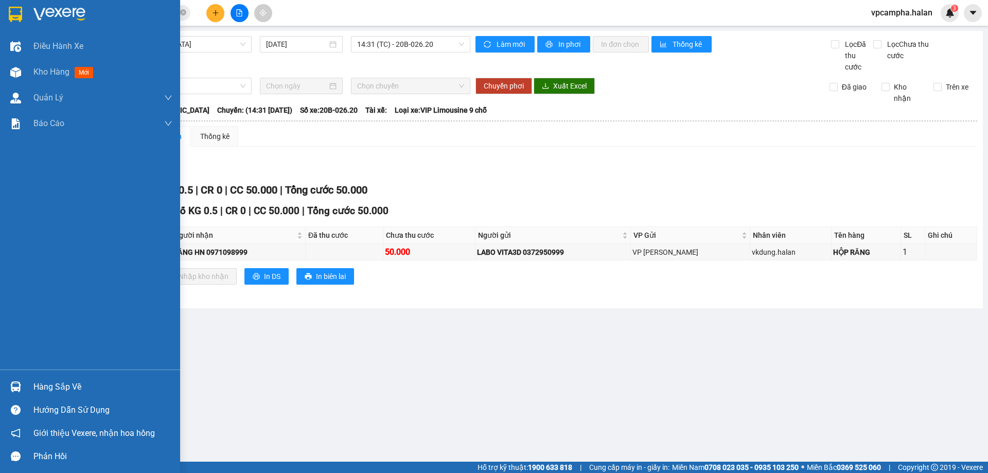
click at [42, 383] on div "Hàng sắp về" at bounding box center [102, 386] width 139 height 15
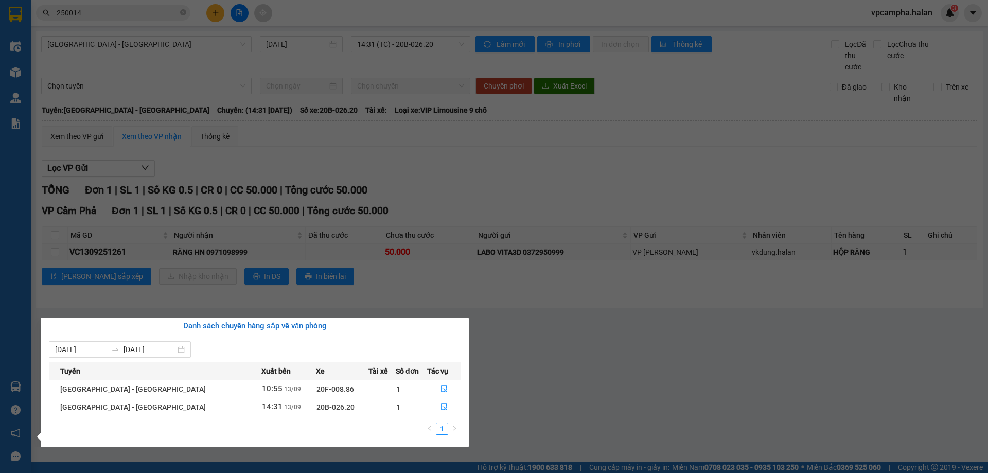
click at [13, 74] on div "Điều hành xe Kho hàng mới Quản [PERSON_NAME] lý chuyến Quản lý kiểm kho Báo cáo…" at bounding box center [15, 236] width 31 height 473
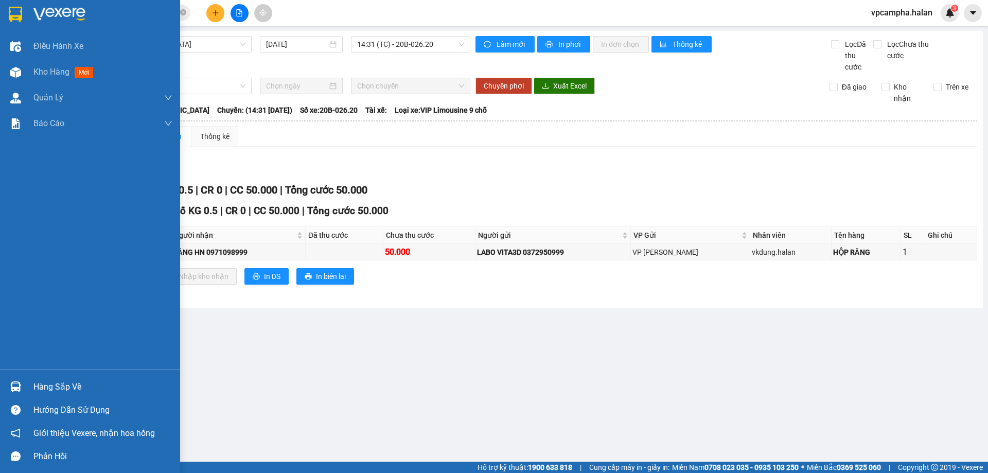
click at [13, 74] on img at bounding box center [15, 72] width 11 height 11
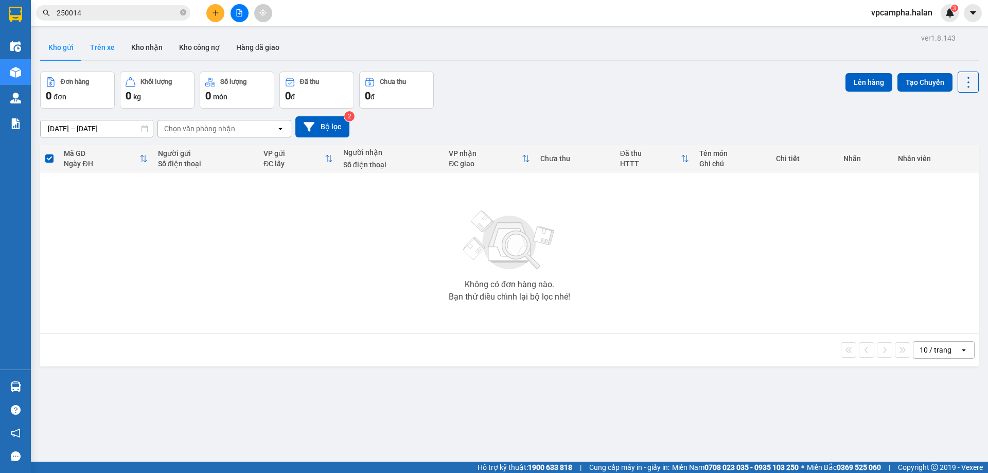
click at [102, 41] on button "Trên xe" at bounding box center [102, 47] width 41 height 25
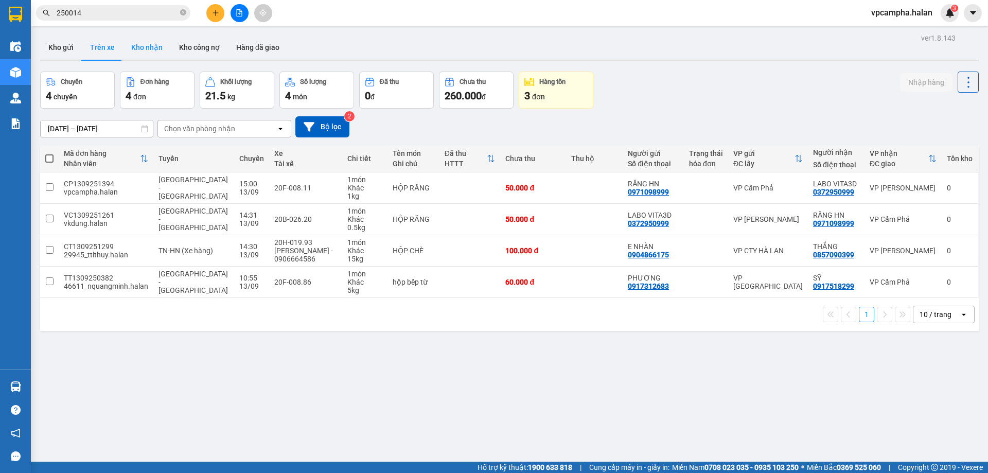
click at [152, 50] on button "Kho nhận" at bounding box center [147, 47] width 48 height 25
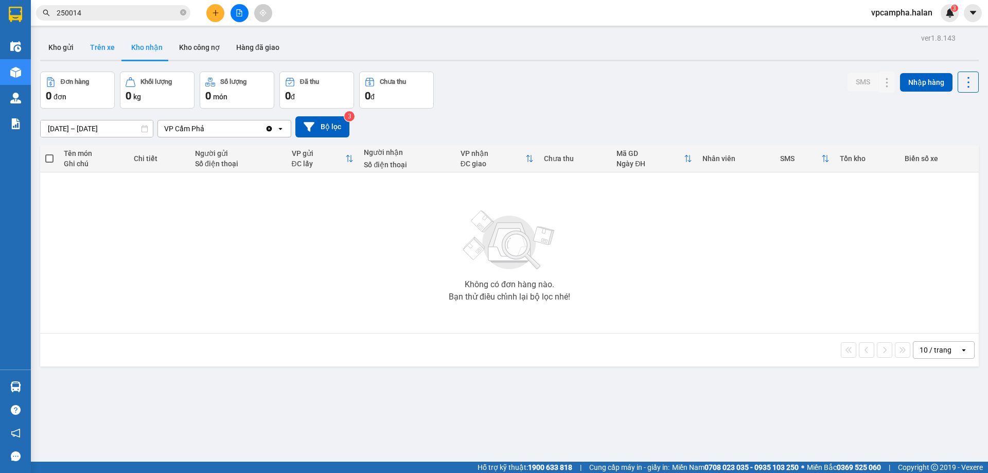
click at [108, 49] on button "Trên xe" at bounding box center [102, 47] width 41 height 25
type input "[DATE] – [DATE]"
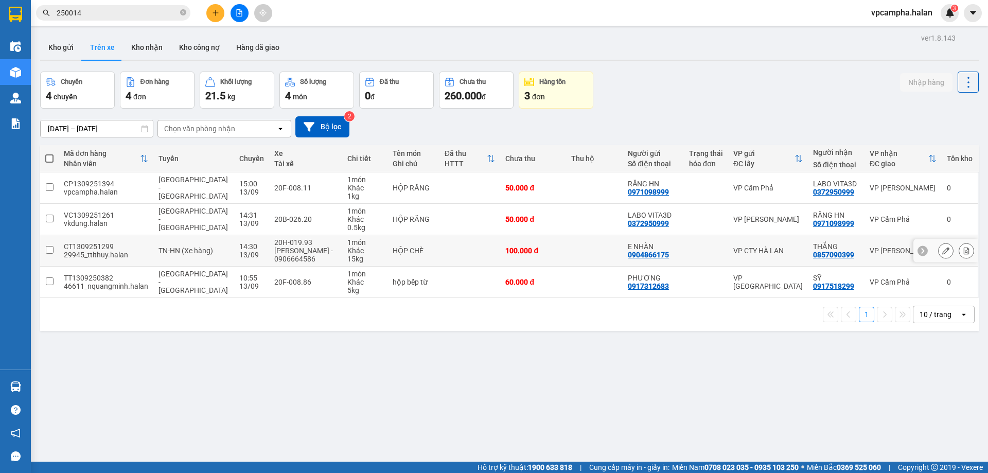
click at [106, 242] on div "CT1309251299" at bounding box center [106, 246] width 84 height 8
checkbox input "false"
click at [55, 46] on button "Kho gửi" at bounding box center [61, 47] width 42 height 25
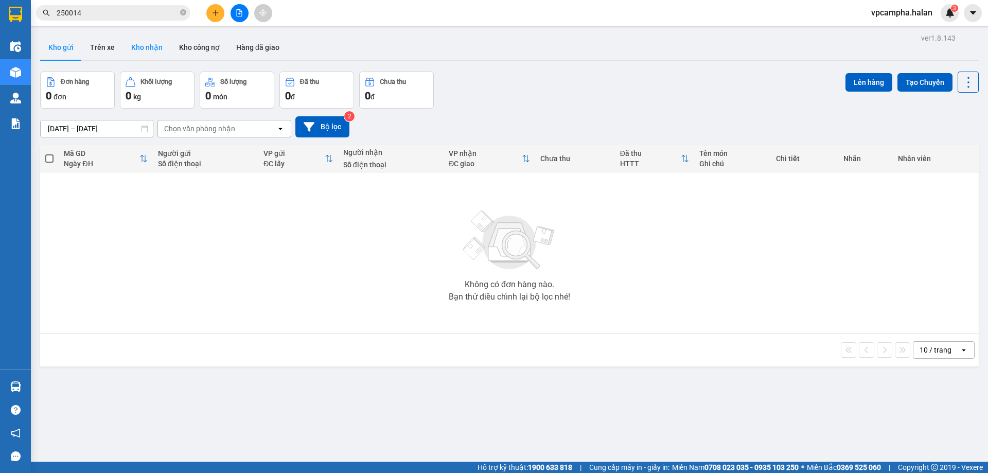
click at [153, 49] on button "Kho nhận" at bounding box center [147, 47] width 48 height 25
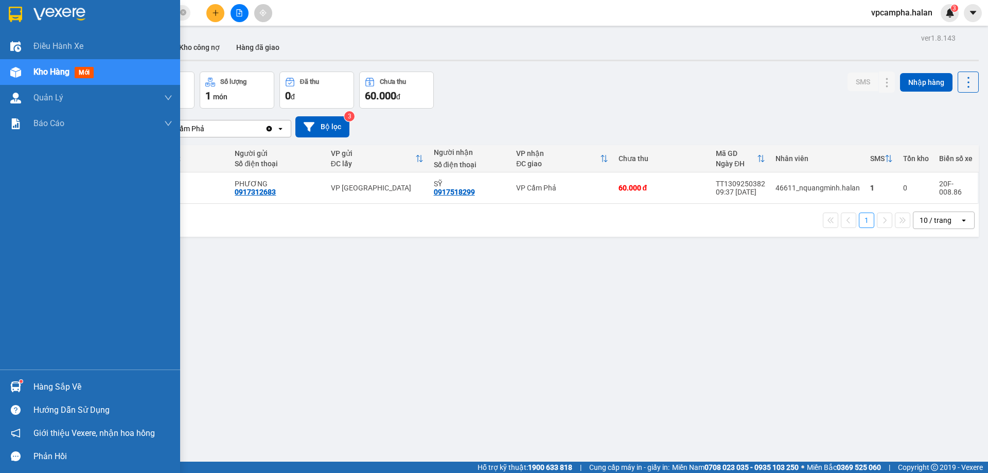
click at [36, 382] on div "Hàng sắp về" at bounding box center [102, 386] width 139 height 15
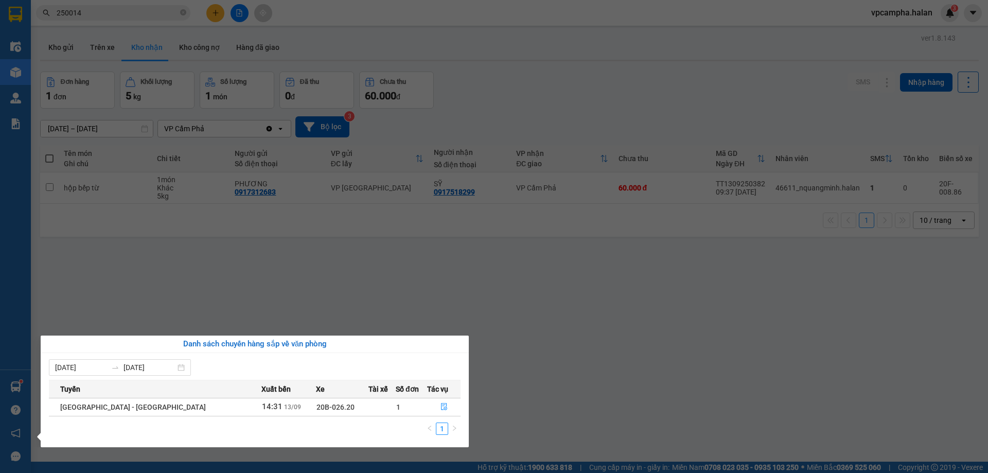
click at [2, 75] on div "Điều hành xe Kho hàng mới Quản [PERSON_NAME] lý chuyến Quản lý kiểm kho Báo cáo…" at bounding box center [15, 236] width 31 height 473
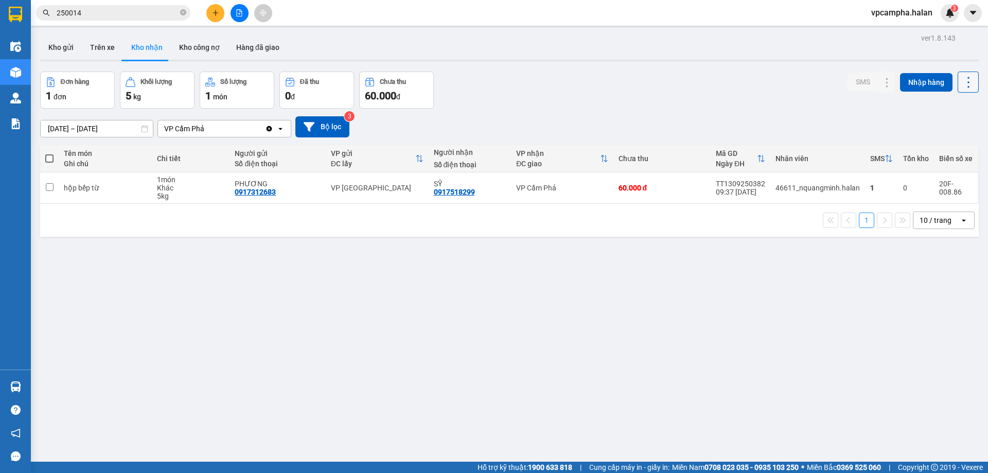
drag, startPoint x: 972, startPoint y: 81, endPoint x: 965, endPoint y: 82, distance: 6.2
click at [971, 81] on div "ver 1.8.143 Kho gửi Trên xe Kho nhận Kho công nợ Hàng đã giao Đơn hàng 1 đơn Kh…" at bounding box center [509, 267] width 946 height 473
click at [965, 82] on icon at bounding box center [968, 82] width 14 height 14
click at [951, 132] on span "Làm mới" at bounding box center [946, 128] width 28 height 10
click at [62, 45] on button "Kho gửi" at bounding box center [61, 47] width 42 height 25
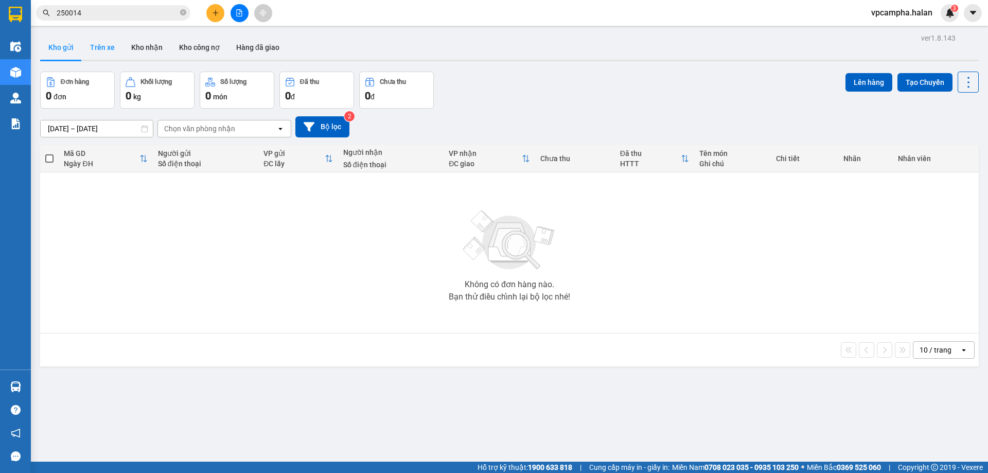
click at [99, 44] on button "Trên xe" at bounding box center [102, 47] width 41 height 25
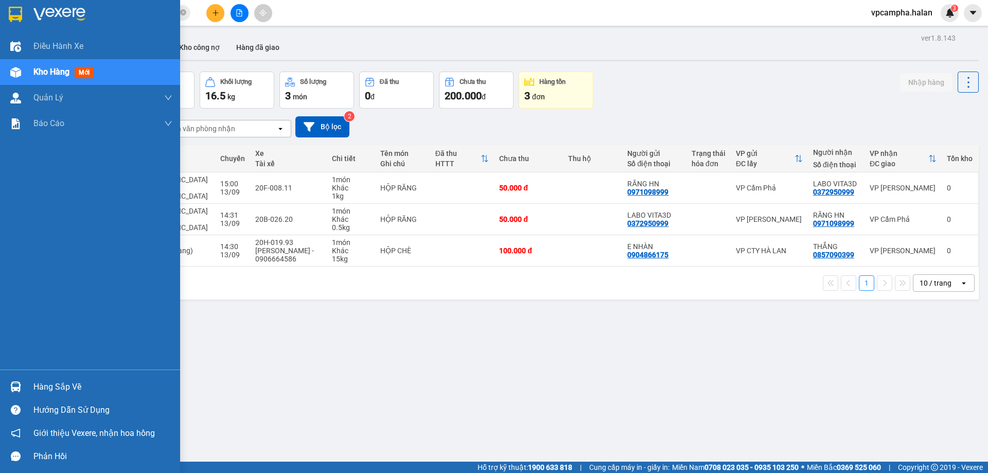
click at [63, 390] on div "Hàng sắp về" at bounding box center [102, 386] width 139 height 15
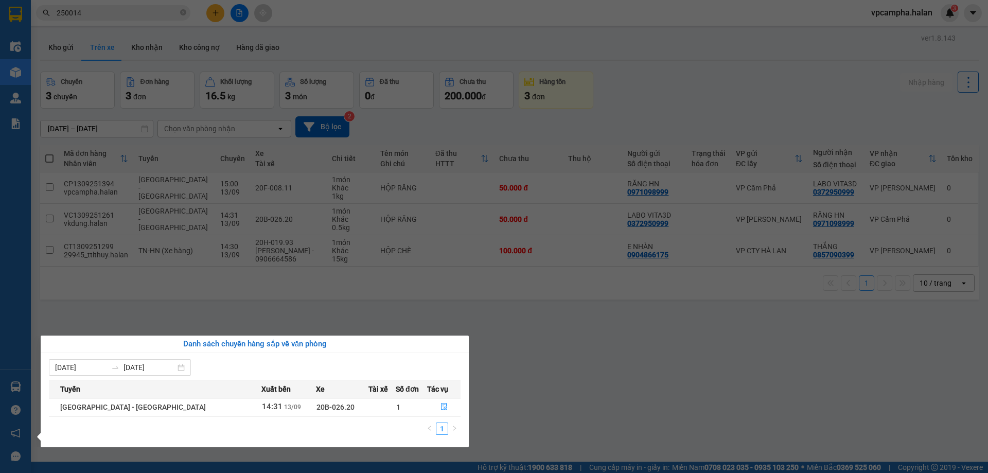
click at [607, 387] on section "Kết quả tìm kiếm ( 254 ) Bộ lọc Mã ĐH Trạng thái Món hàng Thu hộ Tổng cước Chưa…" at bounding box center [494, 236] width 988 height 473
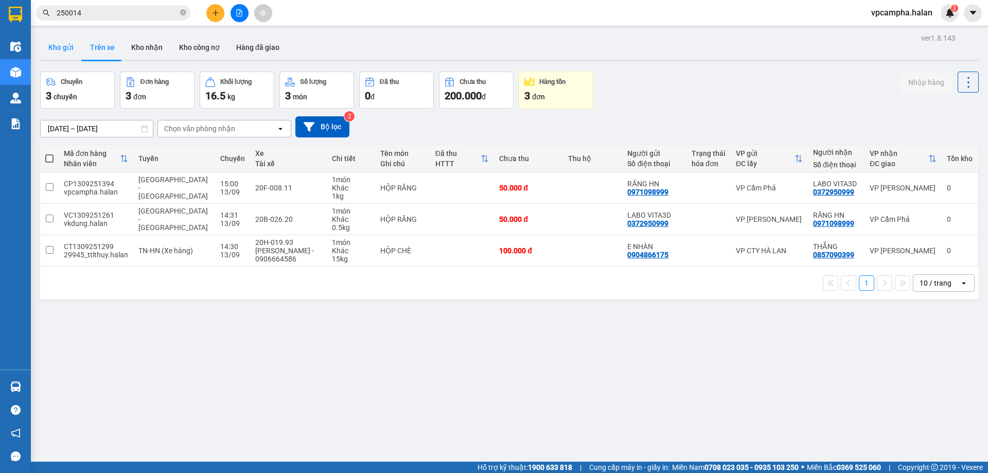
click at [56, 47] on button "Kho gửi" at bounding box center [61, 47] width 42 height 25
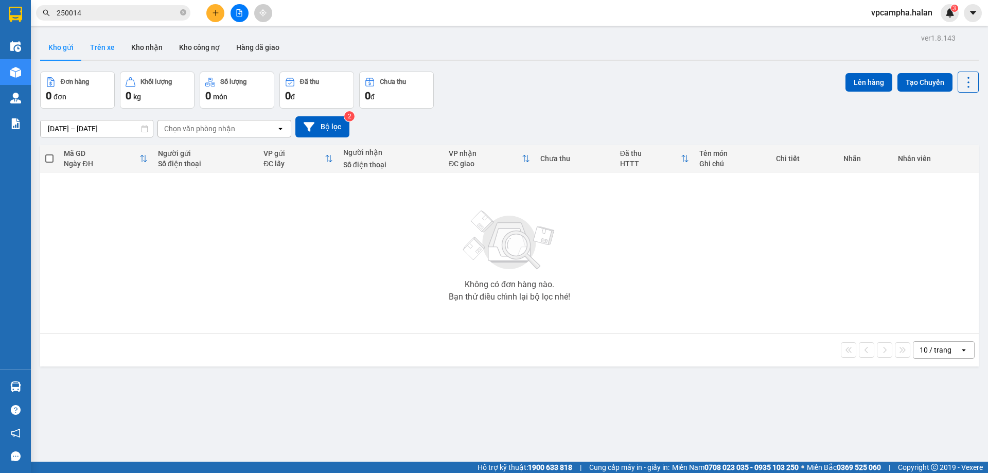
click at [96, 41] on button "Trên xe" at bounding box center [102, 47] width 41 height 25
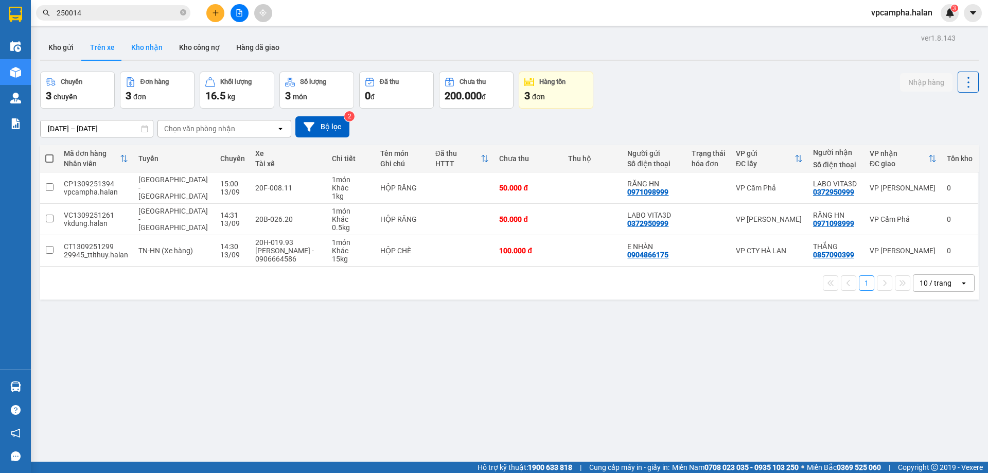
click at [134, 41] on button "Kho nhận" at bounding box center [147, 47] width 48 height 25
type input "[DATE] – [DATE]"
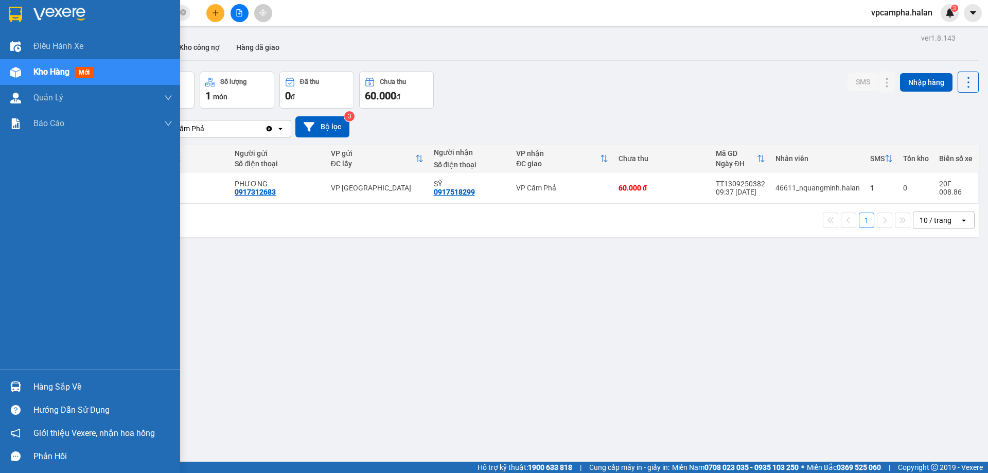
click at [26, 386] on div "Hàng sắp về" at bounding box center [90, 386] width 180 height 23
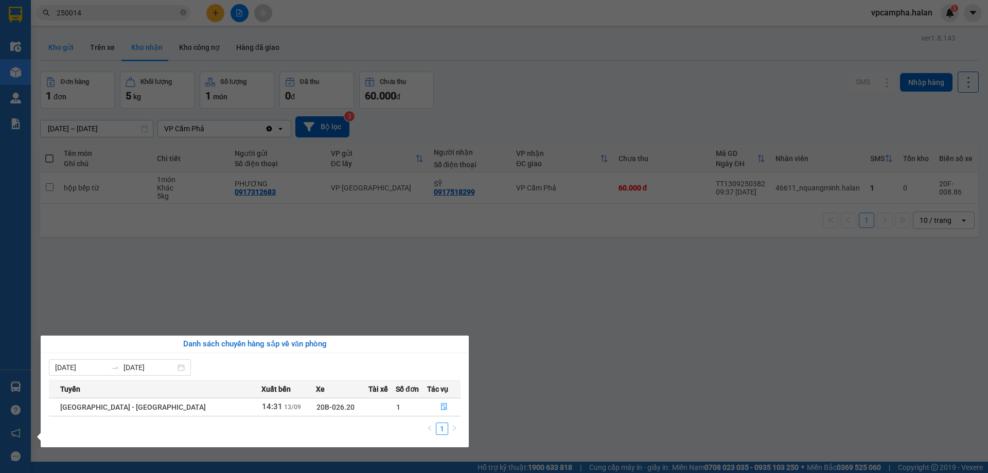
drag, startPoint x: 51, startPoint y: 31, endPoint x: 58, endPoint y: 49, distance: 18.9
click at [55, 39] on section "Kết quả tìm kiếm ( 254 ) Bộ lọc Mã ĐH Trạng thái Món hàng Thu hộ Tổng cước Chưa…" at bounding box center [494, 236] width 988 height 473
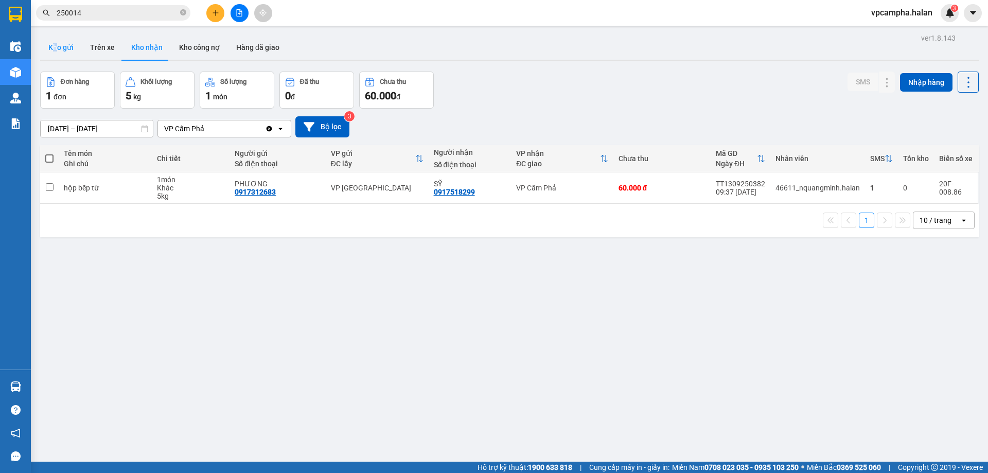
click at [59, 49] on button "Kho gửi" at bounding box center [61, 47] width 42 height 25
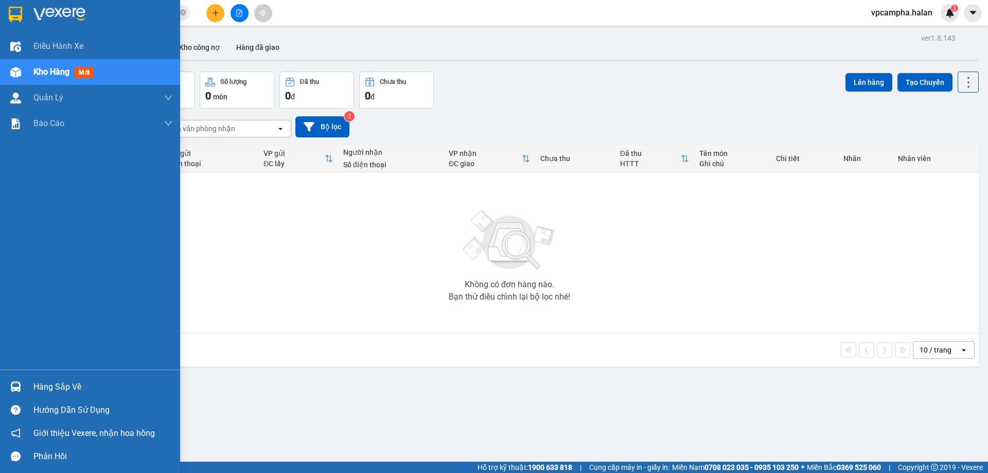
click at [51, 384] on div "Hàng sắp về" at bounding box center [102, 386] width 139 height 15
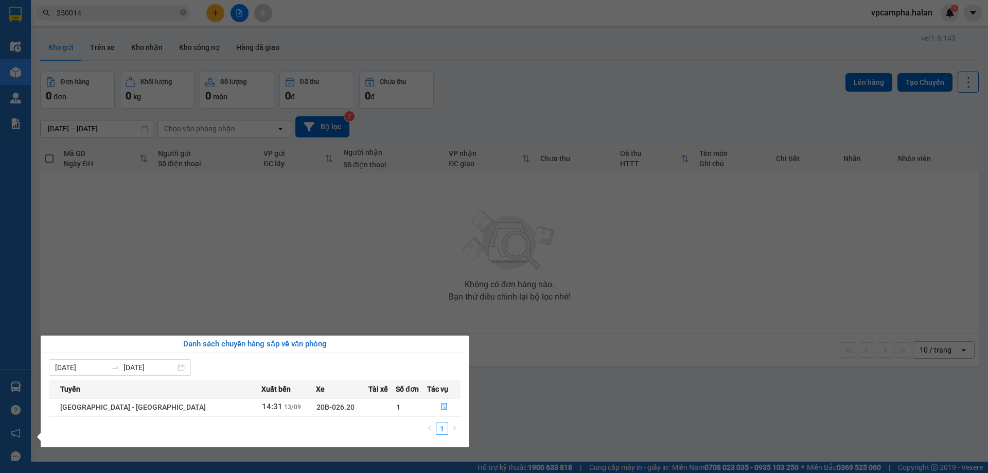
click at [12, 382] on div "Điều hành xe Kho hàng mới Quản [PERSON_NAME] lý chuyến Quản lý kiểm kho Báo cáo…" at bounding box center [15, 236] width 31 height 473
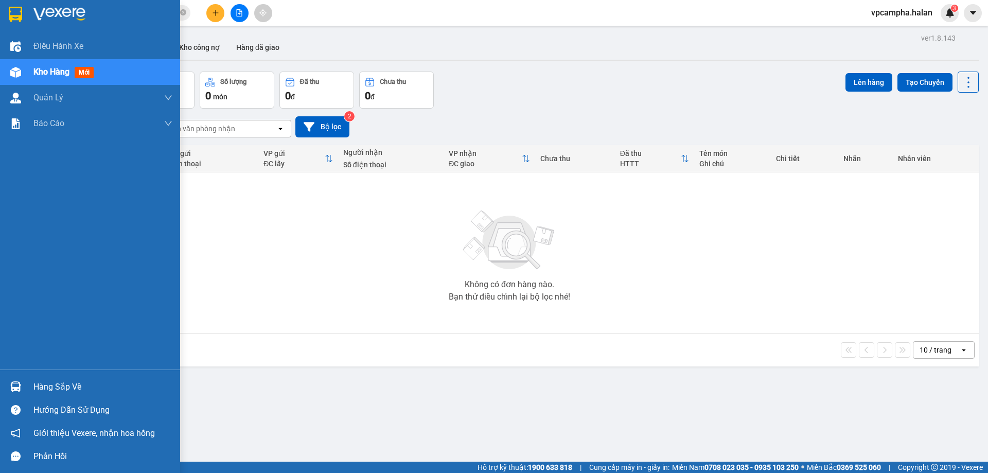
click at [13, 385] on img at bounding box center [15, 386] width 11 height 11
drag, startPoint x: 29, startPoint y: 389, endPoint x: 17, endPoint y: 387, distance: 11.4
click at [27, 388] on div "Điều hành xe Kho hàng mới Quản [PERSON_NAME] lý chuyến Quản lý kiểm kho Báo cáo…" at bounding box center [90, 236] width 180 height 473
click at [17, 386] on img at bounding box center [15, 386] width 11 height 11
click at [12, 386] on div "Điều hành xe Kho hàng mới Quản [PERSON_NAME] lý chuyến Quản lý kiểm kho Báo cáo…" at bounding box center [90, 236] width 180 height 473
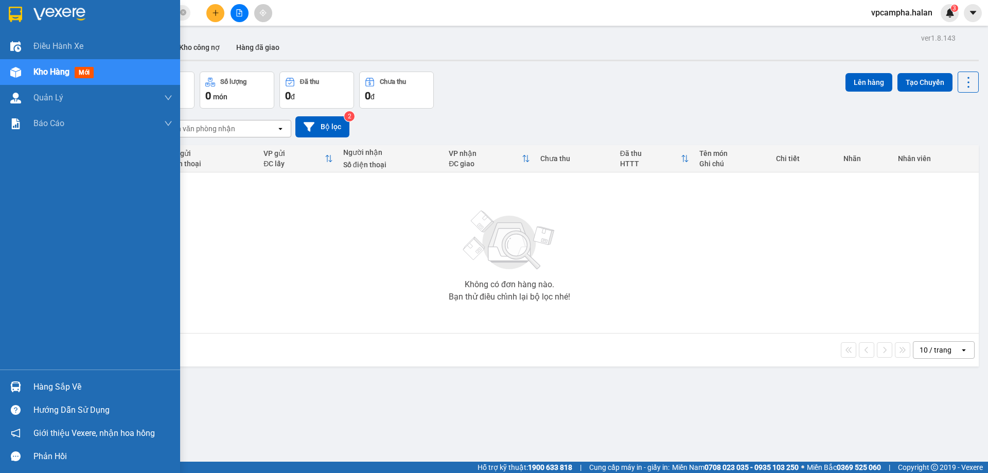
click at [12, 386] on img at bounding box center [15, 386] width 11 height 11
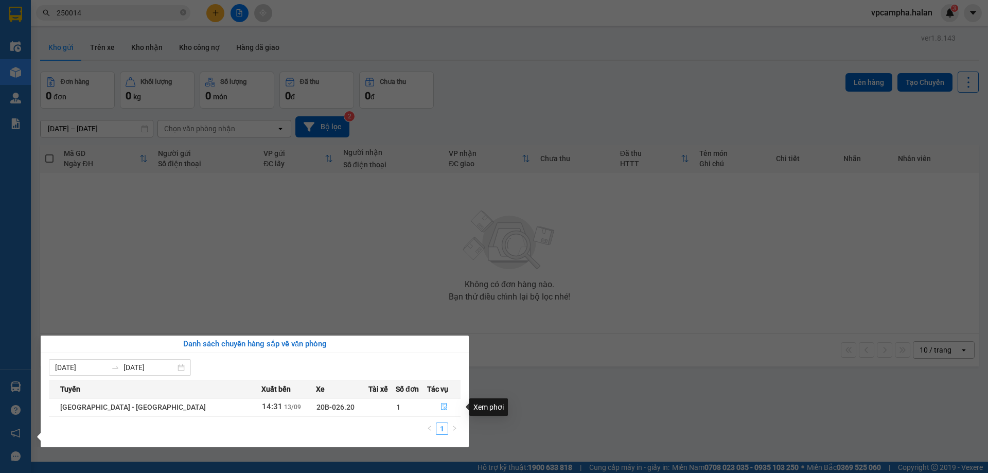
click at [441, 406] on icon "file-done" at bounding box center [444, 406] width 6 height 7
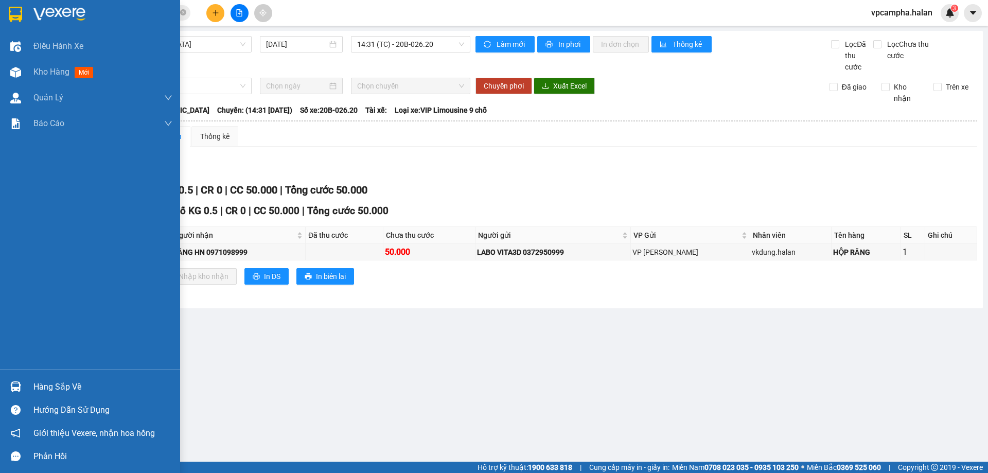
click at [48, 381] on div "Hàng sắp về" at bounding box center [102, 386] width 139 height 15
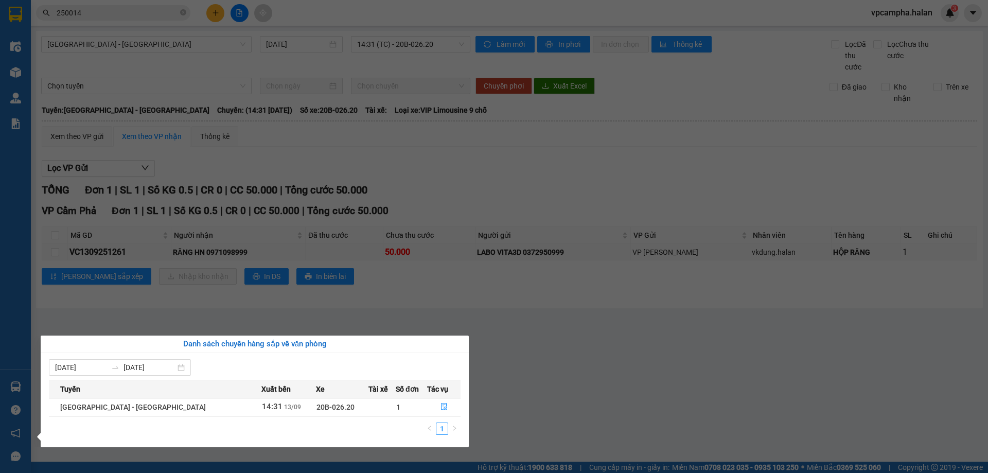
click at [9, 381] on div "Điều hành xe Kho hàng mới Quản [PERSON_NAME] lý chuyến Quản lý kiểm kho Báo cáo…" at bounding box center [15, 236] width 31 height 473
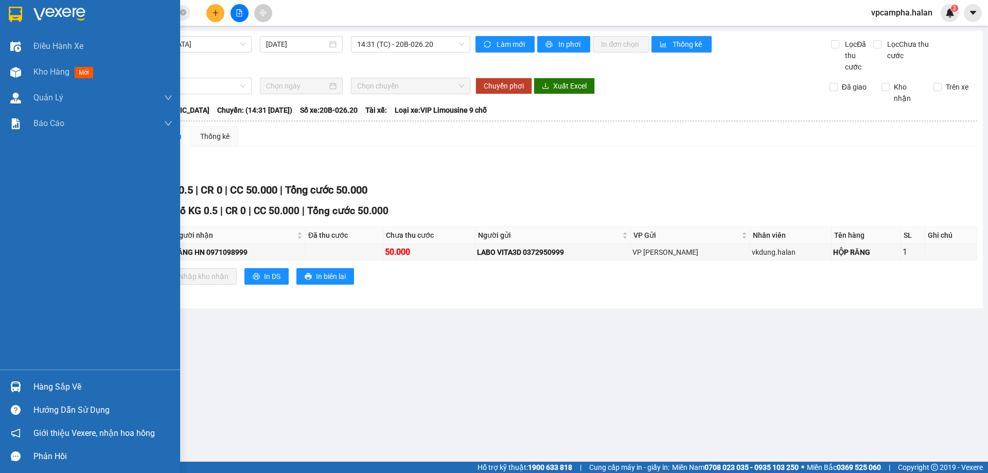
click at [13, 386] on img at bounding box center [15, 386] width 11 height 11
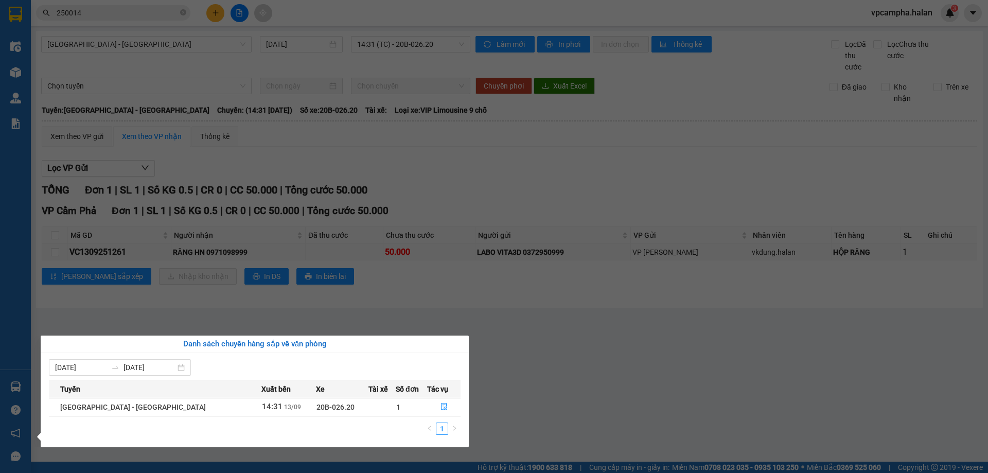
click at [8, 384] on div "Điều hành xe Kho hàng mới Quản [PERSON_NAME] lý chuyến Quản lý kiểm kho Báo cáo…" at bounding box center [15, 236] width 31 height 473
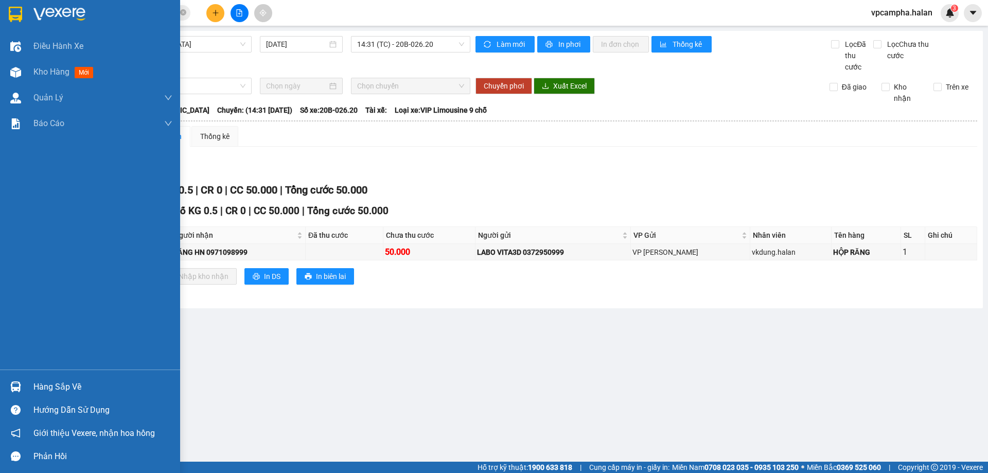
click at [8, 384] on div at bounding box center [16, 387] width 18 height 18
click at [16, 387] on div "Điều hành xe Kho hàng mới Quản [PERSON_NAME] lý chuyến Quản lý kiểm kho Báo cáo…" at bounding box center [90, 236] width 180 height 473
click at [16, 387] on img at bounding box center [15, 386] width 11 height 11
click at [12, 383] on div "Điều hành xe Kho hàng mới Quản [PERSON_NAME] lý chuyến Quản lý kiểm kho Báo cáo…" at bounding box center [90, 236] width 180 height 473
click at [12, 383] on img at bounding box center [15, 386] width 11 height 11
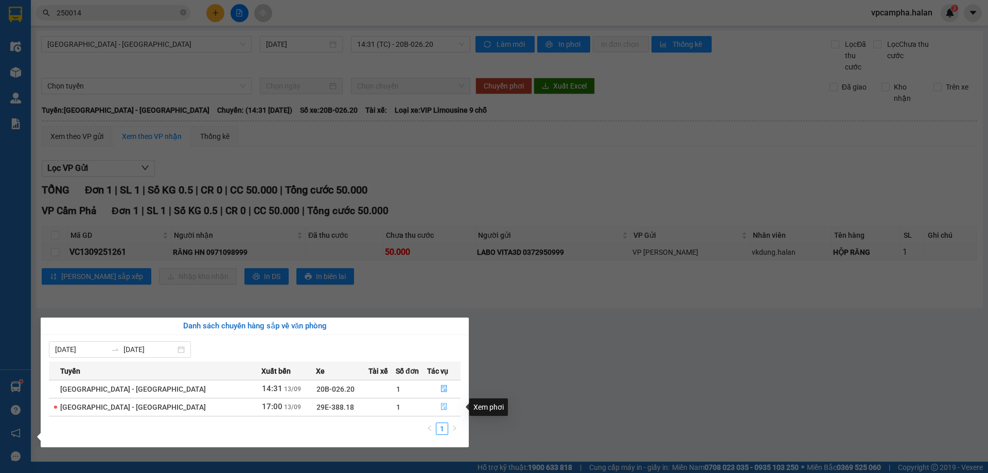
click at [443, 405] on button "button" at bounding box center [443, 407] width 32 height 16
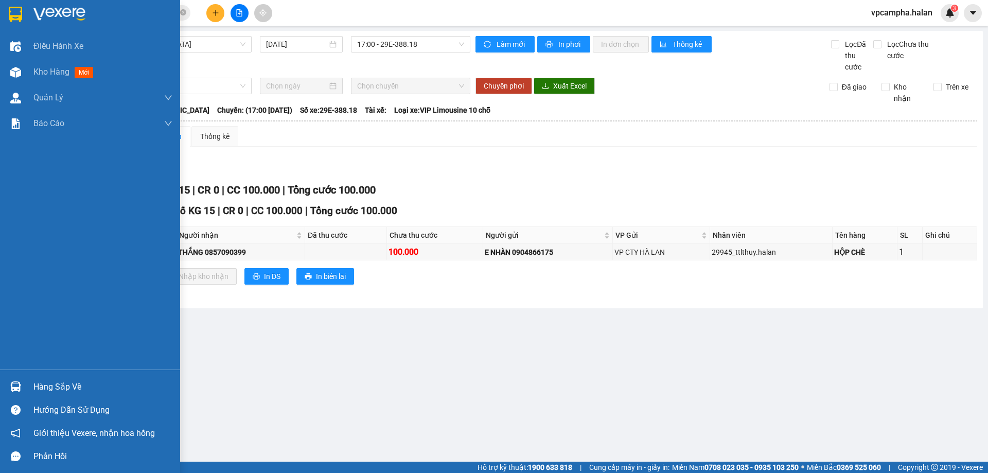
click at [66, 385] on div "Hàng sắp về" at bounding box center [102, 386] width 139 height 15
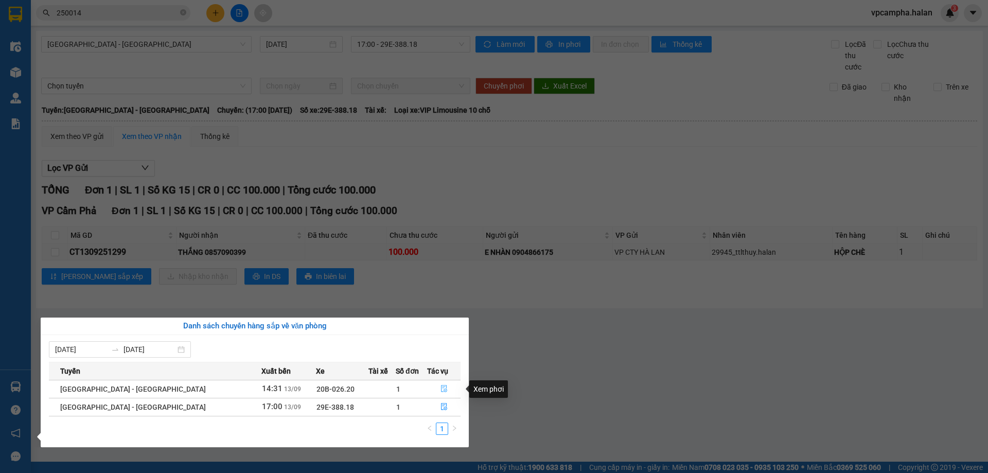
click at [440, 390] on icon "file-done" at bounding box center [443, 388] width 7 height 7
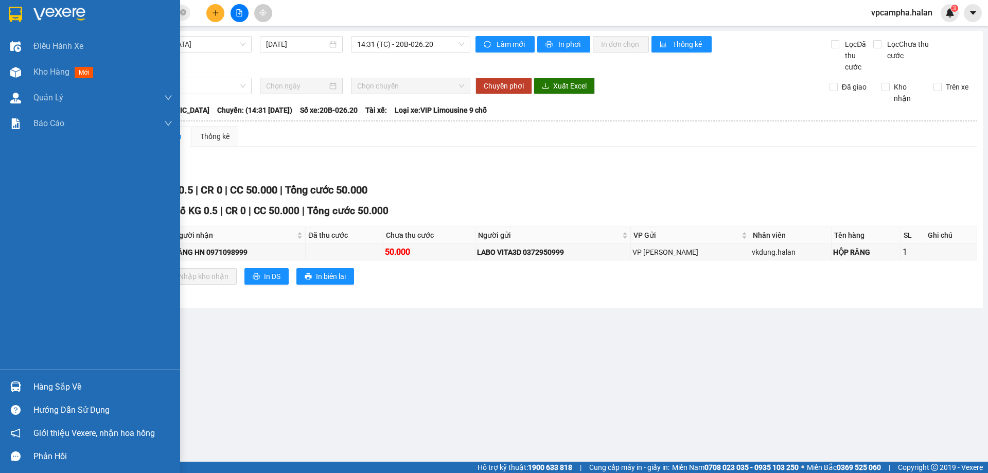
click at [64, 392] on div "Hàng sắp về" at bounding box center [102, 386] width 139 height 15
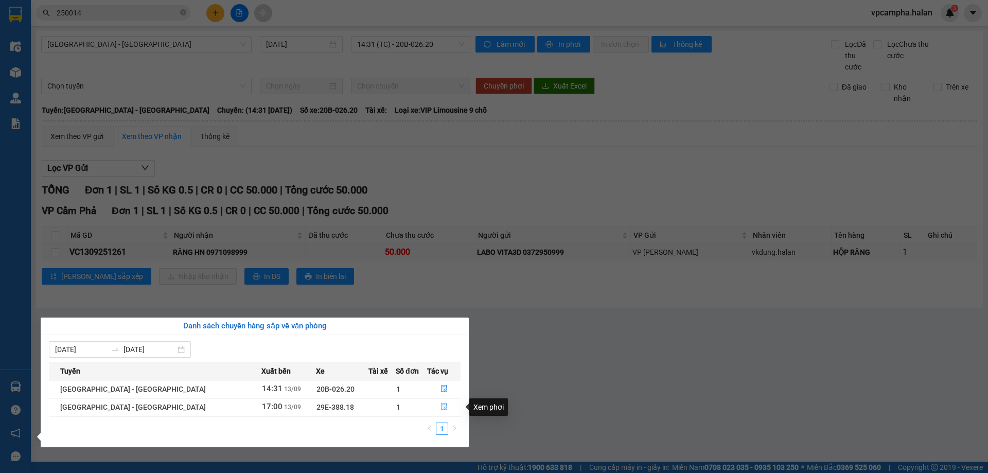
click at [441, 407] on icon "file-done" at bounding box center [443, 406] width 7 height 7
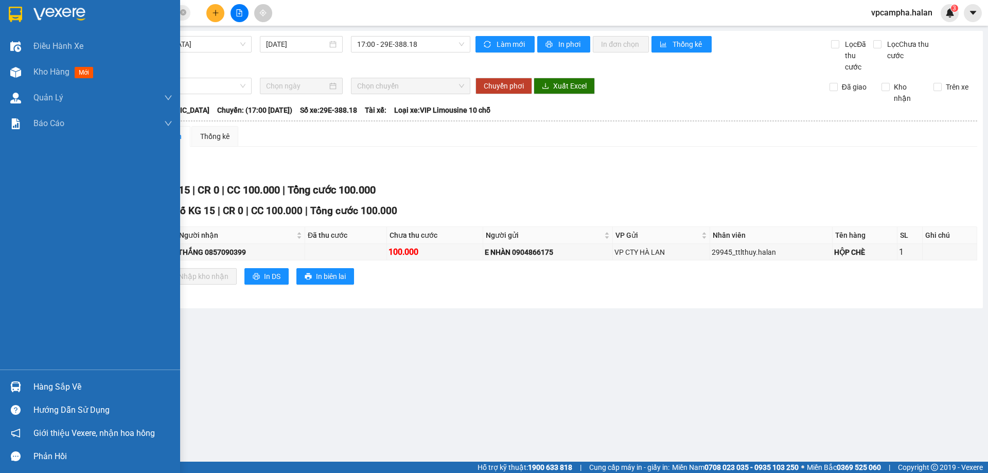
click at [65, 386] on div "Hàng sắp về" at bounding box center [102, 386] width 139 height 15
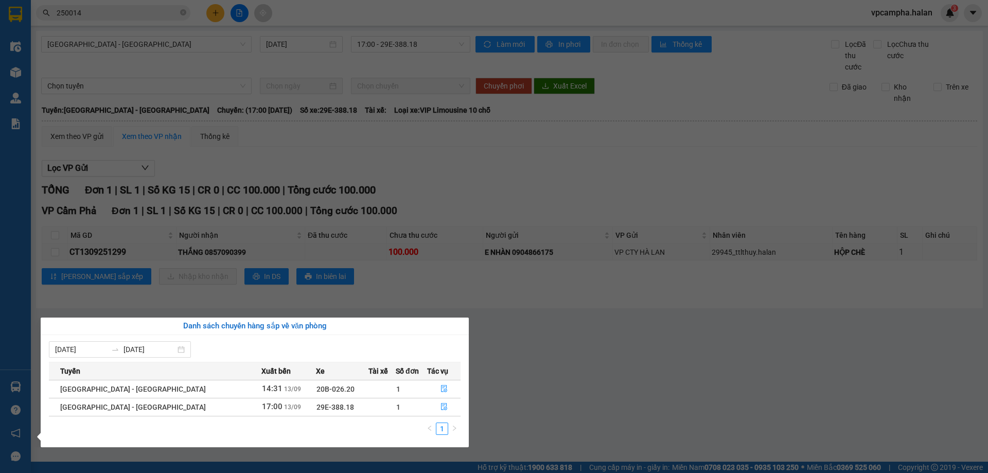
click at [656, 354] on section "Kết quả tìm kiếm ( 254 ) Bộ lọc Mã ĐH Trạng thái Món hàng Thu hộ Tổng cước Chưa…" at bounding box center [494, 236] width 988 height 473
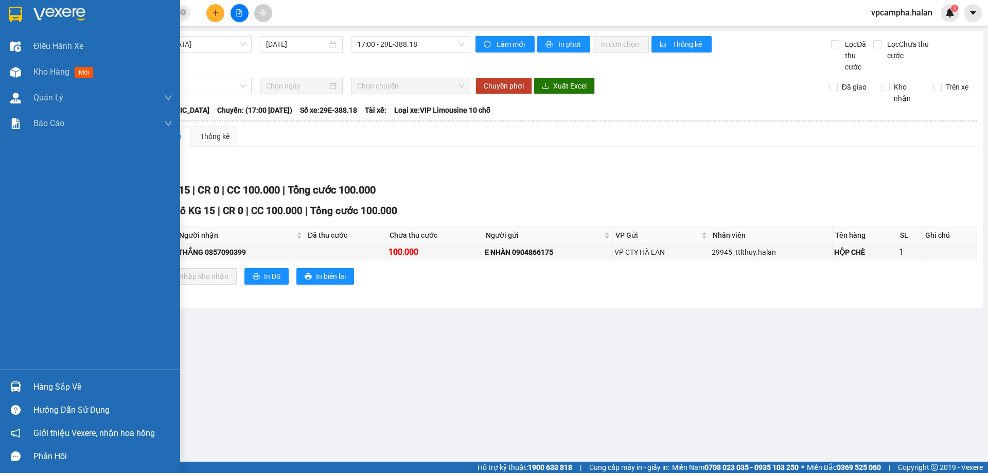
click at [76, 388] on div "Hàng sắp về" at bounding box center [102, 386] width 139 height 15
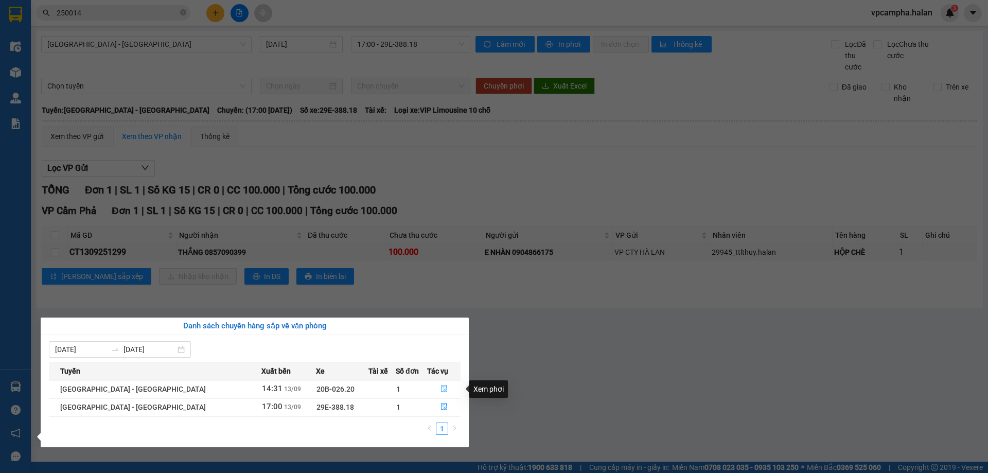
click at [440, 389] on icon "file-done" at bounding box center [443, 388] width 7 height 7
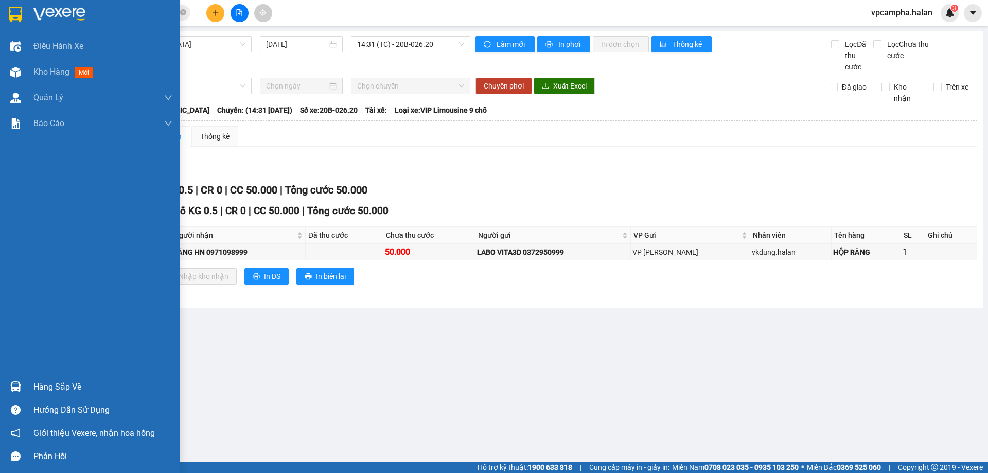
click at [71, 387] on div "Hàng sắp về" at bounding box center [102, 386] width 139 height 15
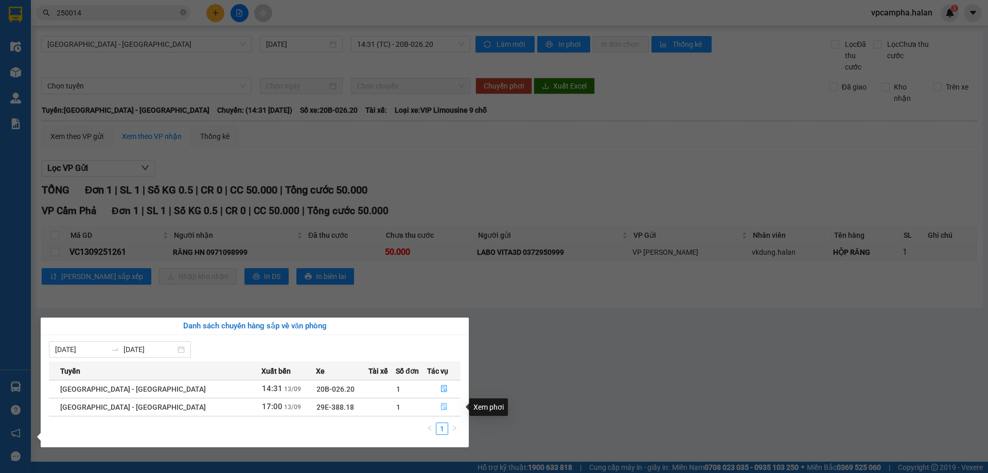
click at [440, 407] on icon "file-done" at bounding box center [443, 406] width 7 height 7
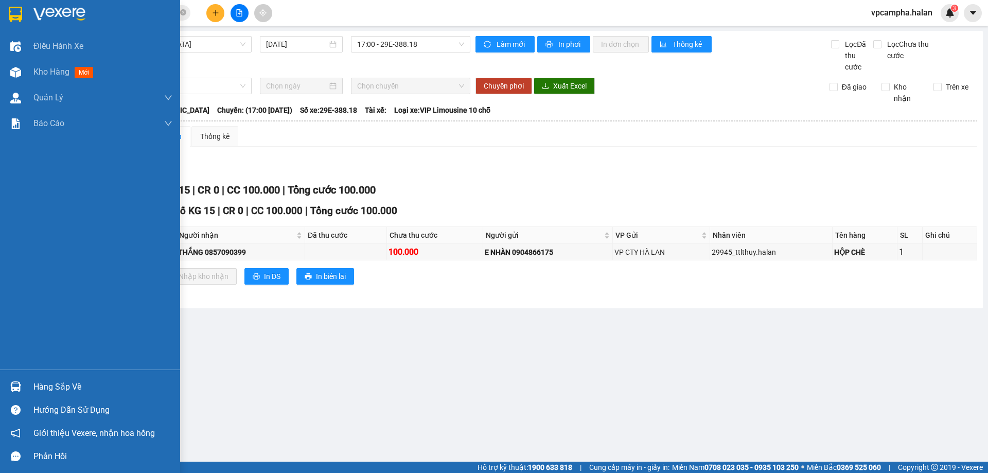
click at [47, 385] on div "Hàng sắp về" at bounding box center [102, 386] width 139 height 15
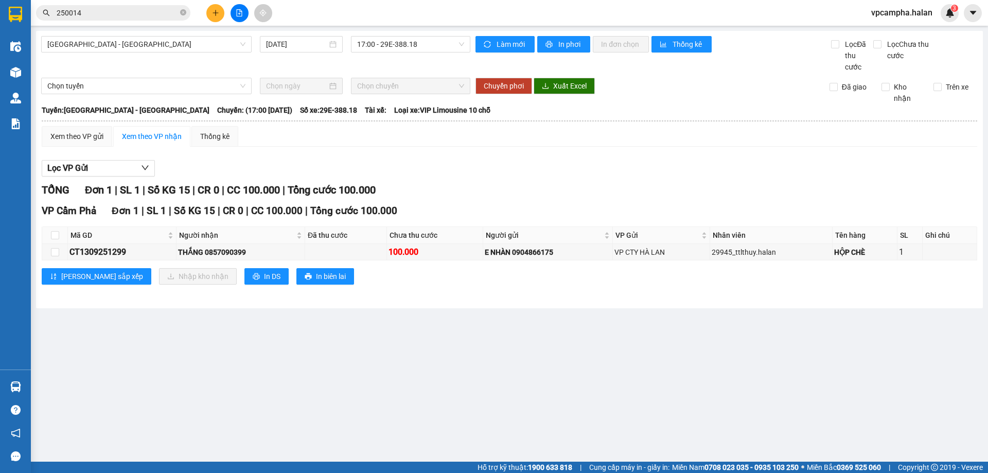
click at [659, 385] on section "Kết quả tìm kiếm ( 254 ) Bộ lọc Mã ĐH Trạng thái Món hàng Thu hộ Tổng cước Chưa…" at bounding box center [494, 236] width 988 height 473
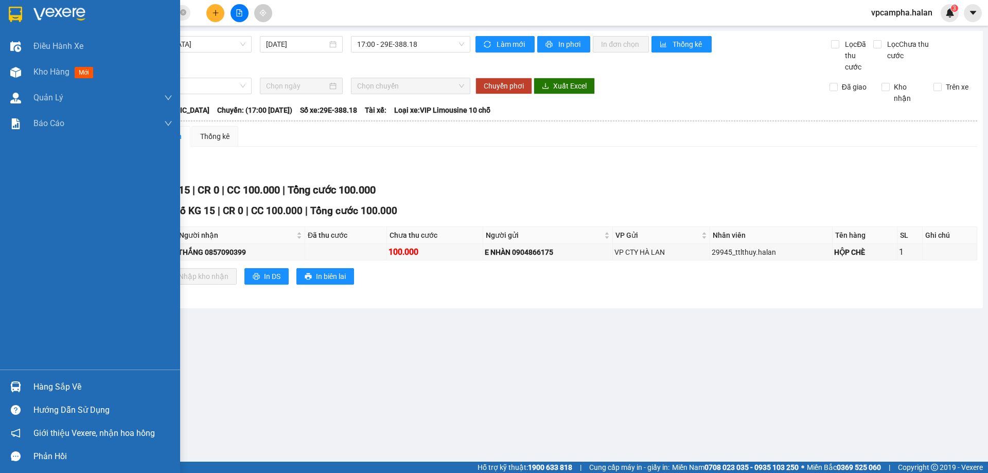
click at [65, 386] on div "Hàng sắp về" at bounding box center [102, 386] width 139 height 15
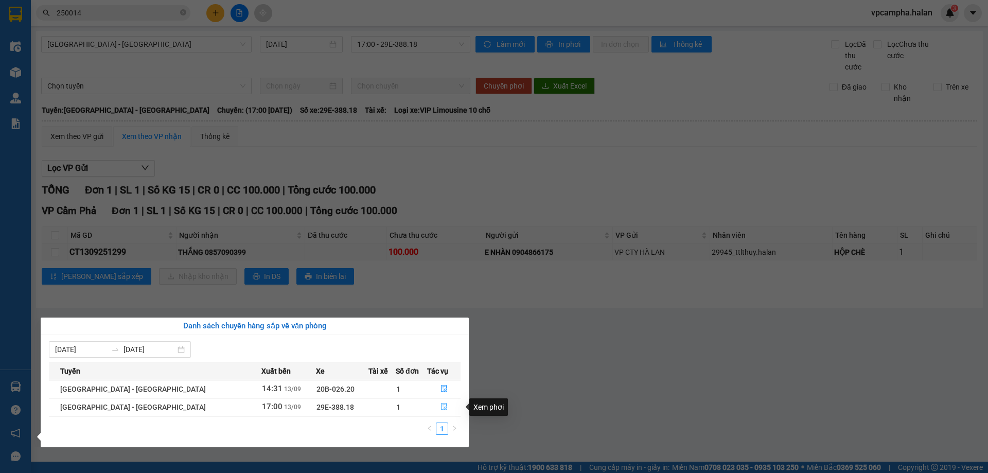
click at [441, 403] on icon "file-done" at bounding box center [444, 406] width 6 height 7
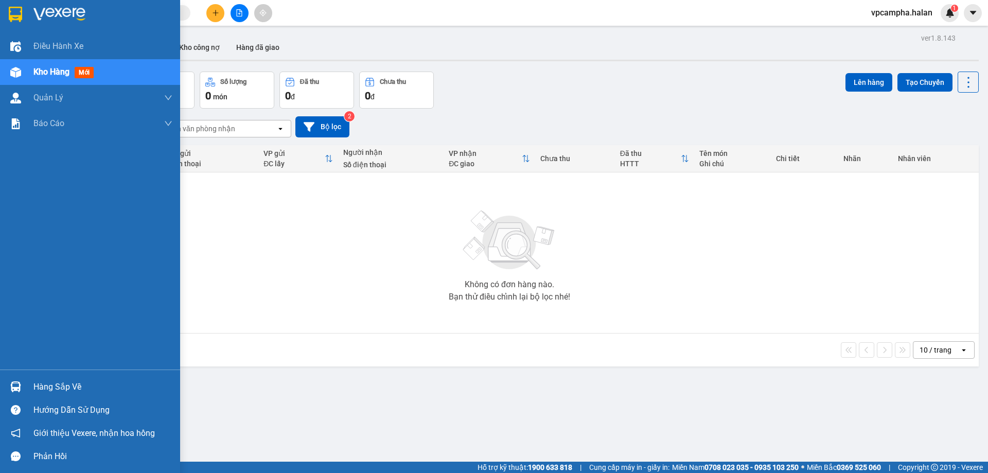
click at [62, 389] on div "Hàng sắp về" at bounding box center [102, 386] width 139 height 15
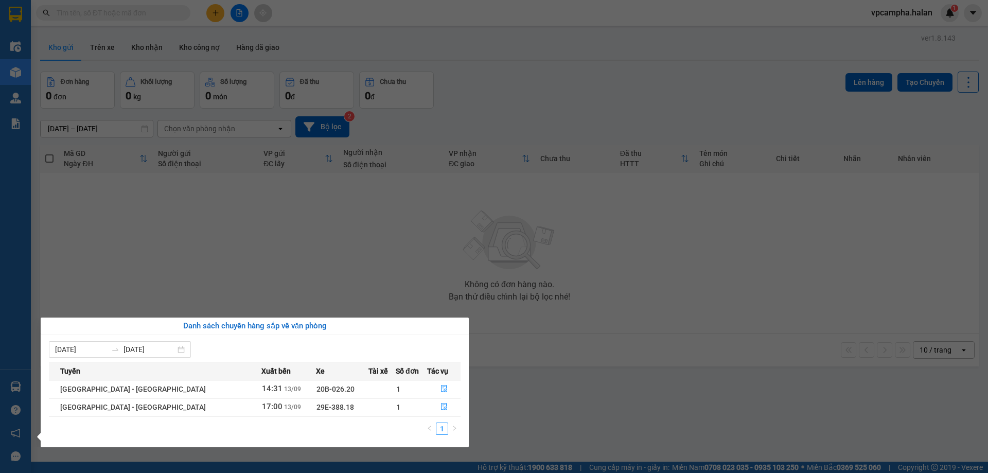
click at [316, 389] on span "20B-026.20" at bounding box center [335, 389] width 38 height 8
click at [440, 407] on icon "file-done" at bounding box center [443, 406] width 7 height 7
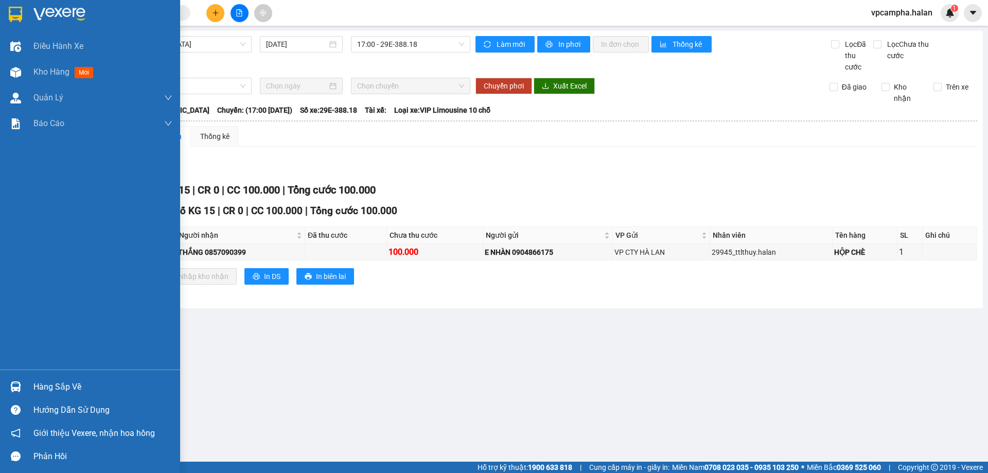
click at [54, 389] on div "Hàng sắp về" at bounding box center [102, 386] width 139 height 15
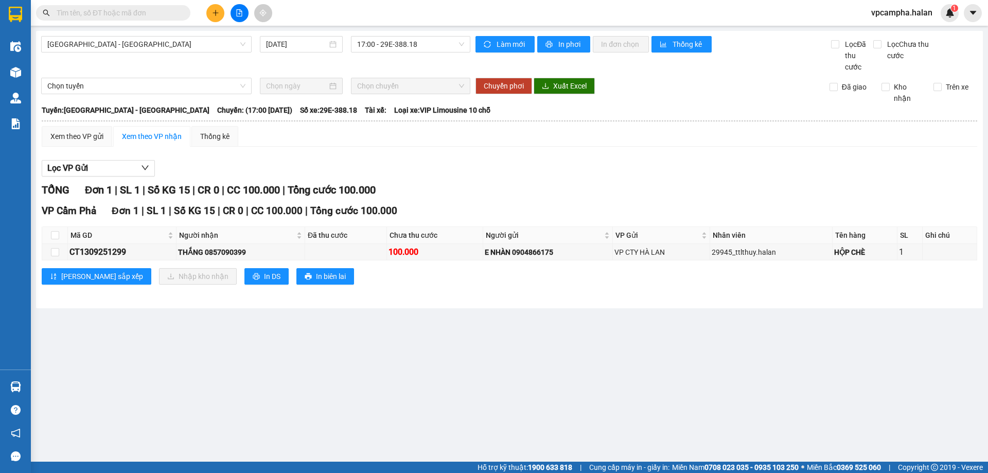
click at [695, 358] on section "Kết quả tìm kiếm ( 0 ) Bộ lọc No Data vpcampha.halan 1 Điều hành xe Kho hàng mớ…" at bounding box center [494, 236] width 988 height 473
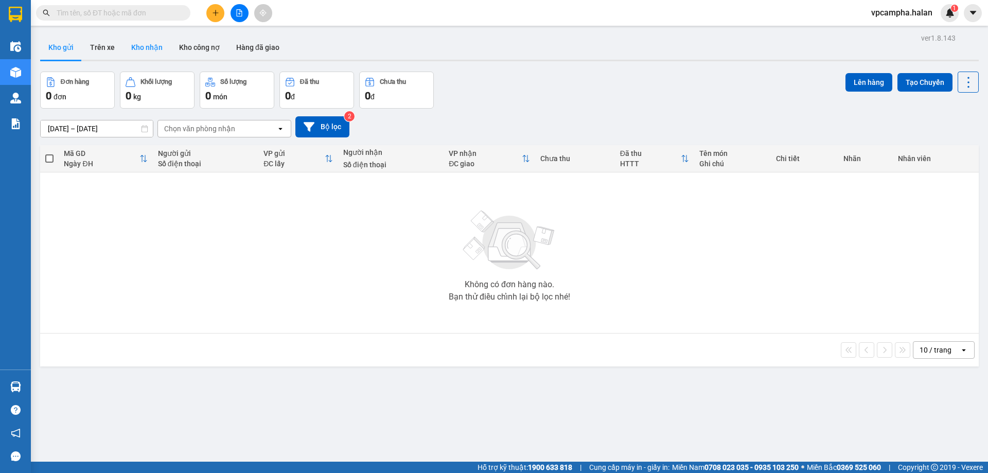
click at [142, 44] on button "Kho nhận" at bounding box center [147, 47] width 48 height 25
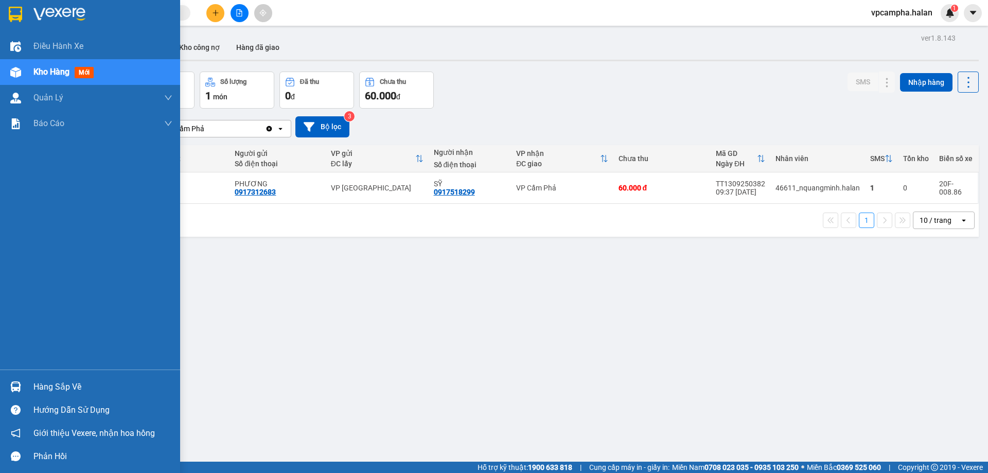
click at [67, 393] on div "Hàng sắp về" at bounding box center [102, 386] width 139 height 15
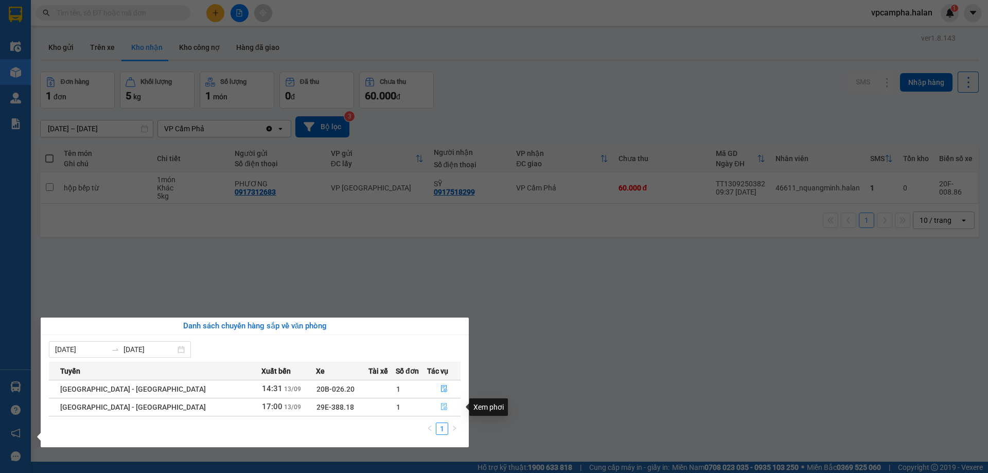
click at [443, 407] on button "button" at bounding box center [443, 407] width 32 height 16
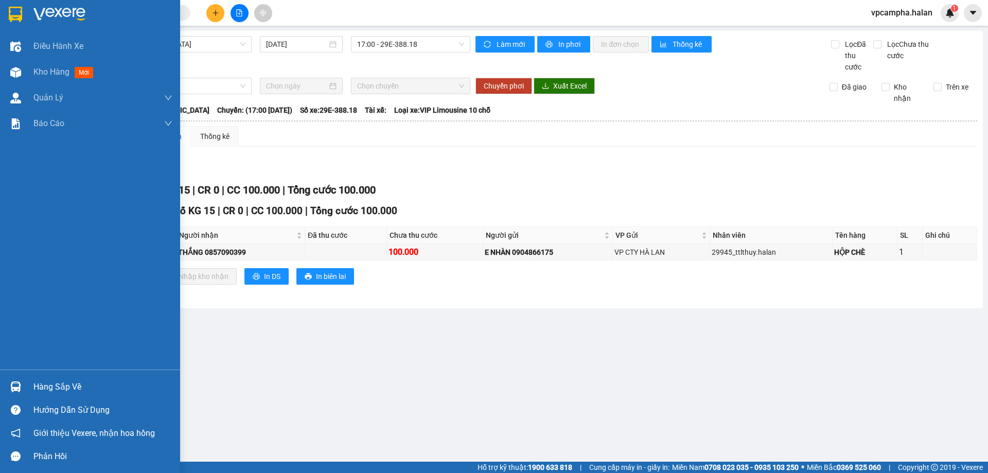
click at [49, 386] on div "Hàng sắp về" at bounding box center [102, 386] width 139 height 15
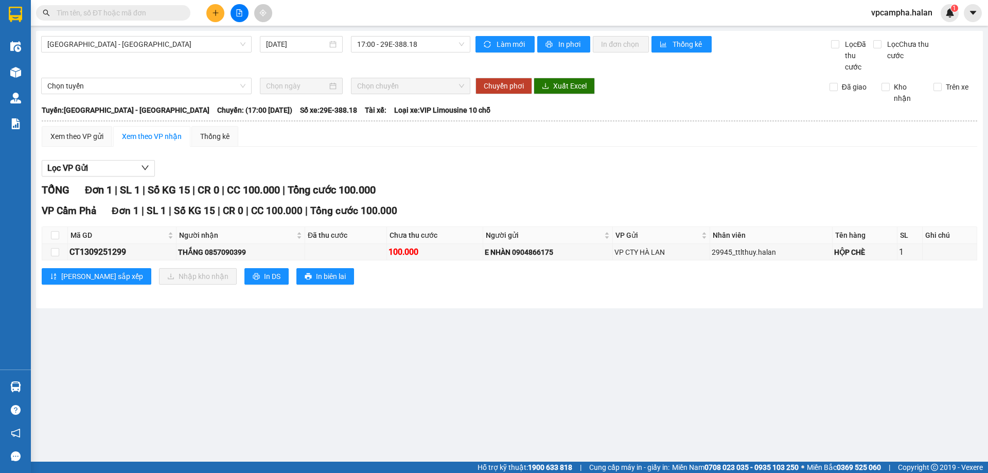
click at [658, 387] on section "Kết quả tìm kiếm ( 0 ) Bộ lọc No Data vpcampha.halan 1 Điều hành xe Kho hàng mớ…" at bounding box center [494, 236] width 988 height 473
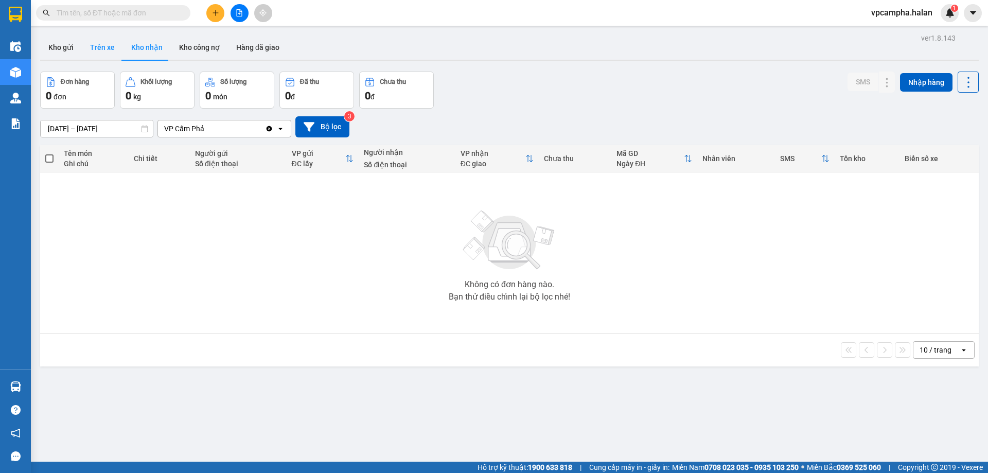
click at [101, 47] on button "Trên xe" at bounding box center [102, 47] width 41 height 25
type input "[DATE] – [DATE]"
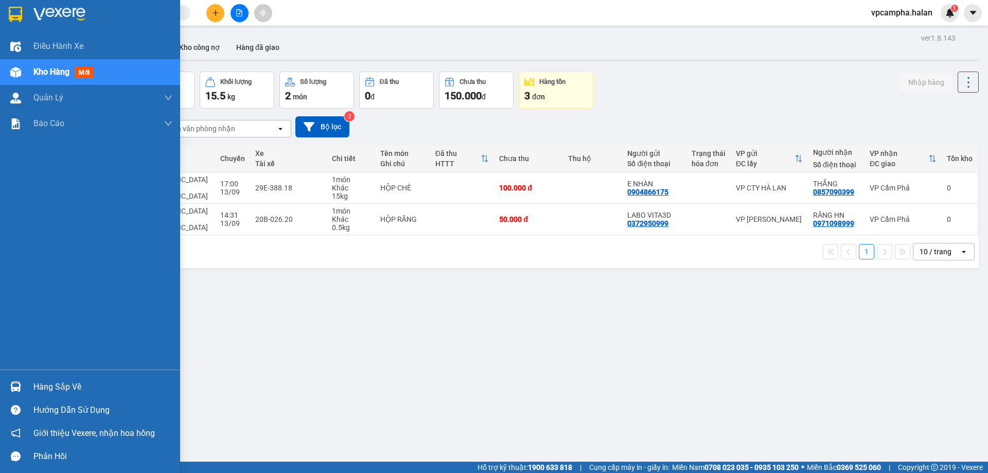
click at [60, 389] on div "Hàng sắp về" at bounding box center [102, 386] width 139 height 15
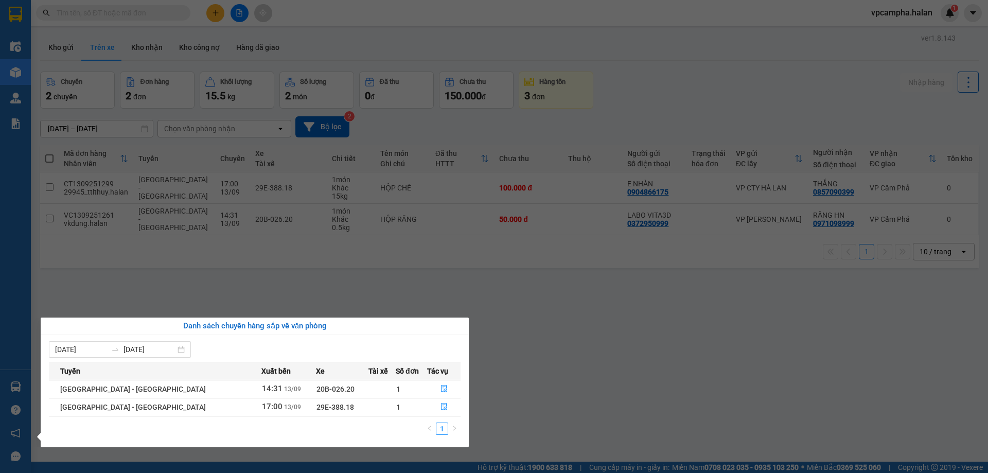
click at [198, 298] on section "Kết quả tìm kiếm ( 0 ) Bộ lọc No Data vpcampha.halan 1 Điều hành xe Kho hàng mớ…" at bounding box center [494, 236] width 988 height 473
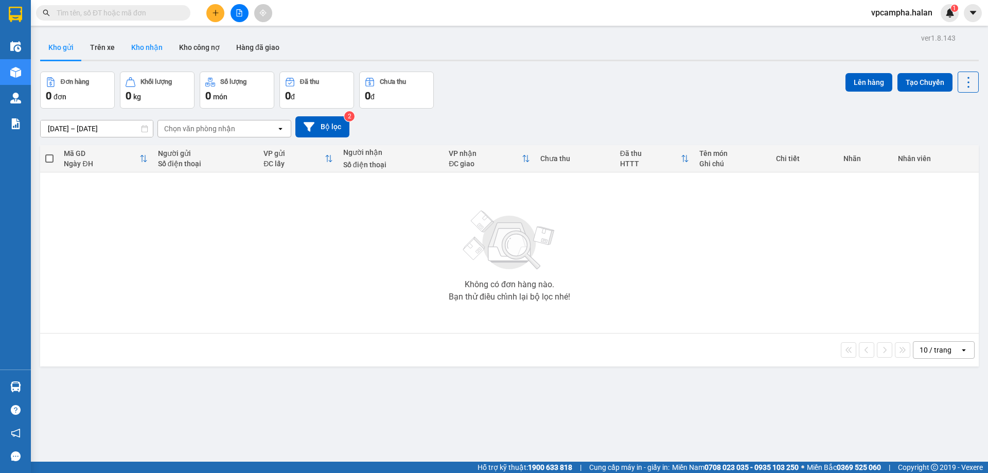
click at [142, 49] on button "Kho nhận" at bounding box center [147, 47] width 48 height 25
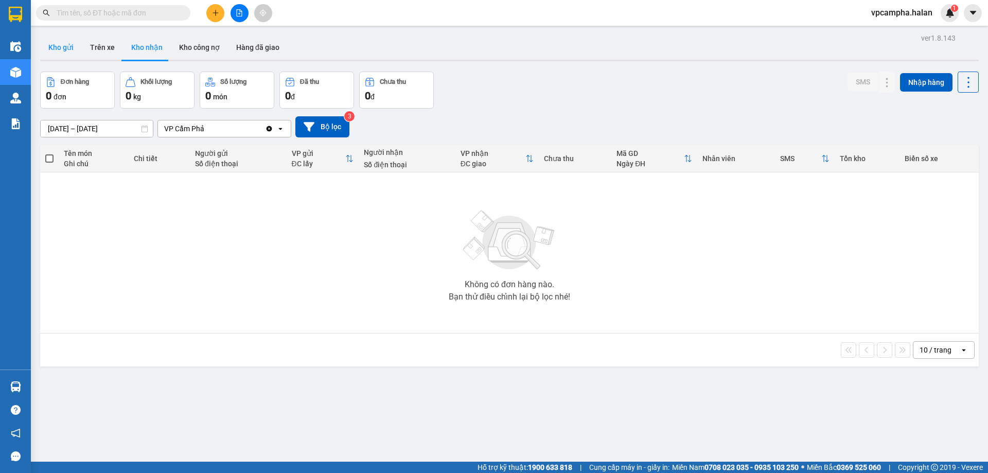
click at [59, 48] on button "Kho gửi" at bounding box center [61, 47] width 42 height 25
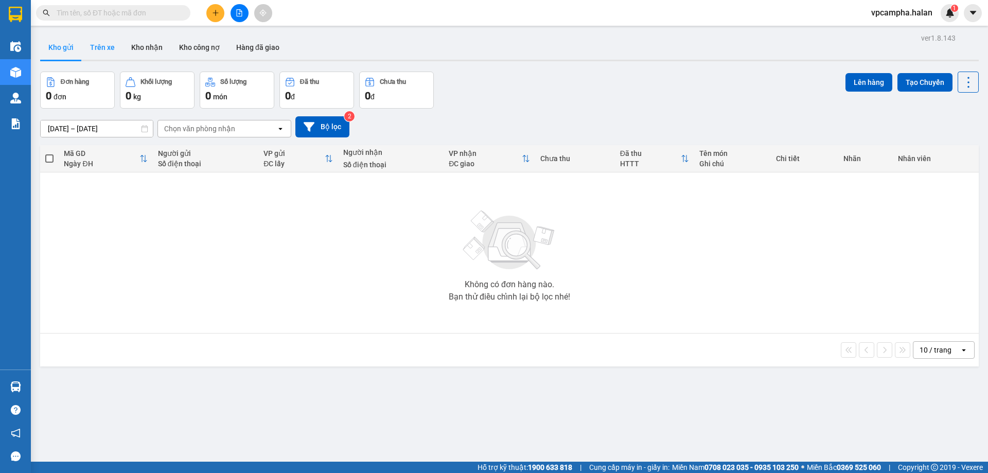
click at [107, 47] on button "Trên xe" at bounding box center [102, 47] width 41 height 25
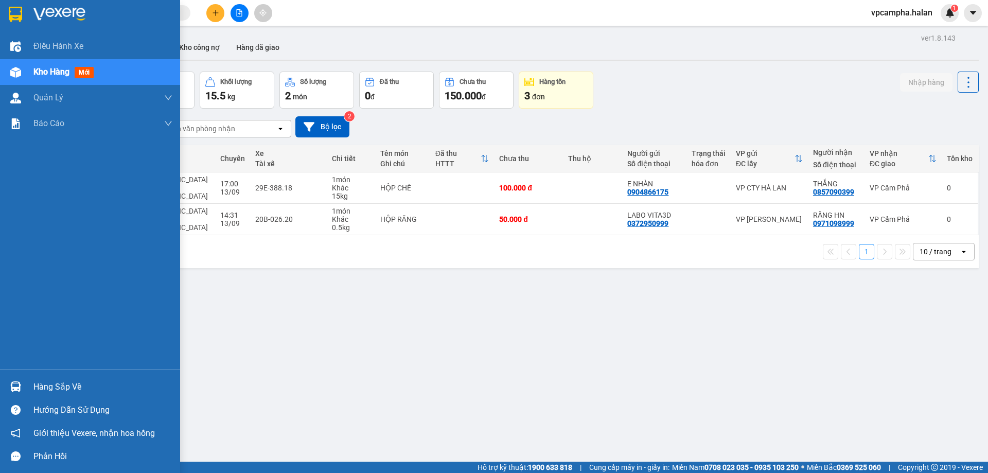
click at [11, 381] on div at bounding box center [16, 387] width 18 height 18
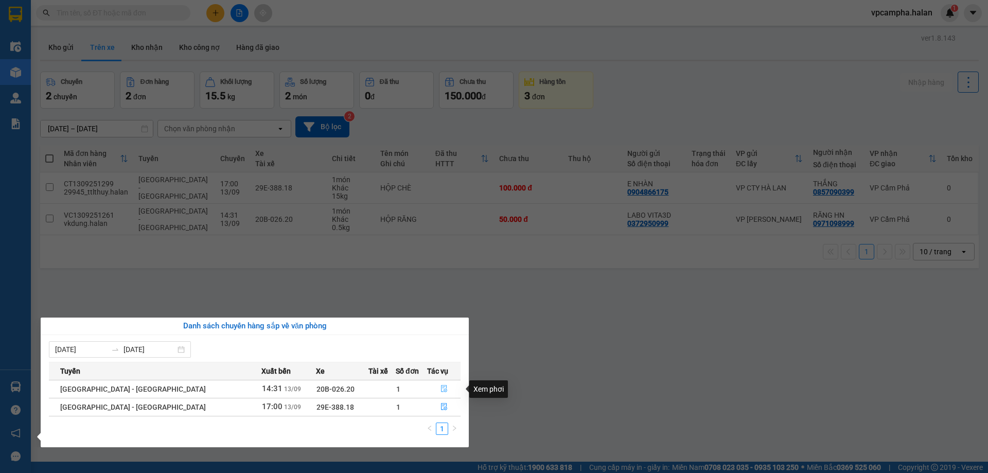
click at [441, 389] on icon "file-done" at bounding box center [444, 388] width 6 height 7
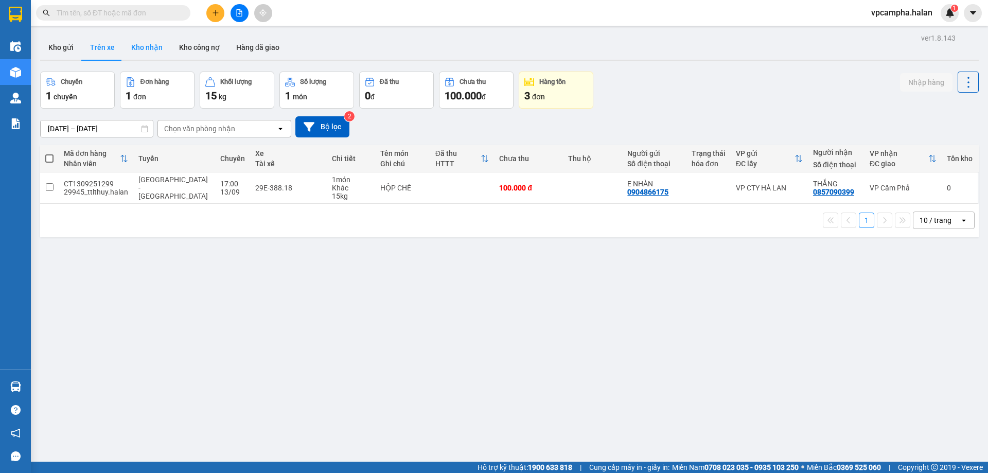
click at [142, 47] on button "Kho nhận" at bounding box center [147, 47] width 48 height 25
type input "[DATE] – [DATE]"
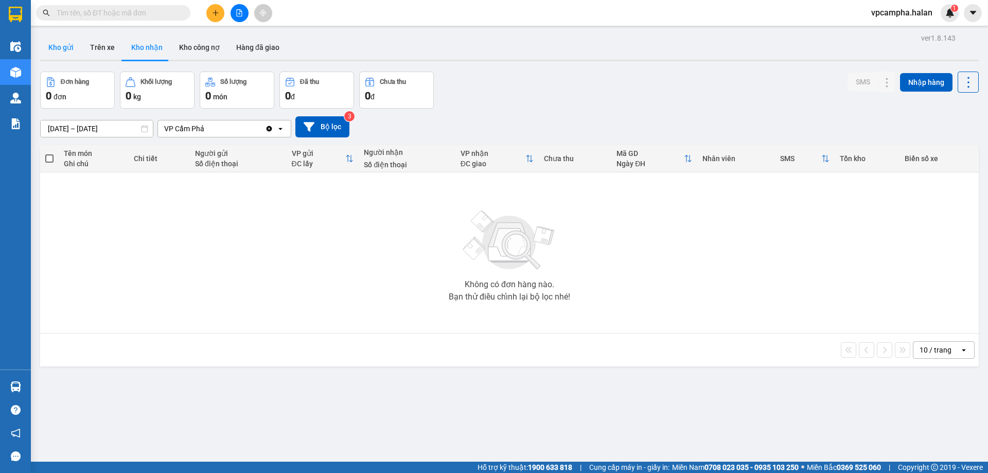
click at [62, 48] on button "Kho gửi" at bounding box center [61, 47] width 42 height 25
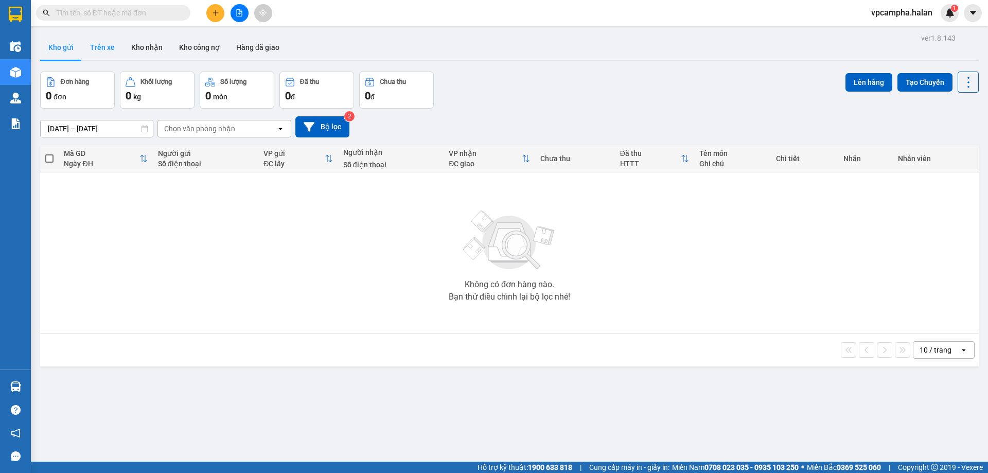
click at [101, 50] on button "Trên xe" at bounding box center [102, 47] width 41 height 25
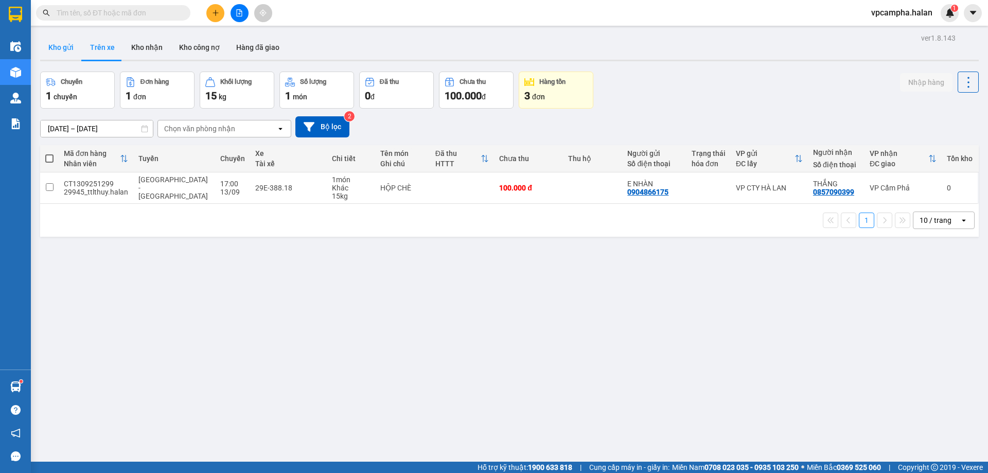
click at [61, 46] on button "Kho gửi" at bounding box center [61, 47] width 42 height 25
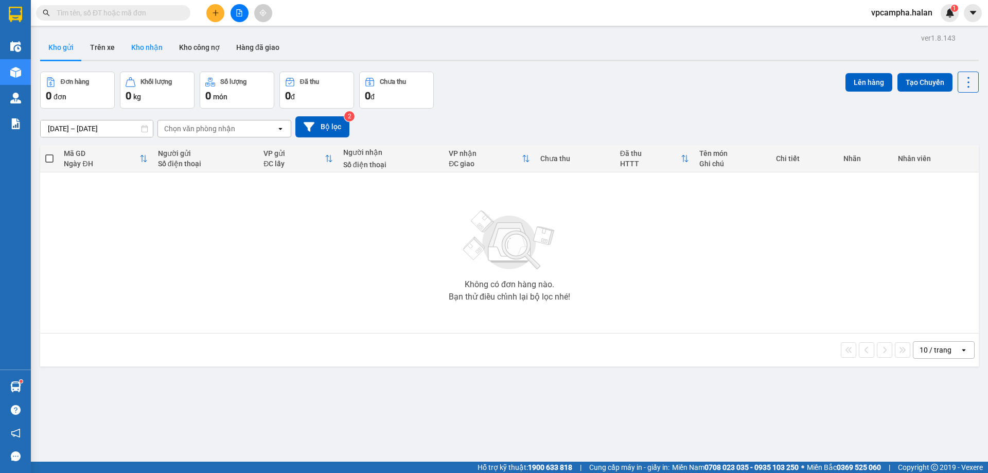
click at [150, 46] on button "Kho nhận" at bounding box center [147, 47] width 48 height 25
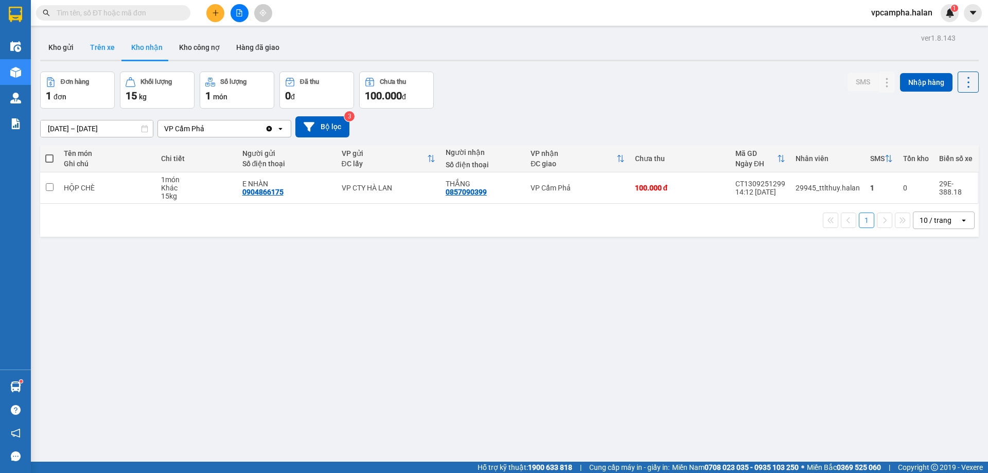
click at [108, 50] on button "Trên xe" at bounding box center [102, 47] width 41 height 25
type input "[DATE] – [DATE]"
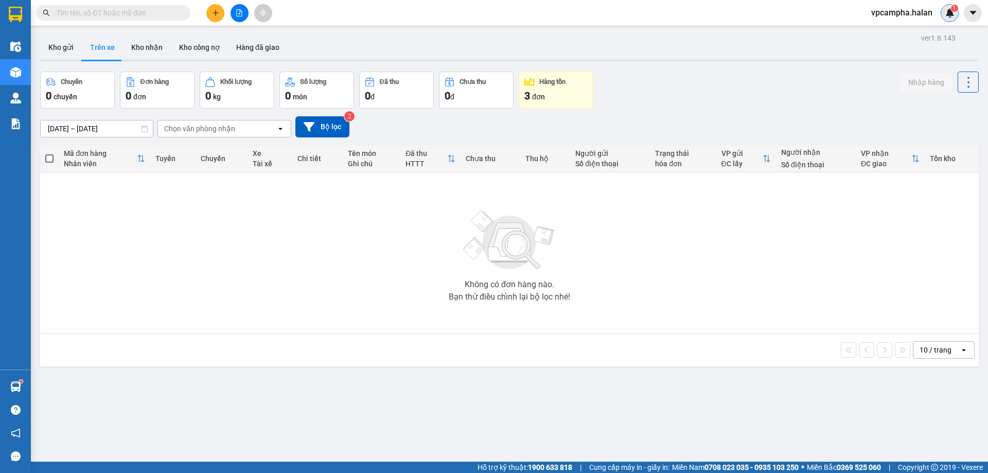
click at [945, 11] on img at bounding box center [949, 12] width 9 height 9
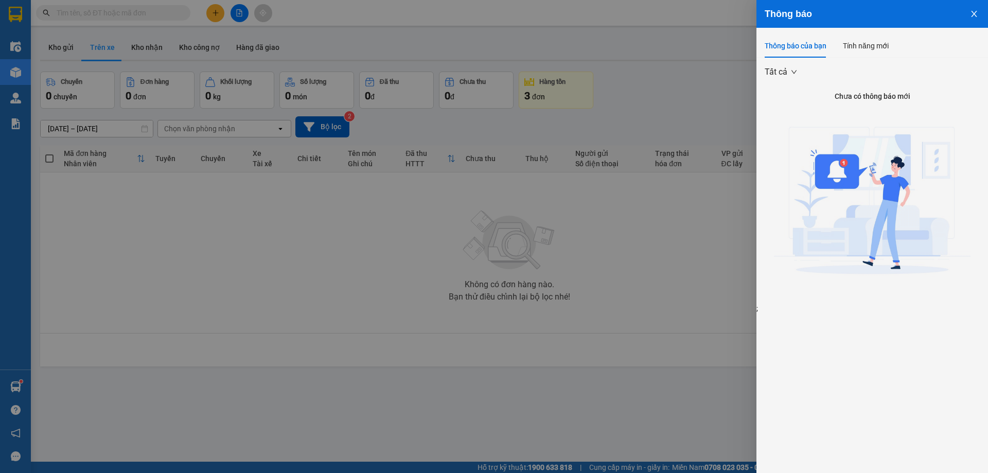
click at [314, 271] on div at bounding box center [494, 236] width 988 height 473
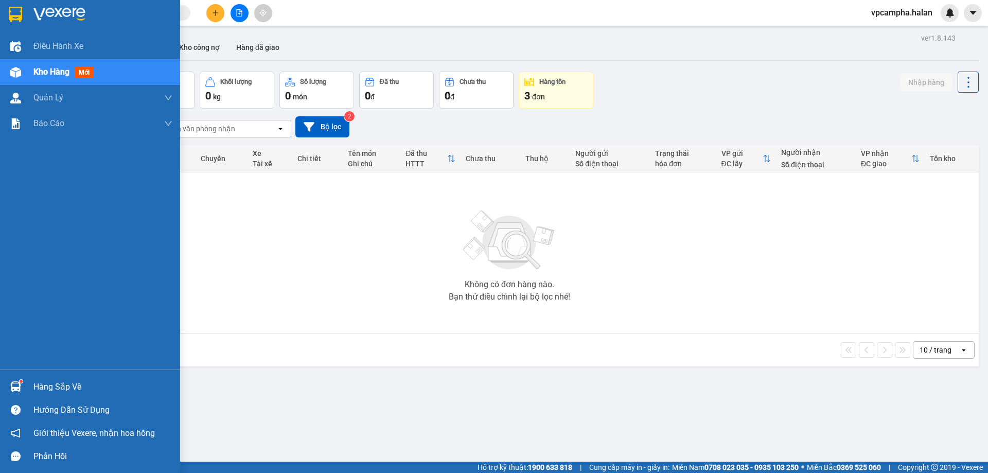
click at [24, 383] on div at bounding box center [16, 387] width 18 height 18
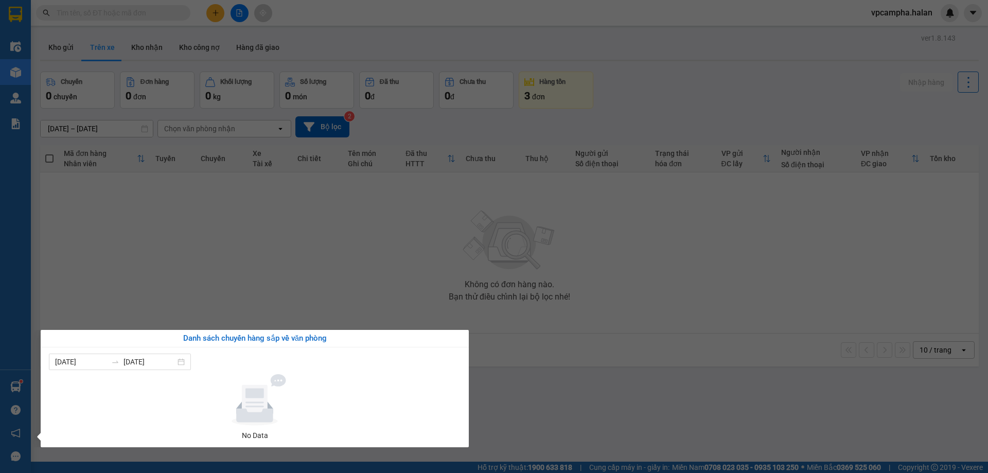
click at [553, 388] on section "Kết quả tìm kiếm ( 0 ) Bộ lọc No Data vpcampha.halan Điều hành xe Kho hàng mới …" at bounding box center [494, 236] width 988 height 473
